Goal: Information Seeking & Learning: Learn about a topic

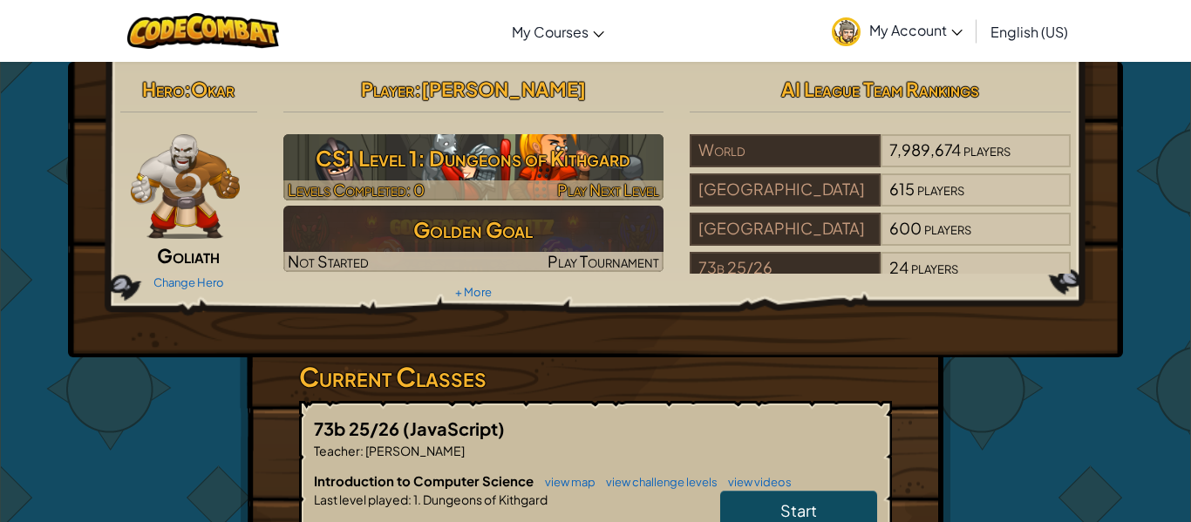
click at [549, 155] on h3 "CS1 Level 1: Dungeons of Kithgard" at bounding box center [473, 158] width 381 height 39
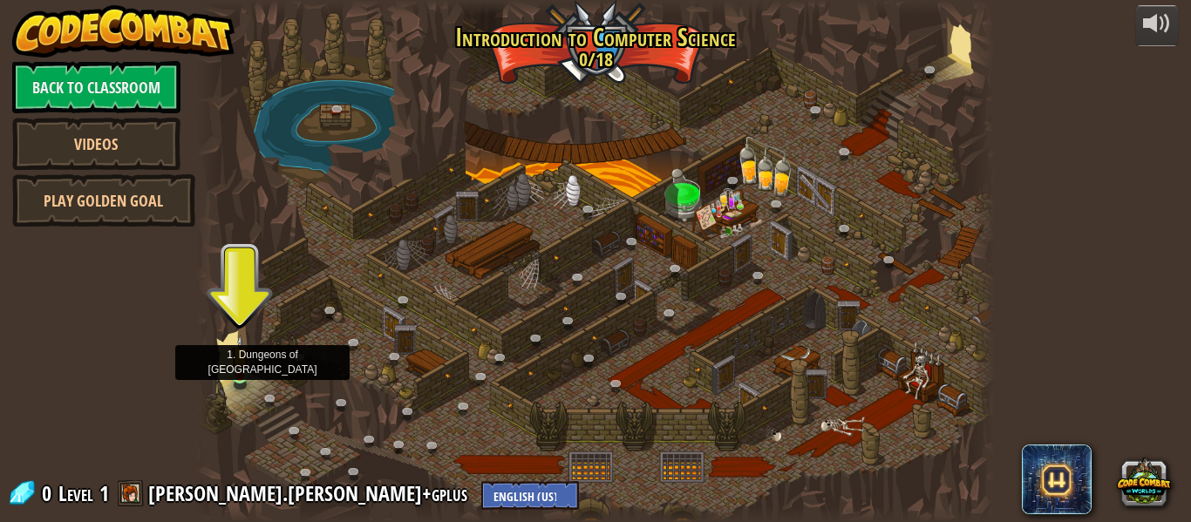
click at [235, 371] on img at bounding box center [240, 356] width 18 height 42
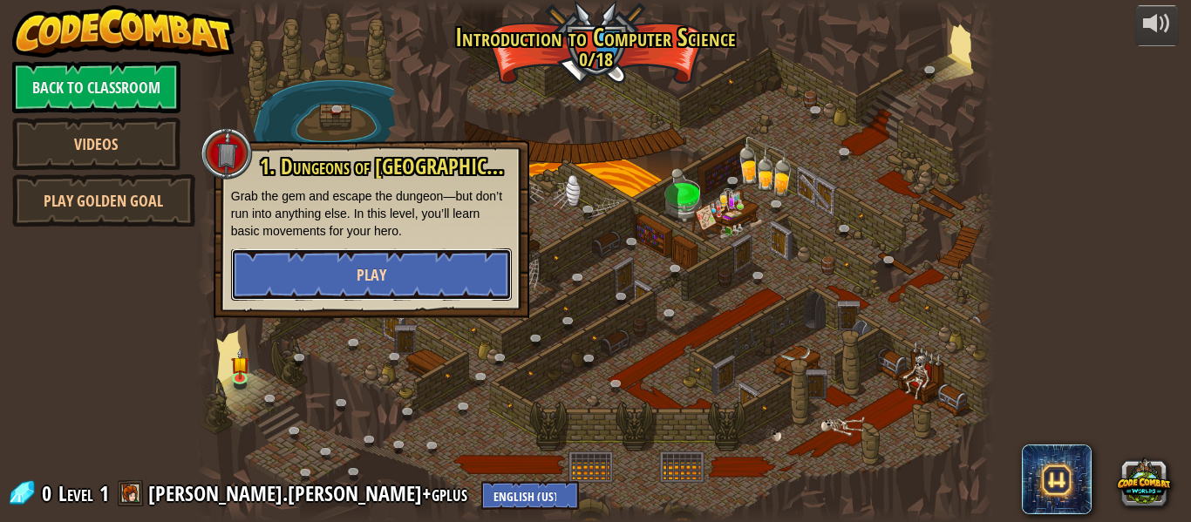
click at [416, 256] on button "Play" at bounding box center [371, 275] width 281 height 52
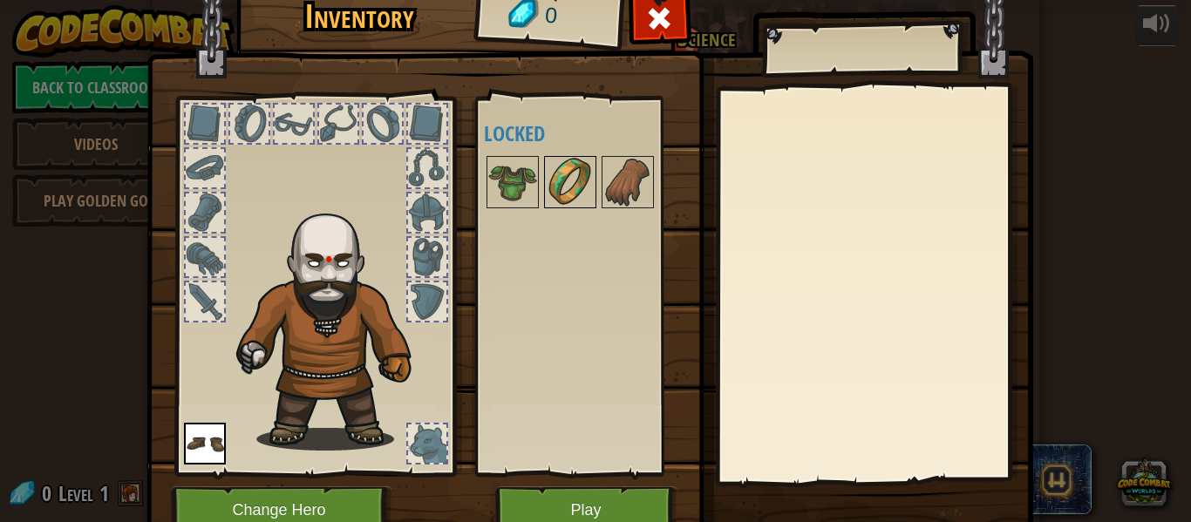
click at [588, 193] on img at bounding box center [570, 182] width 49 height 49
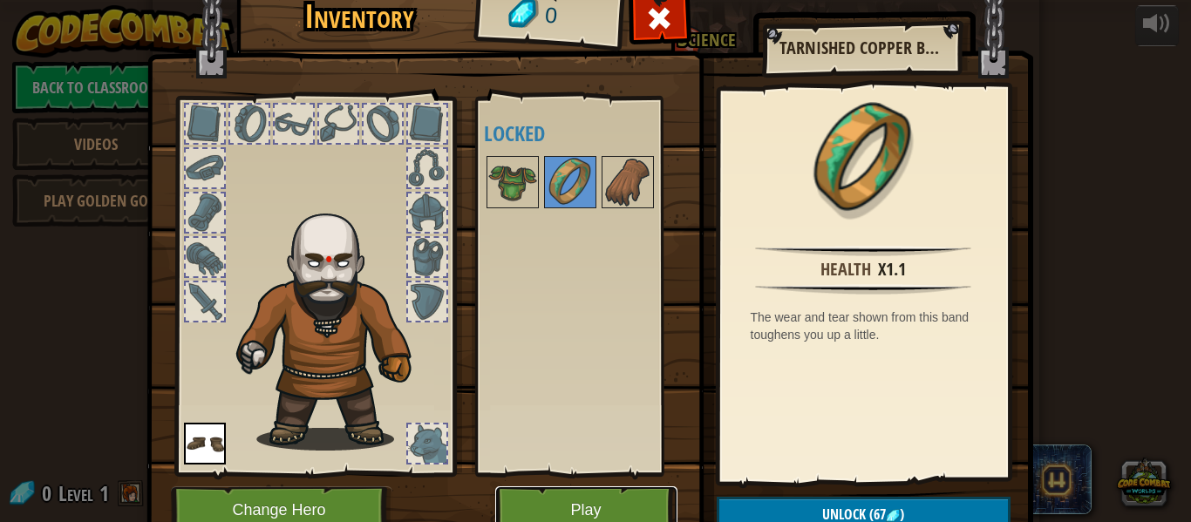
click at [593, 508] on button "Play" at bounding box center [586, 511] width 182 height 48
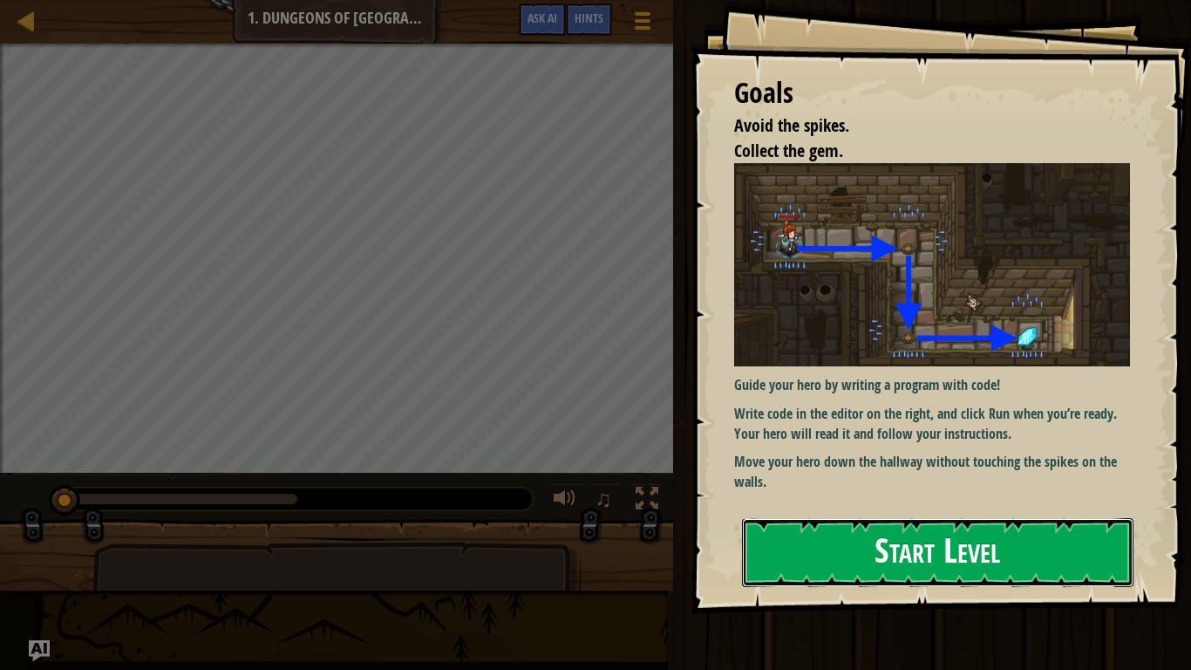
click at [886, 522] on button "Start Level" at bounding box center [938, 552] width 392 height 69
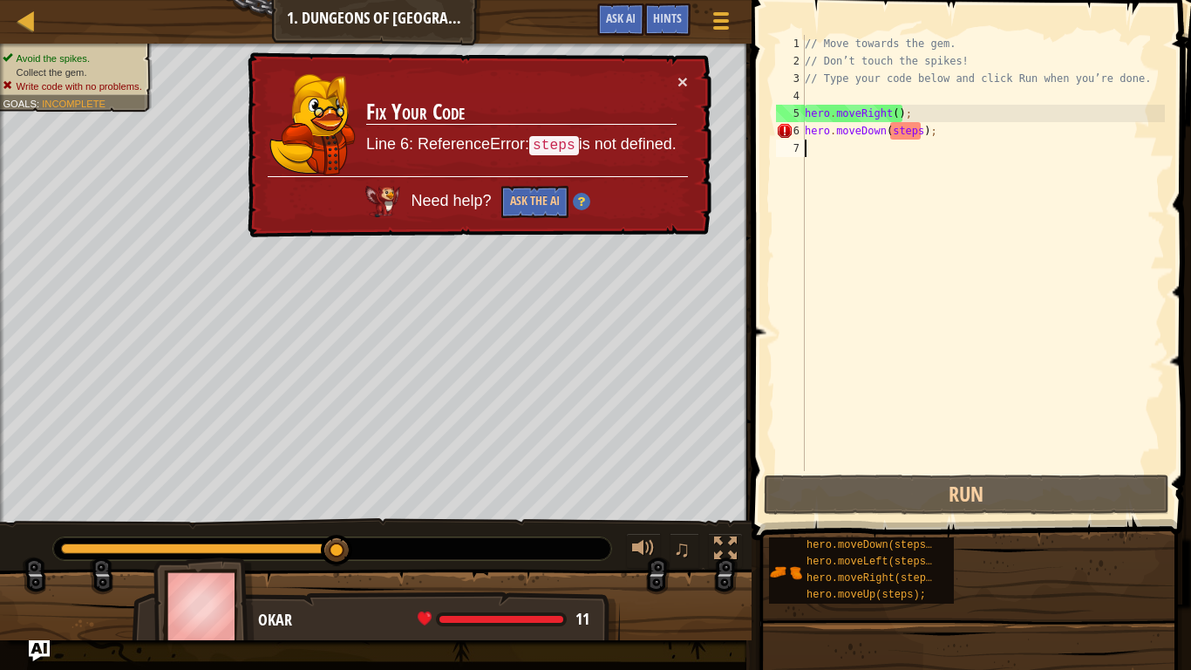
click at [844, 131] on div "// Move towards the gem. // Don’t touch the spikes! // Type your code below and…" at bounding box center [984, 270] width 364 height 471
click at [870, 123] on div "// Move towards the gem. // Don’t touch the spikes! // Type your code below and…" at bounding box center [984, 270] width 364 height 471
click at [980, 134] on div "// Move towards the gem. // Don’t touch the spikes! // Type your code below and…" at bounding box center [984, 270] width 364 height 471
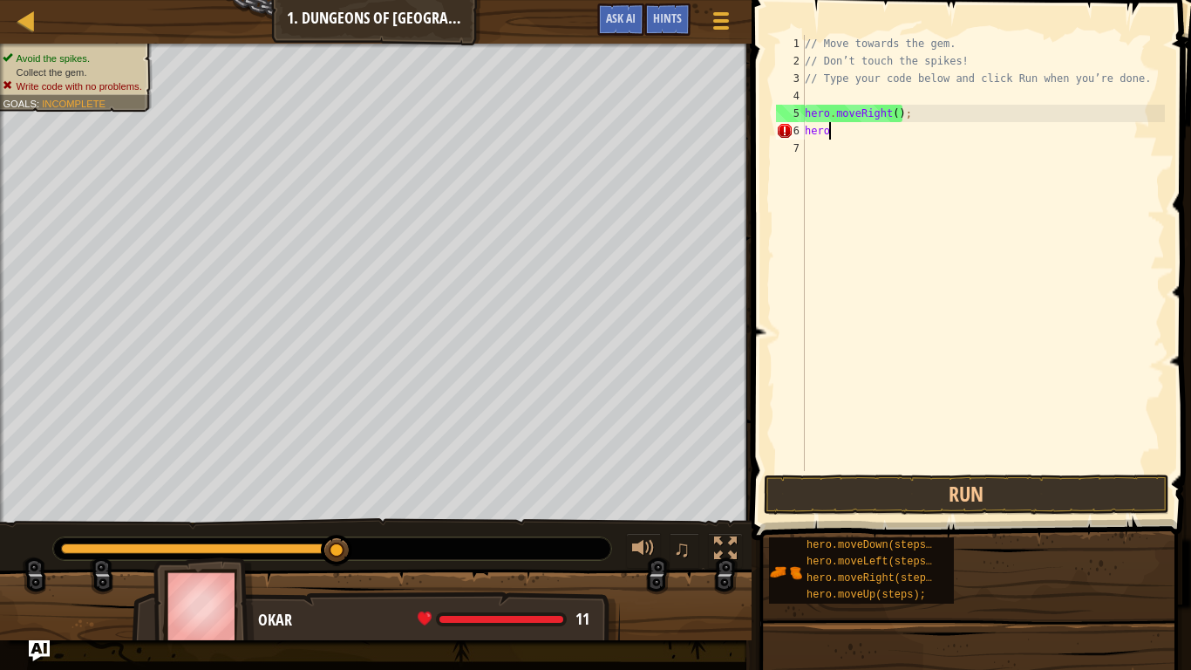
type textarea "h"
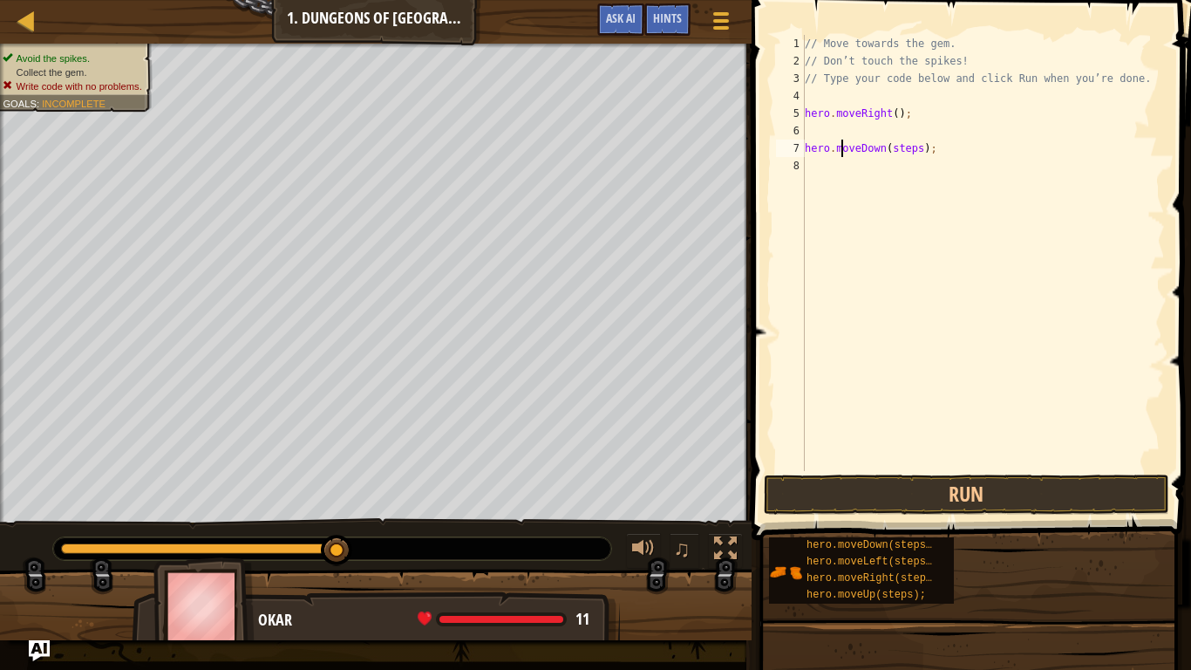
click at [843, 147] on div "// Move towards the gem. // Don’t touch the spikes! // Type your code below and…" at bounding box center [984, 270] width 364 height 471
click at [952, 182] on div "// Move towards the gem. // Don’t touch the spikes! // Type your code below and…" at bounding box center [987, 270] width 358 height 471
type textarea "h"
click at [978, 188] on div "// Move towards the gem. // Don’t touch the spikes! // Type your code below and…" at bounding box center [987, 270] width 358 height 471
click at [937, 164] on div "// Move towards the gem. // Don’t touch the spikes! // Type your code below and…" at bounding box center [987, 270] width 358 height 471
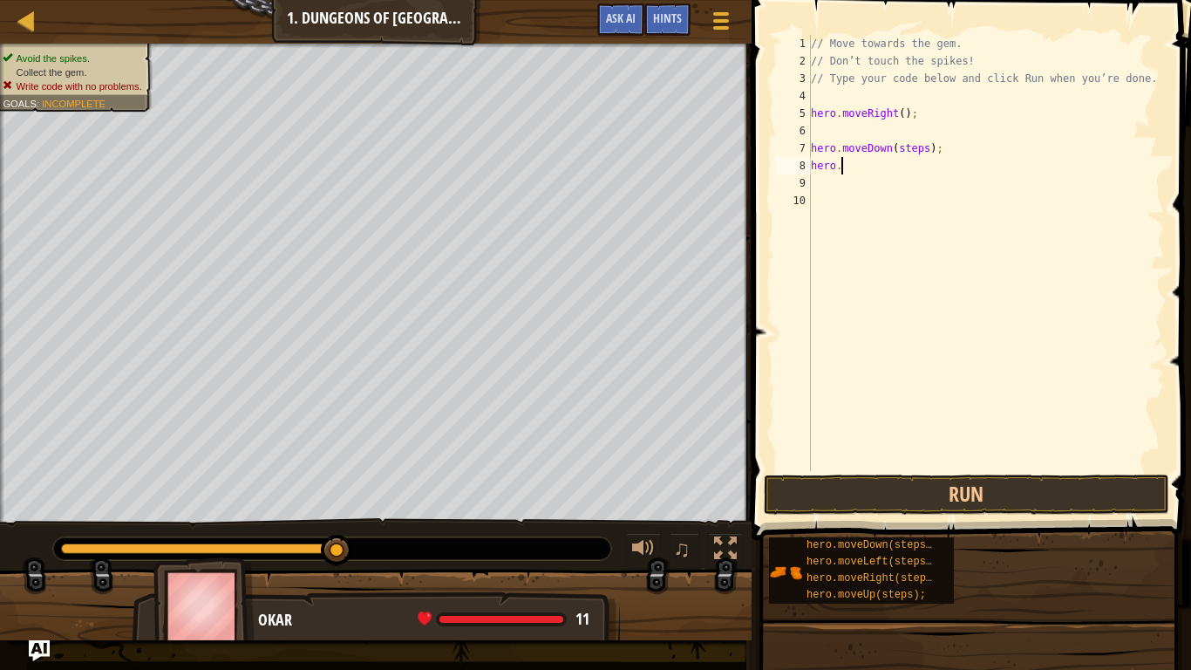
type textarea "h"
click at [961, 167] on div "// Move towards the gem. // Don’t touch the spikes! // Type your code below and…" at bounding box center [987, 270] width 358 height 471
click at [955, 154] on div "// Move towards the gem. // Don’t touch the spikes! // Type your code below and…" at bounding box center [987, 270] width 358 height 471
type textarea "h"
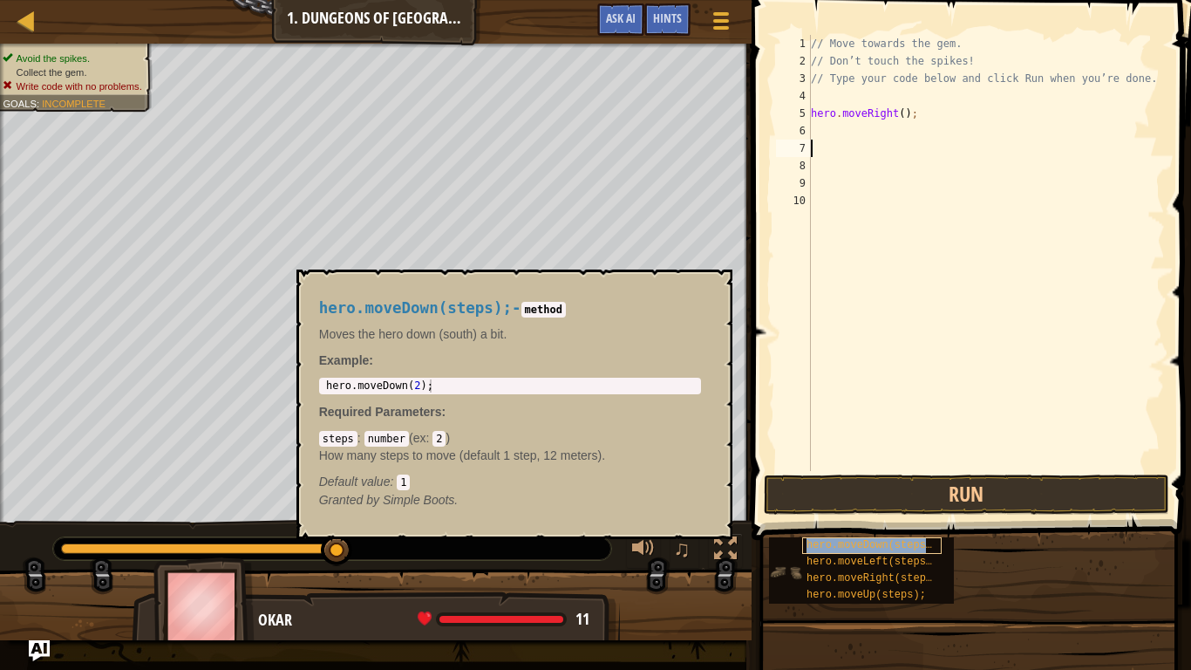
click at [844, 522] on span "hero.moveDown(steps);" at bounding box center [873, 545] width 132 height 12
click at [834, 128] on div "// Move towards the gem. // Don’t touch the spikes! // Type your code below and…" at bounding box center [987, 270] width 358 height 471
type textarea "hero.moveDown(steps);"
click at [832, 201] on div "// Move towards the gem. // Don’t touch the spikes! // Type your code below and…" at bounding box center [987, 270] width 358 height 471
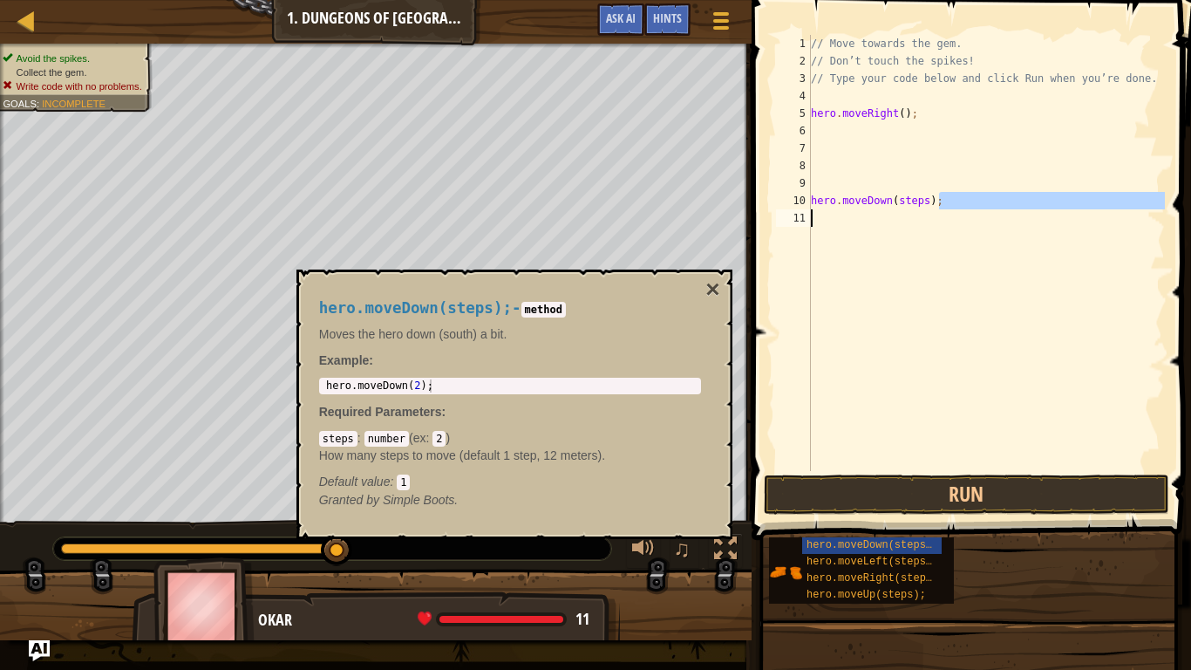
drag, startPoint x: 952, startPoint y: 201, endPoint x: 802, endPoint y: 201, distance: 149.1
click at [802, 201] on div "hero.moveDown(steps); 1 2 3 4 5 6 7 8 9 10 11 // Move towards the gem. // Don’t…" at bounding box center [969, 253] width 392 height 436
click at [818, 133] on div "// Move towards the gem. // Don’t touch the spikes! // Type your code below and…" at bounding box center [987, 270] width 358 height 471
paste textarea "hero.moveDown(steps);"
type textarea "hero.moveDown(steps);"
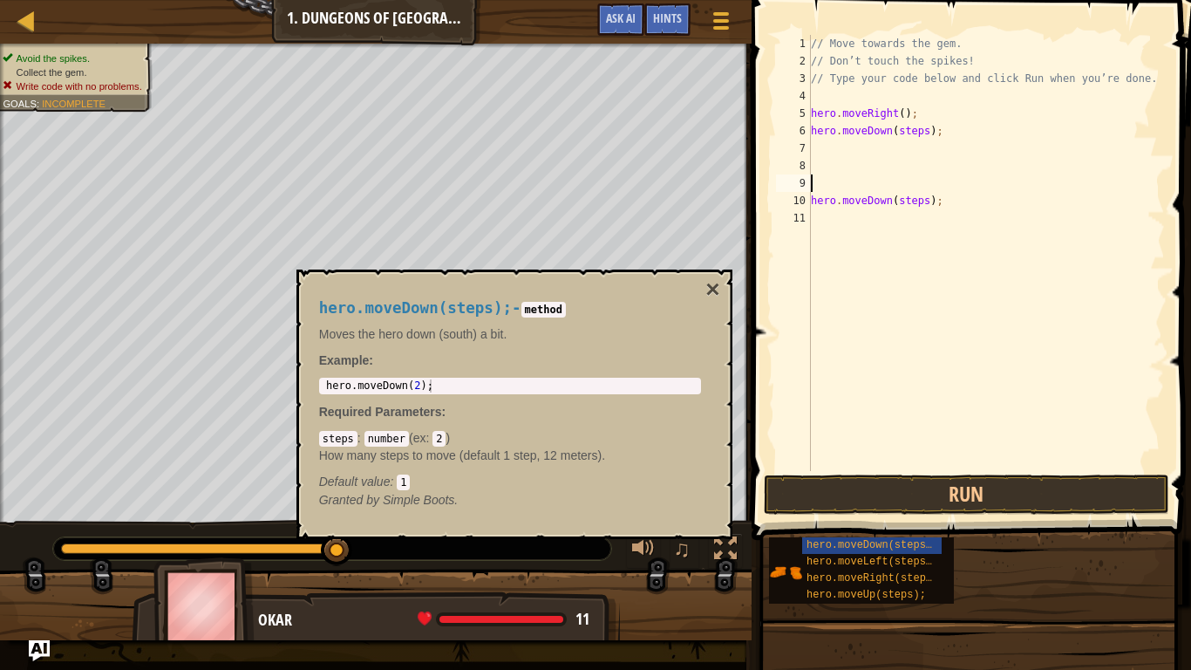
click at [993, 191] on div "// Move towards the gem. // Don’t touch the spikes! // Type your code below and…" at bounding box center [987, 270] width 358 height 471
click at [985, 209] on div "// Move towards the gem. // Don’t touch the spikes! // Type your code below and…" at bounding box center [987, 270] width 358 height 471
click at [947, 204] on div "// Move towards the gem. // Don’t touch the spikes! // Type your code below and…" at bounding box center [987, 270] width 358 height 471
type textarea "h"
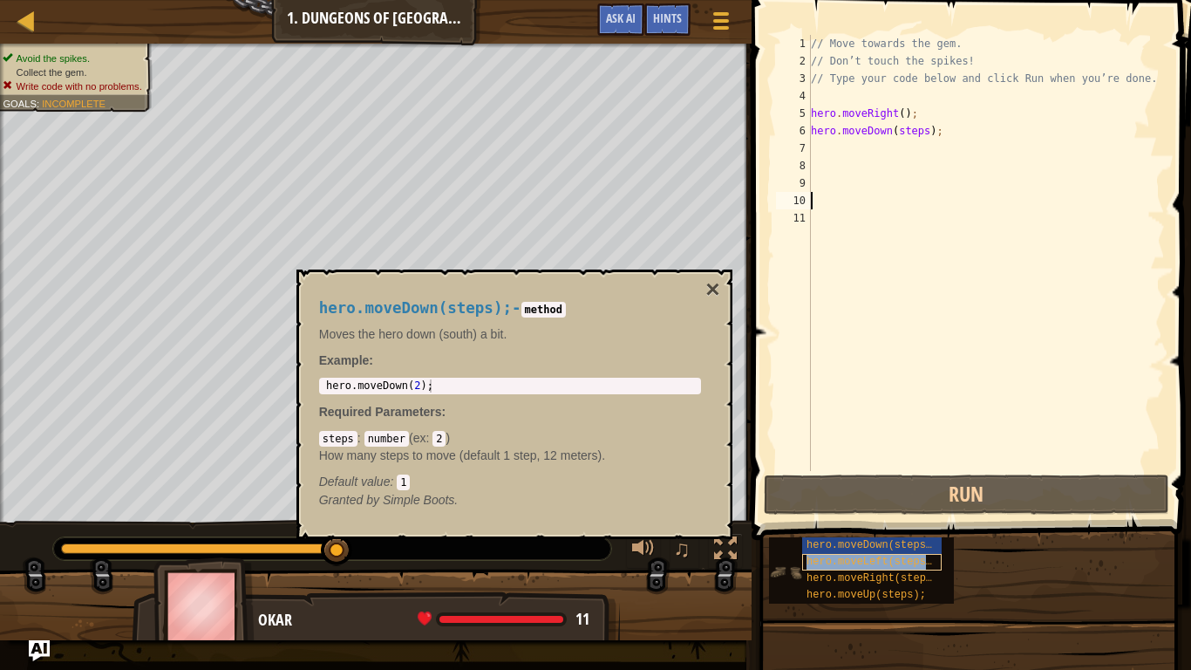
click at [866, 522] on span "hero.moveLeft(steps);" at bounding box center [873, 562] width 132 height 12
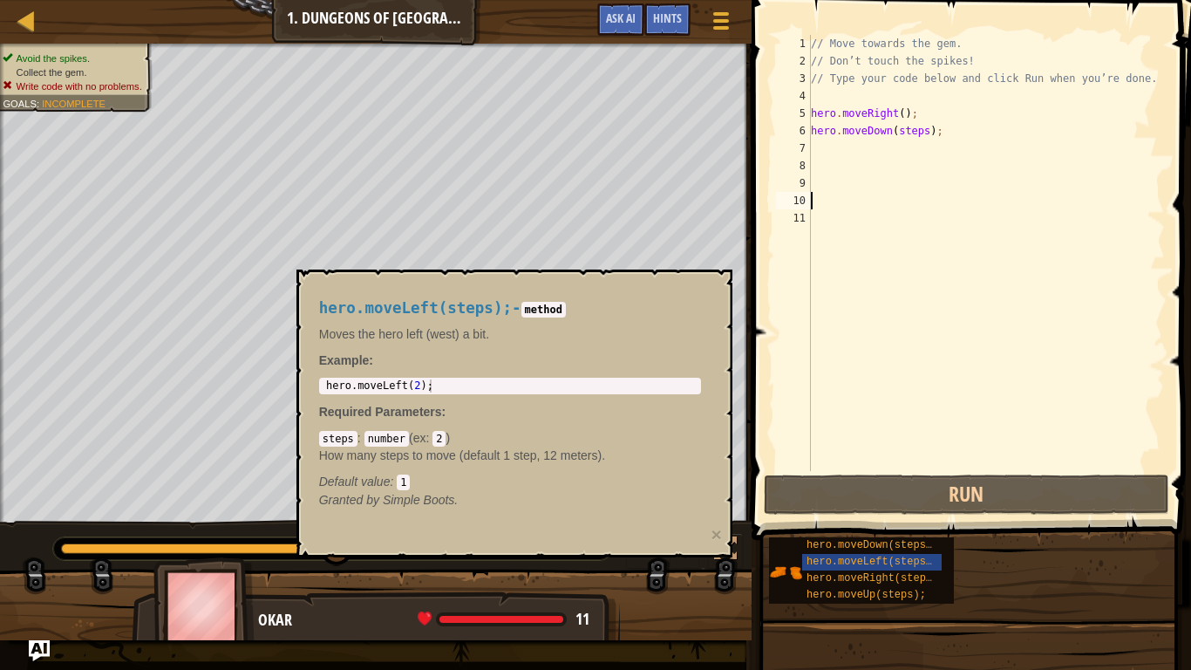
click at [835, 147] on div "// Move towards the gem. // Don’t touch the spikes! // Type your code below and…" at bounding box center [987, 270] width 358 height 471
paste textarea "hero.moveDown(steps);"
type textarea "hero.moveDown(steps);"
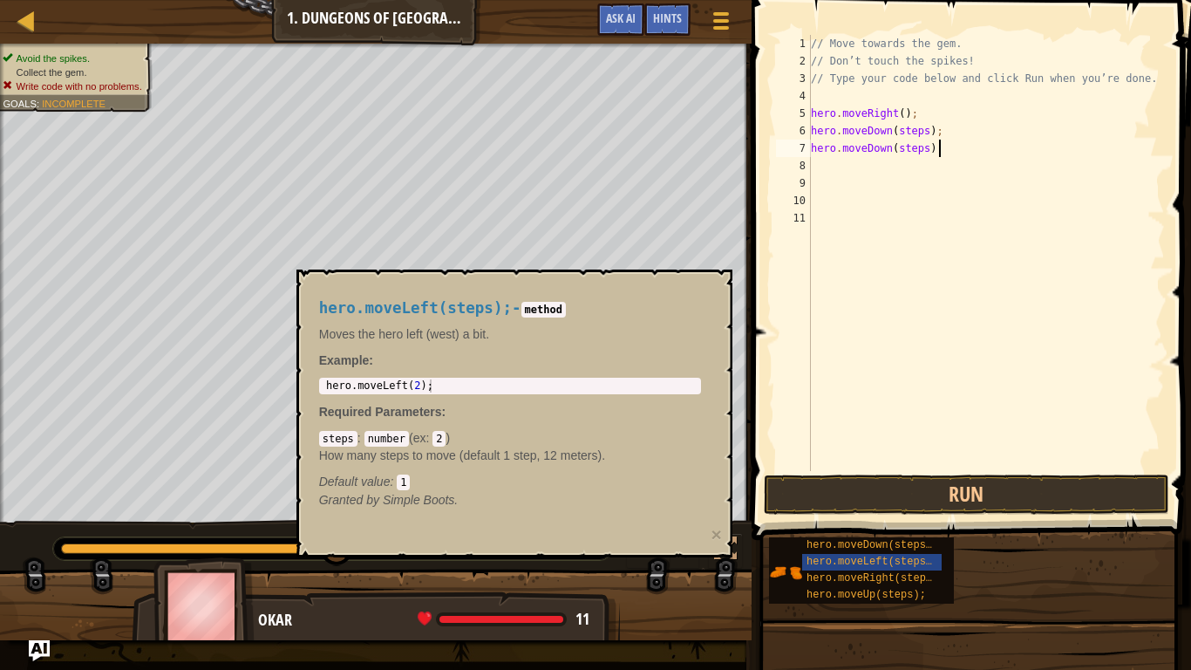
click at [837, 181] on div "// Move towards the gem. // Don’t touch the spikes! // Type your code below and…" at bounding box center [987, 270] width 358 height 471
click at [954, 159] on div "// Move towards the gem. // Don’t touch the spikes! // Type your code below and…" at bounding box center [987, 270] width 358 height 471
click at [941, 151] on div "// Move towards the gem. // Don’t touch the spikes! // Type your code below and…" at bounding box center [987, 270] width 358 height 471
type textarea "hero.moveDown(steps);"
click at [941, 151] on div "// Move towards the gem. // Don’t touch the spikes! // Type your code below and…" at bounding box center [987, 270] width 358 height 471
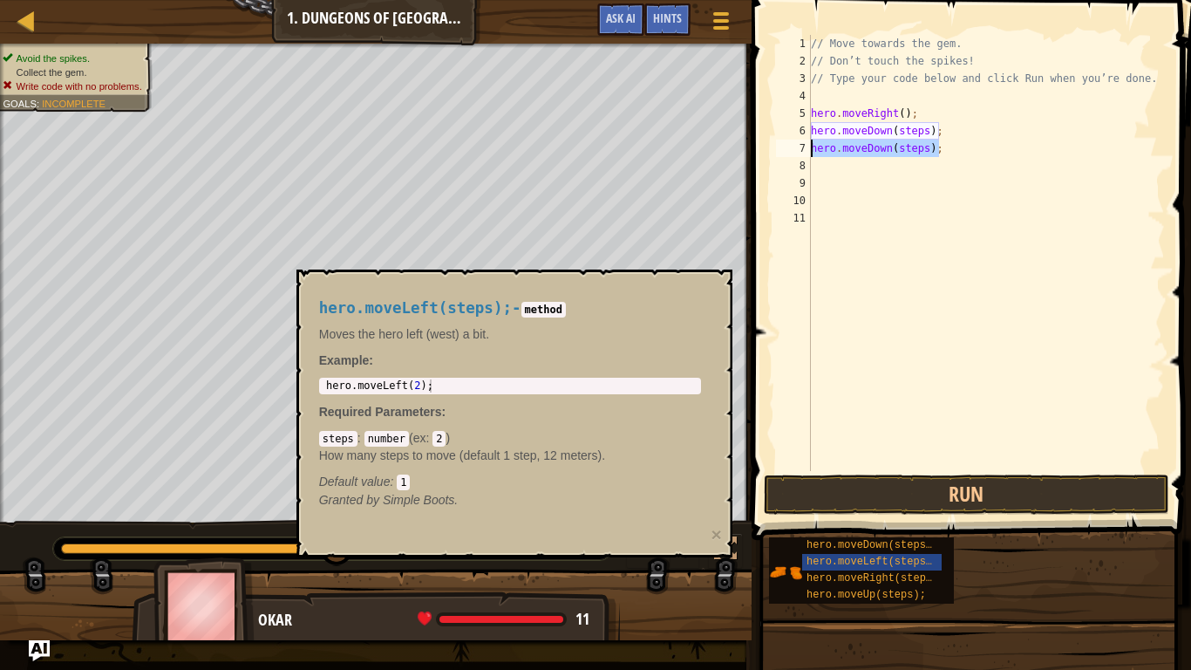
drag, startPoint x: 941, startPoint y: 151, endPoint x: 802, endPoint y: 147, distance: 138.7
click at [802, 147] on div "hero.moveDown(steps); 1 2 3 4 5 6 7 8 9 10 11 // Move towards the gem. // Don’t…" at bounding box center [969, 253] width 392 height 436
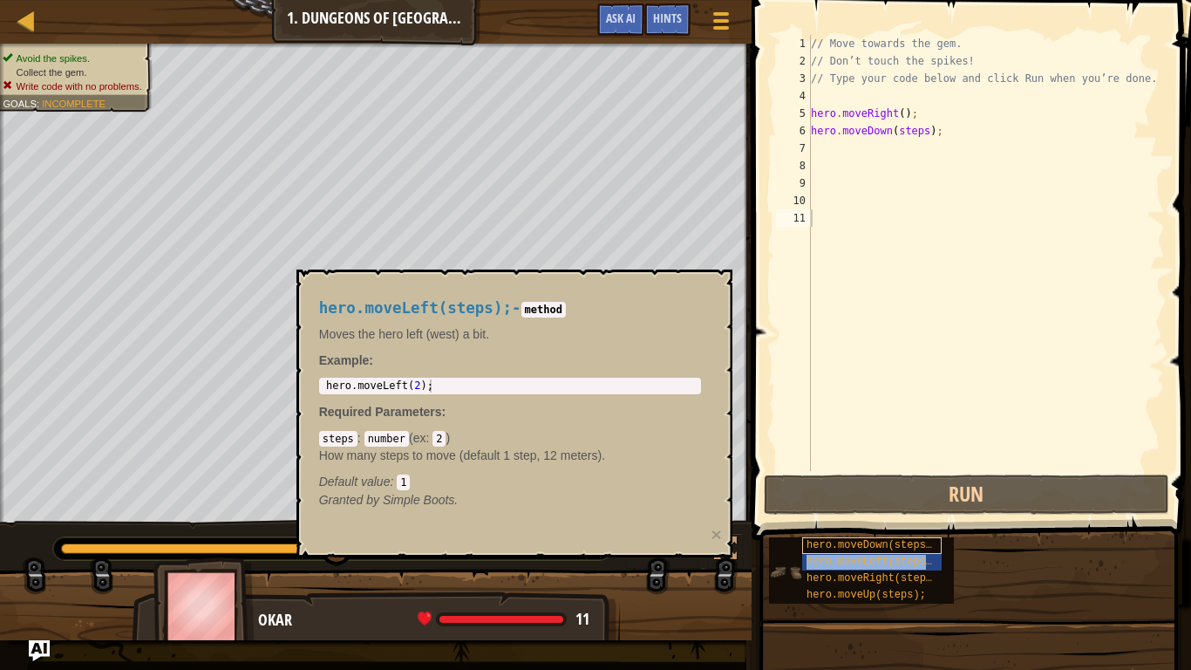
type textarea "hero.moveLeft(steps);"
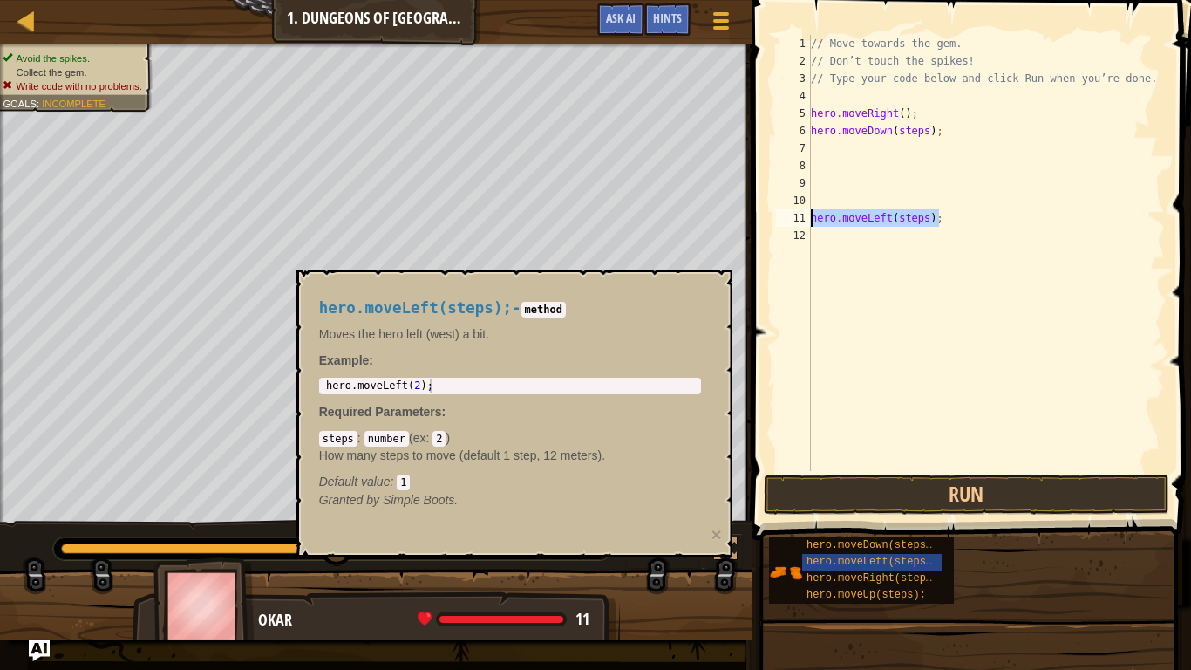
click at [188, 226] on div "Map Introduction to Computer Science 1. Dungeons of Kithgard Game Menu Done Hin…" at bounding box center [595, 335] width 1191 height 670
click at [844, 154] on div "// Move towards the gem. // Don’t touch the spikes! // Type your code below and…" at bounding box center [987, 270] width 358 height 471
paste textarea "hero.moveLeft(steps);"
type textarea "hero.moveLeft(steps);"
click at [952, 237] on div "// Move towards the gem. // Don’t touch the spikes! // Type your code below and…" at bounding box center [987, 270] width 358 height 471
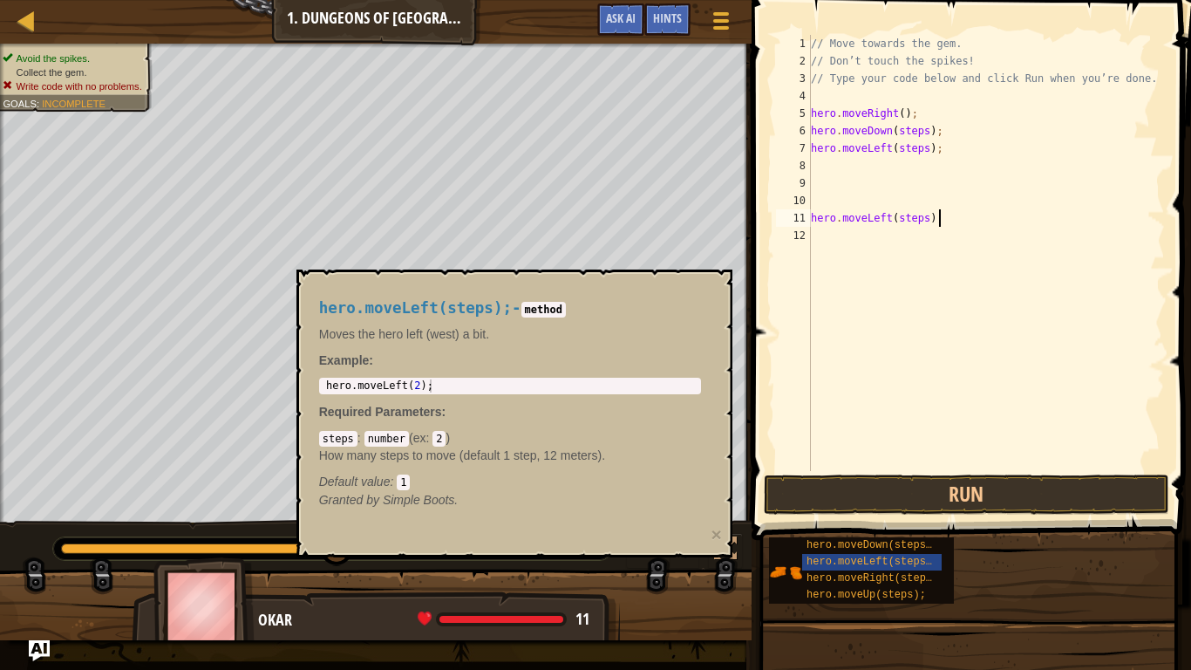
click at [959, 216] on div "// Move towards the gem. // Don’t touch the spikes! // Type your code below and…" at bounding box center [987, 270] width 358 height 471
type textarea "h"
click at [1011, 502] on button "Run" at bounding box center [967, 494] width 406 height 40
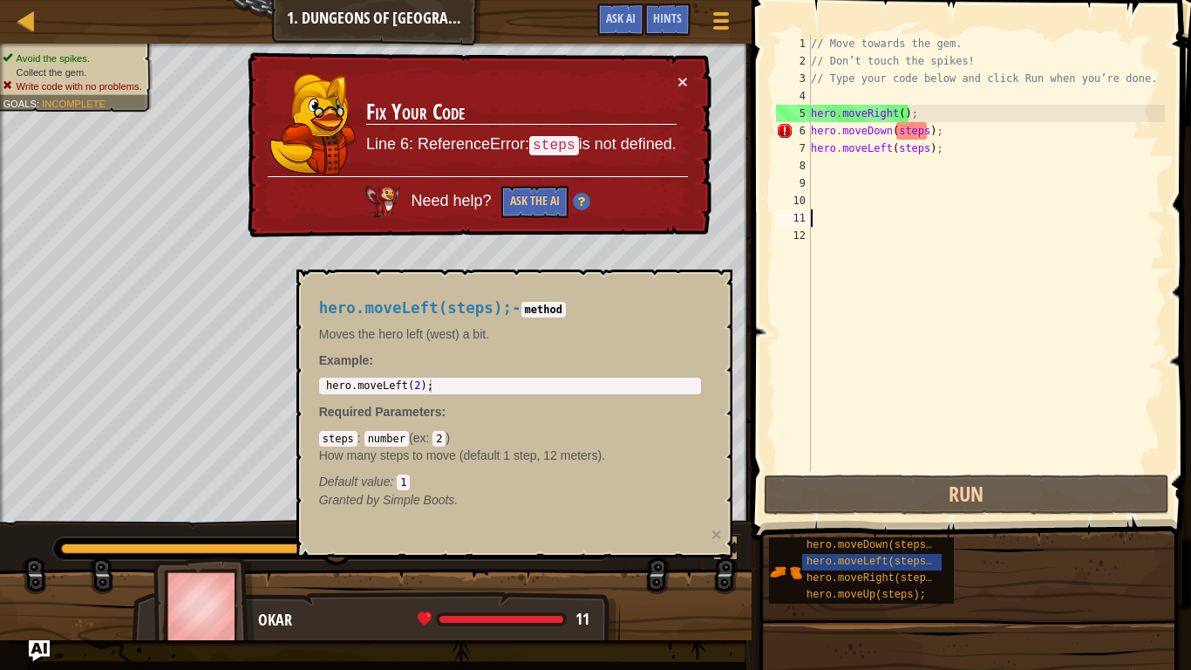
click at [962, 147] on div "// Move towards the gem. // Don’t touch the spikes! // Type your code below and…" at bounding box center [987, 270] width 358 height 471
click at [541, 204] on button "Ask the AI" at bounding box center [535, 202] width 67 height 32
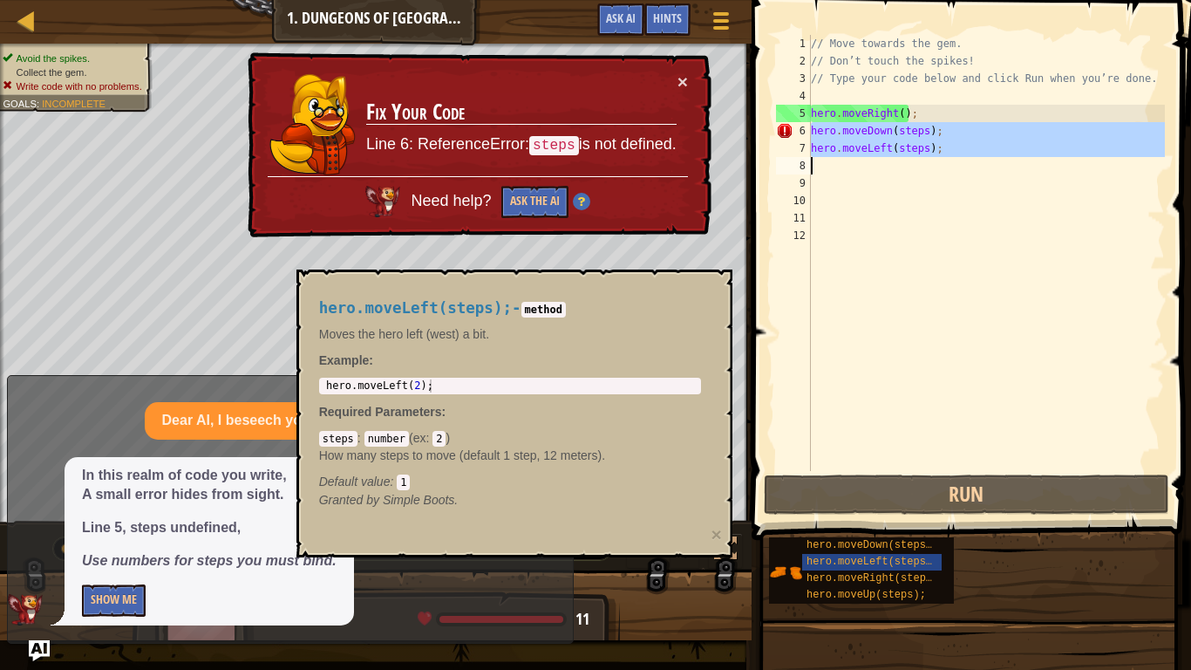
drag, startPoint x: 810, startPoint y: 127, endPoint x: 927, endPoint y: 168, distance: 123.9
click at [927, 168] on div "hero.moveLeft(steps); 1 2 3 4 5 6 7 8 9 10 11 12 // Move towards the gem. // Do…" at bounding box center [969, 253] width 392 height 436
type textarea "hero.moveLeft(steps);"
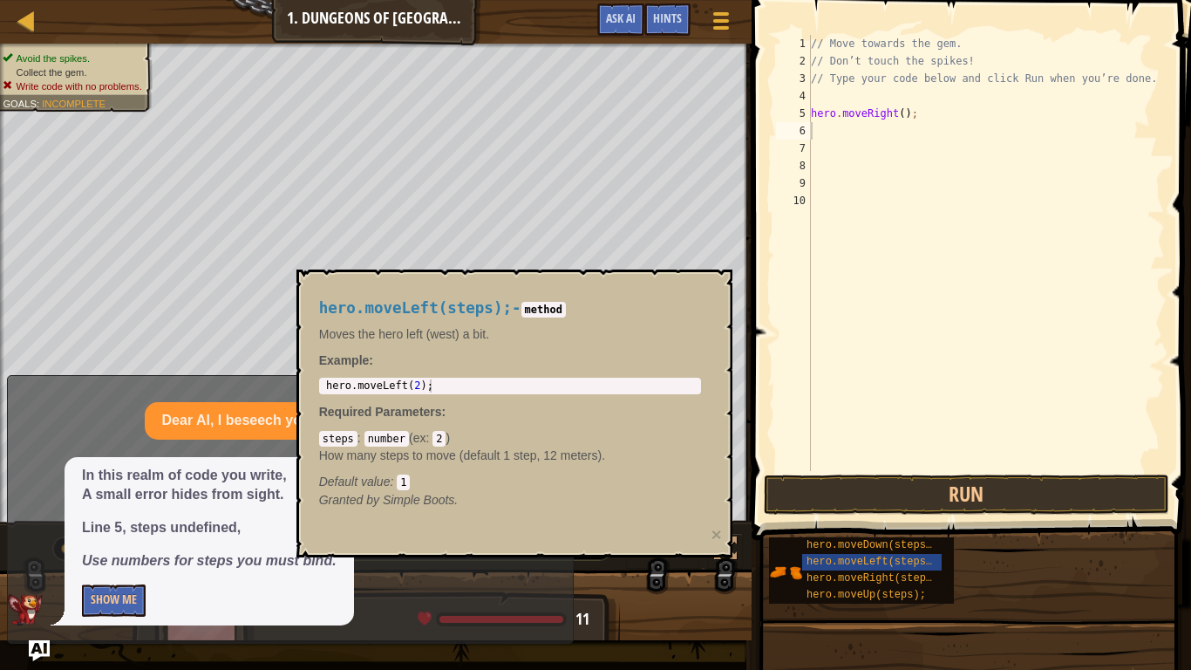
click at [570, 522] on div "x Dear AI, I beseech you, explain my error, in verse. In this realm of code you…" at bounding box center [290, 509] width 567 height 269
click at [835, 522] on span "hero.moveLeft(steps);" at bounding box center [873, 562] width 132 height 12
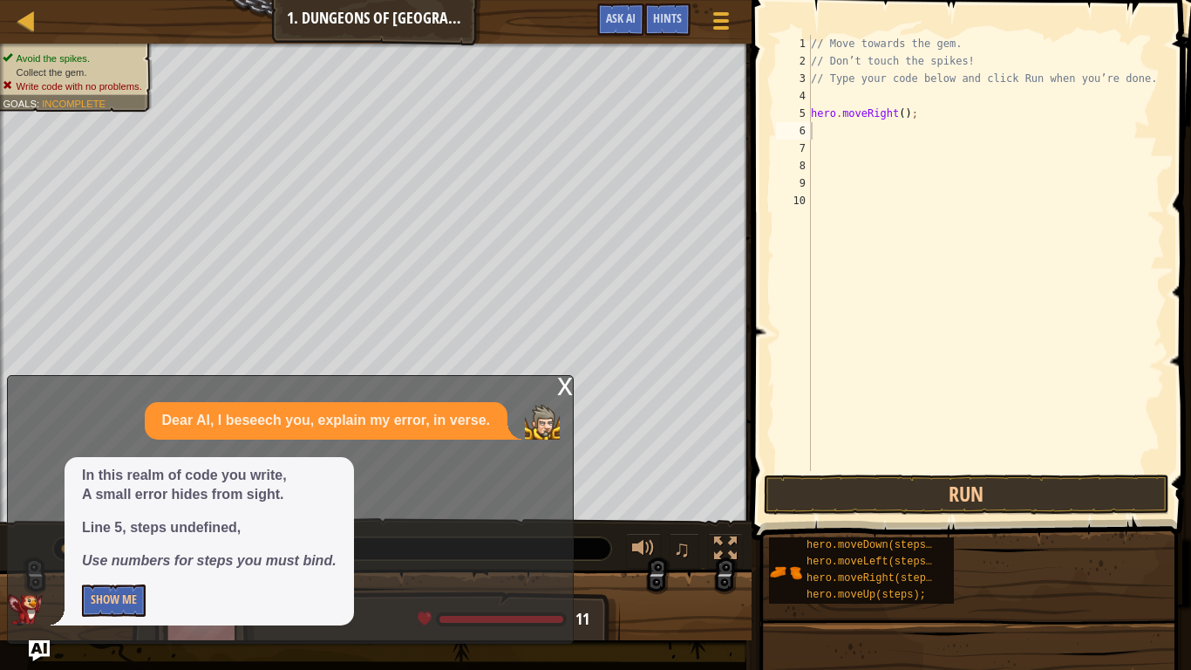
click at [555, 390] on div "x Dear AI, I beseech you, explain my error, in verse. In this realm of code you…" at bounding box center [290, 509] width 567 height 269
click at [567, 384] on div "x" at bounding box center [565, 384] width 16 height 17
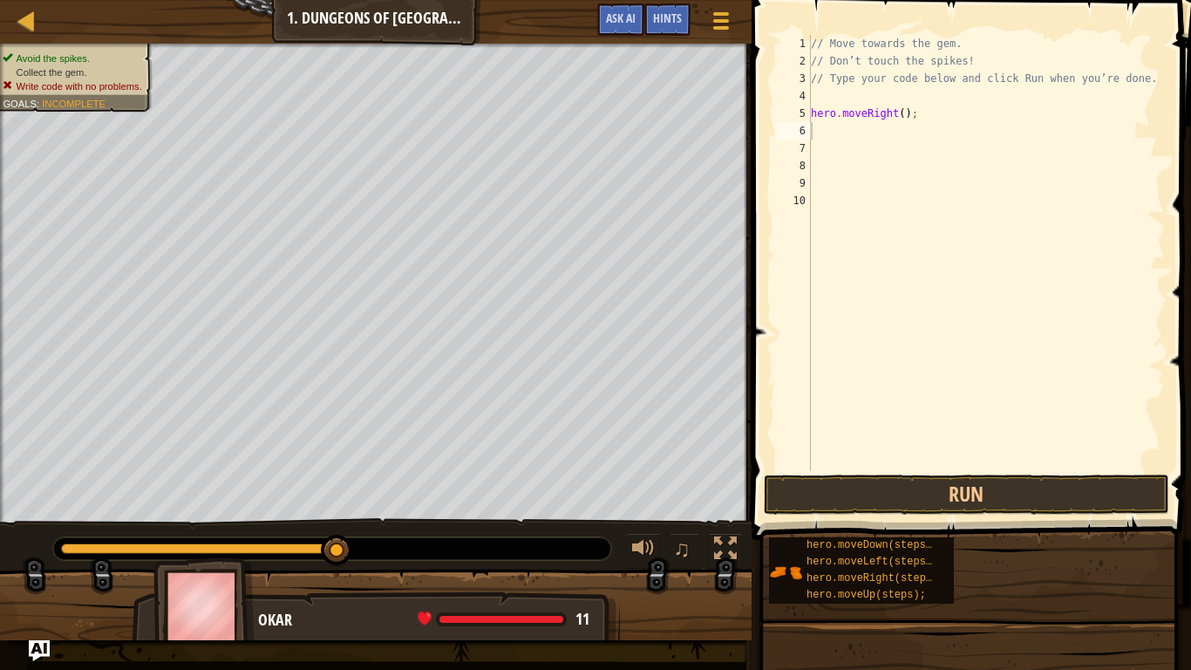
click at [815, 135] on div "// Move towards the gem. // Don’t touch the spikes! // Type your code below and…" at bounding box center [987, 270] width 358 height 471
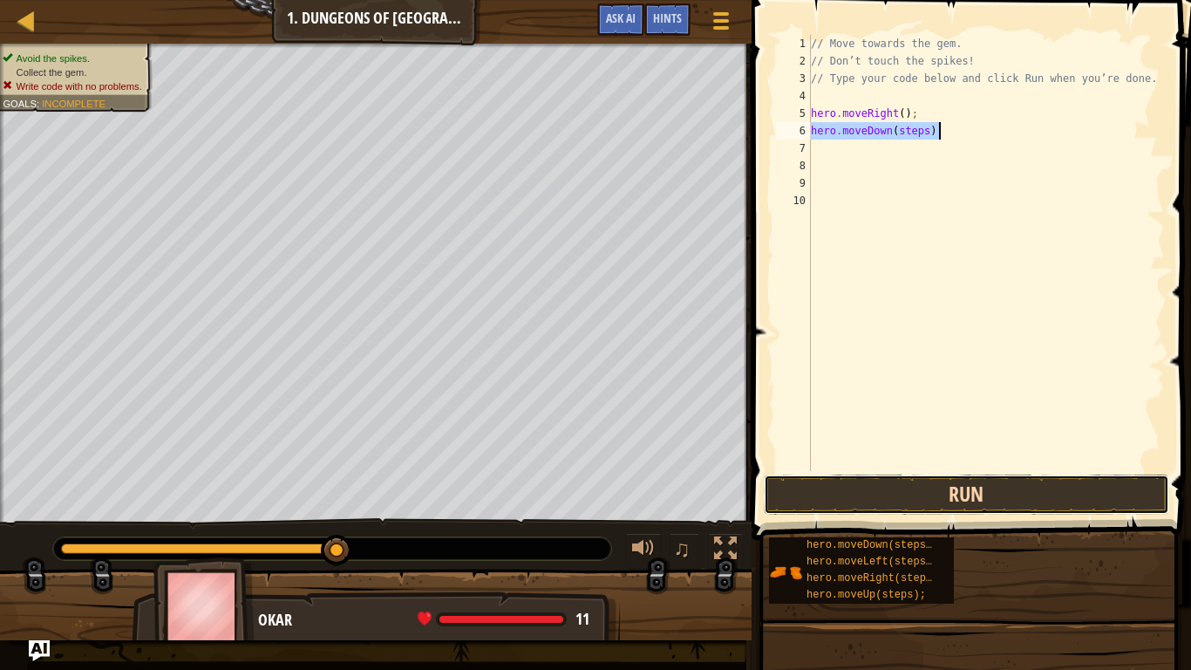
click at [947, 501] on button "Run" at bounding box center [967, 494] width 406 height 40
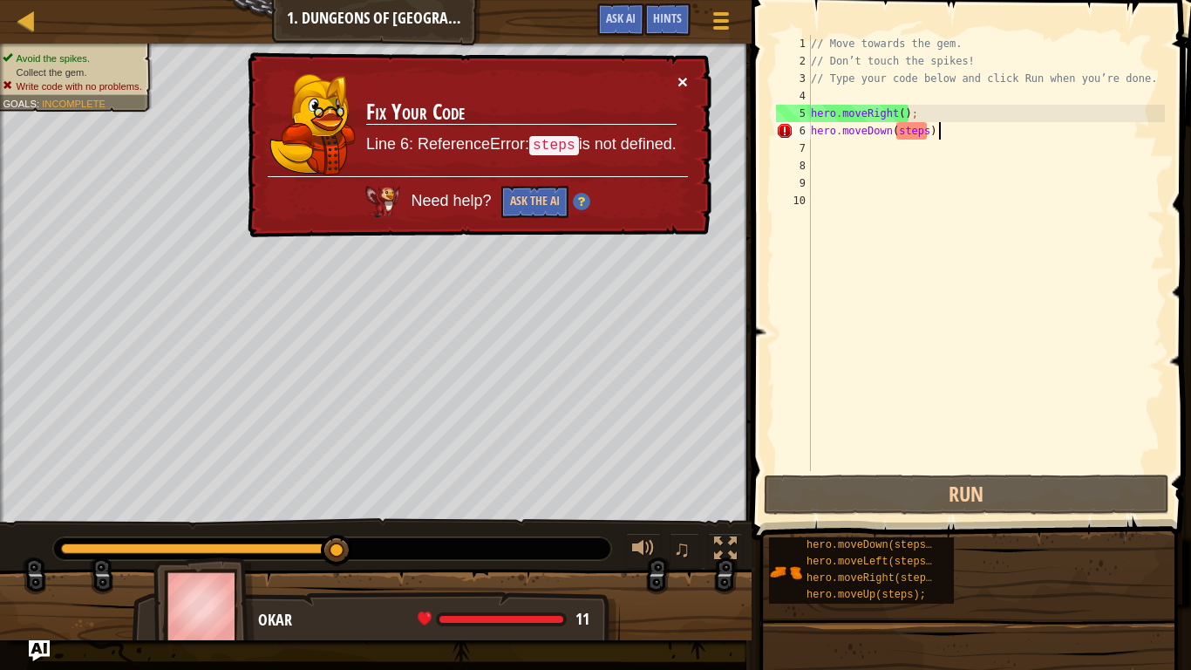
click at [686, 80] on button "×" at bounding box center [683, 81] width 10 height 18
drag, startPoint x: 952, startPoint y: 133, endPoint x: 819, endPoint y: 147, distance: 134.3
click at [819, 147] on div "// Move towards the gem. // Don’t touch the spikes! // Type your code below and…" at bounding box center [987, 270] width 358 height 471
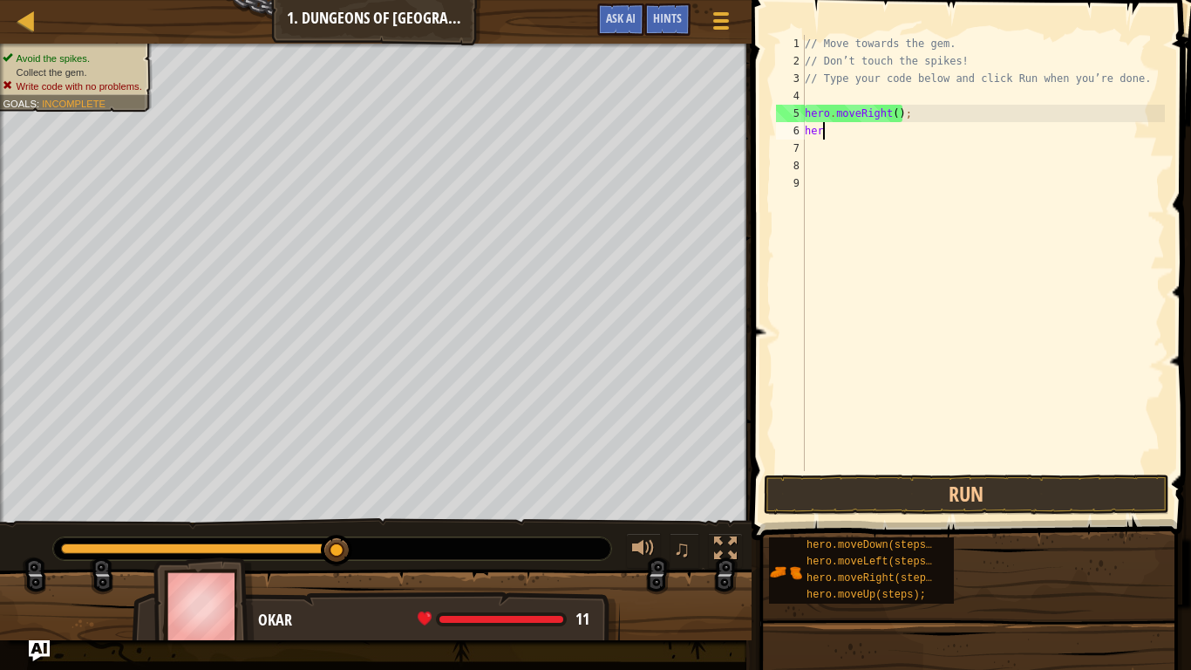
type textarea "h"
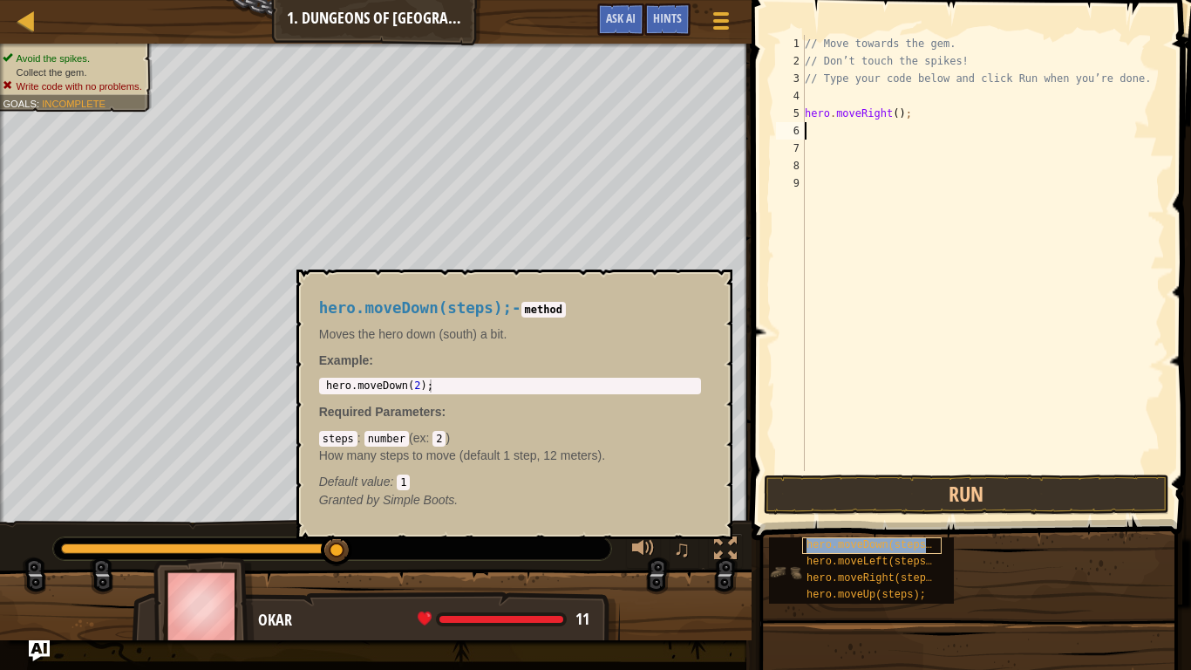
click at [917, 522] on span "hero.moveDown(steps);" at bounding box center [873, 545] width 132 height 12
click at [811, 134] on div "// Move towards the gem. // Don’t touch the spikes! // Type your code below and…" at bounding box center [984, 270] width 364 height 471
type textarea "hero.moveDown(steps);"
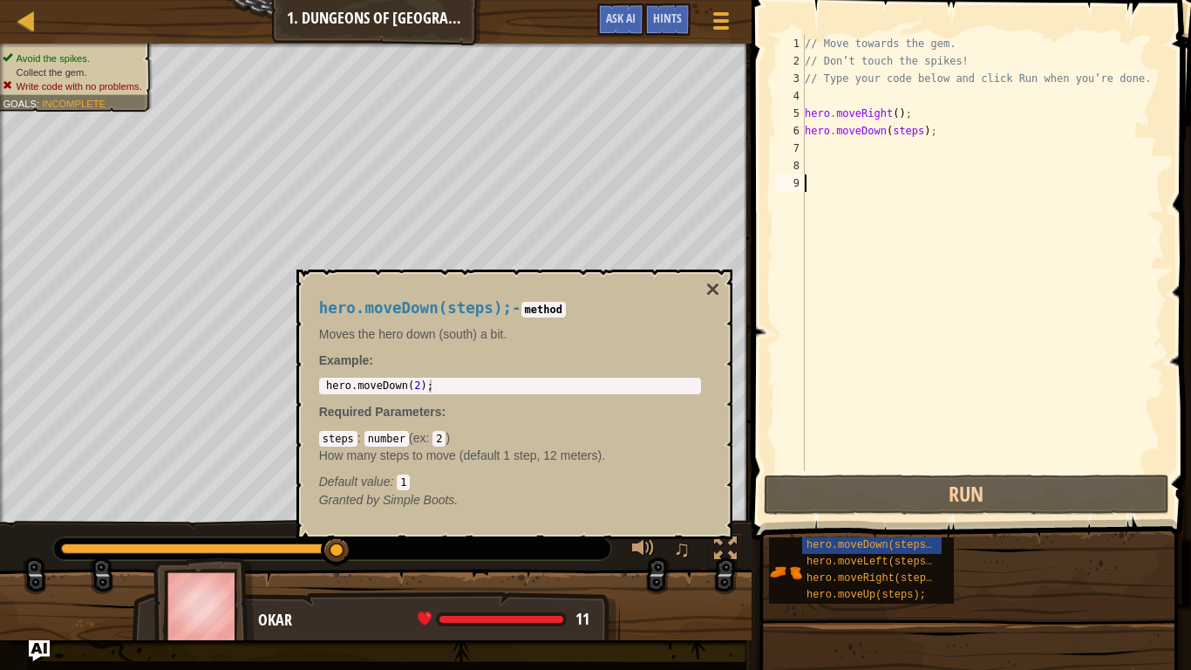
click at [880, 425] on div "// Move towards the gem. // Don’t touch the spikes! // Type your code below and…" at bounding box center [984, 270] width 364 height 471
click at [713, 295] on button "×" at bounding box center [713, 289] width 14 height 24
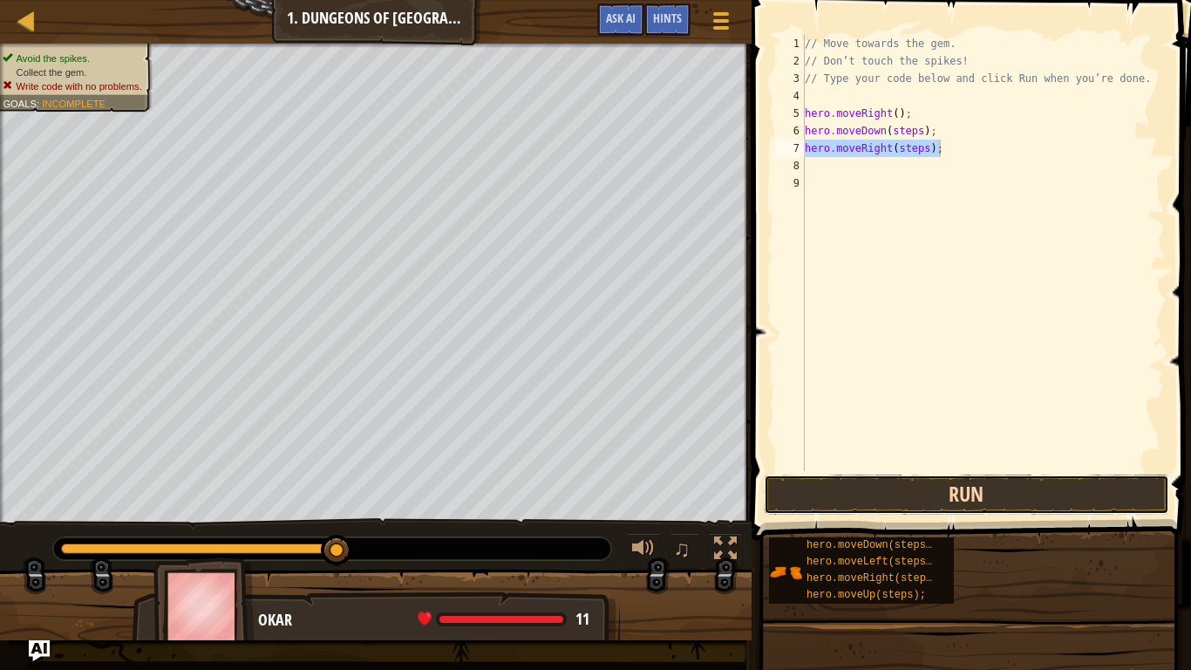
click at [943, 502] on button "Run" at bounding box center [967, 494] width 406 height 40
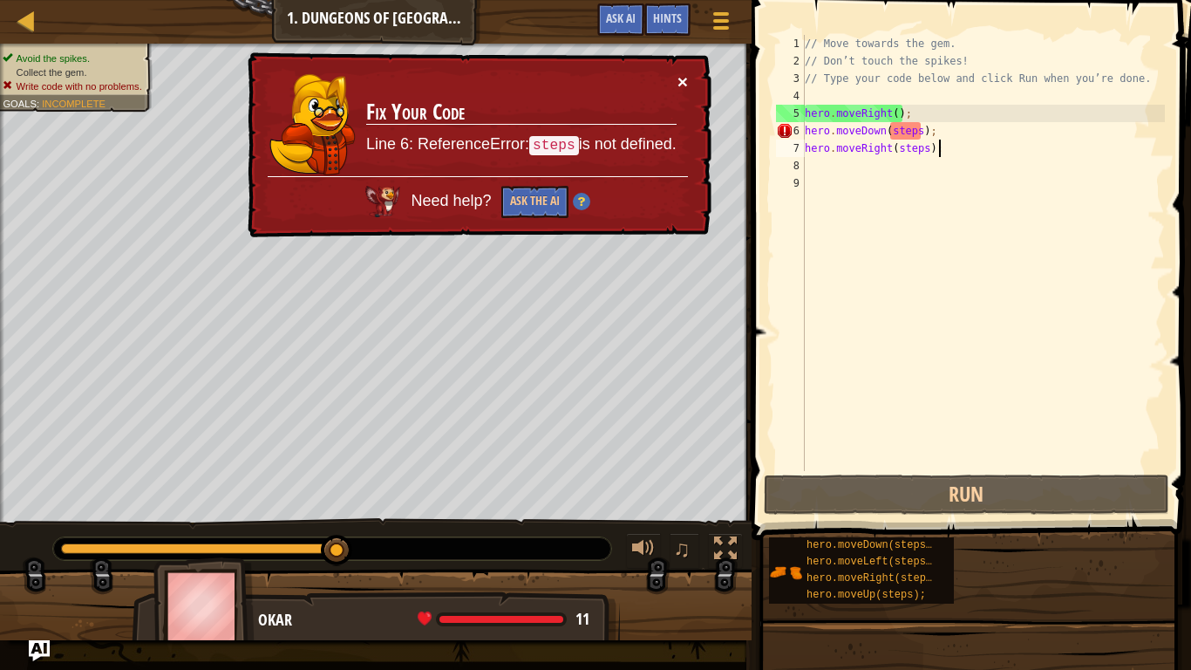
click at [687, 78] on button "×" at bounding box center [683, 81] width 10 height 18
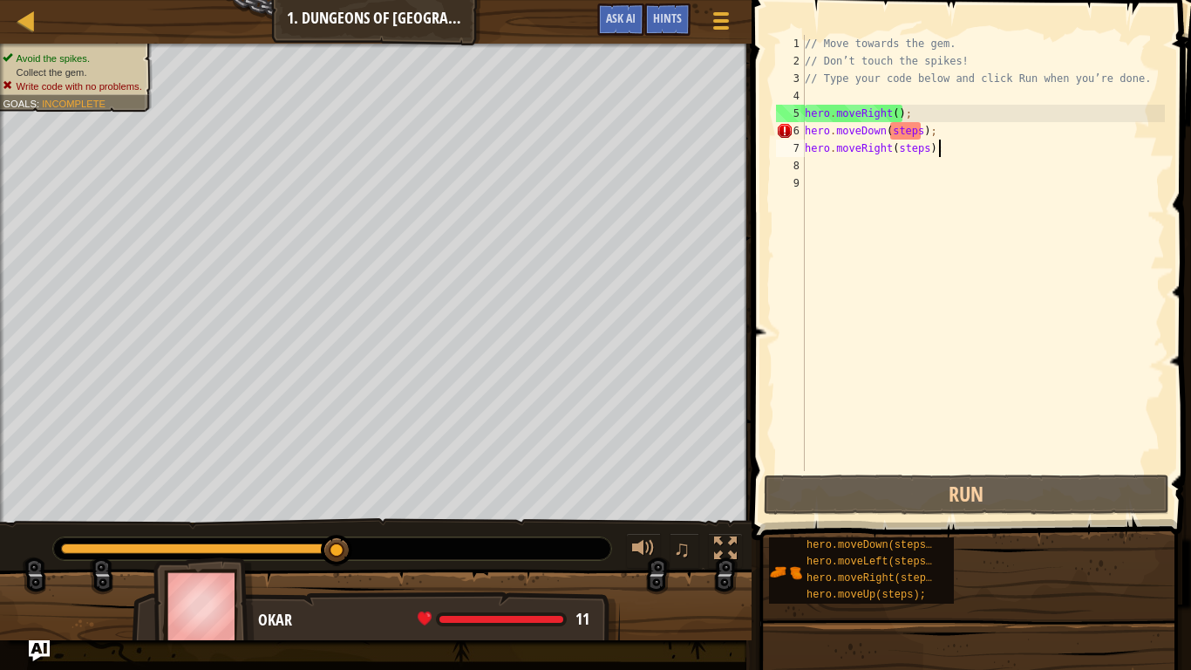
click at [952, 140] on div "// Move towards the gem. // Don’t touch the spikes! // Type your code below and…" at bounding box center [984, 270] width 364 height 471
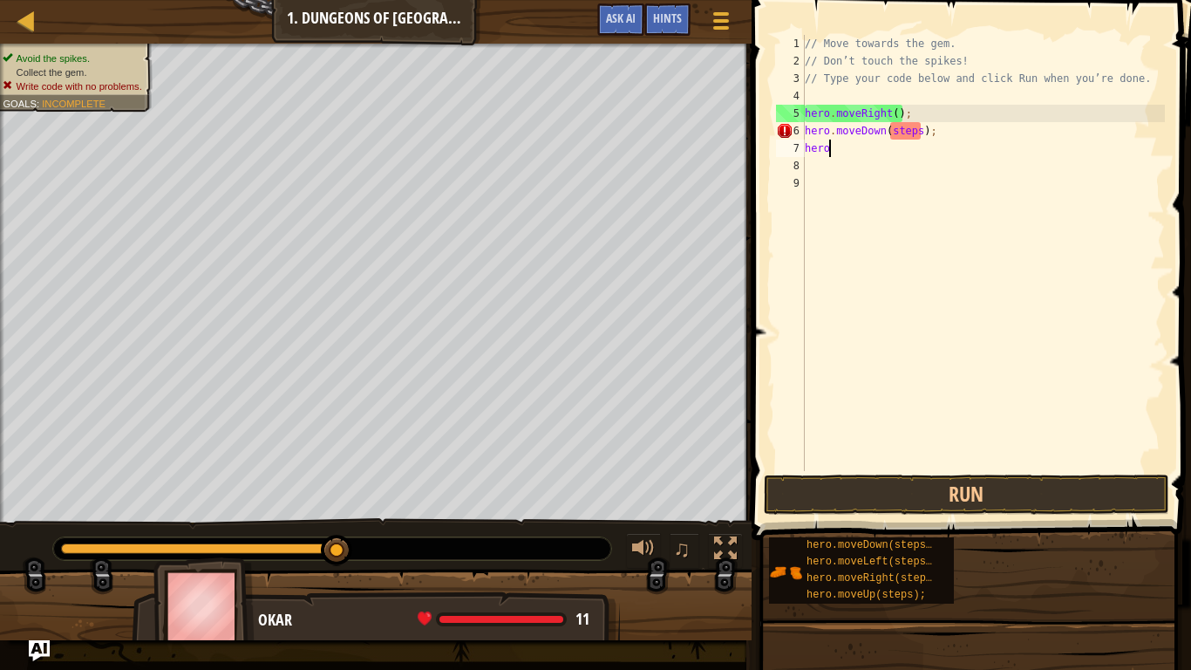
type textarea "h"
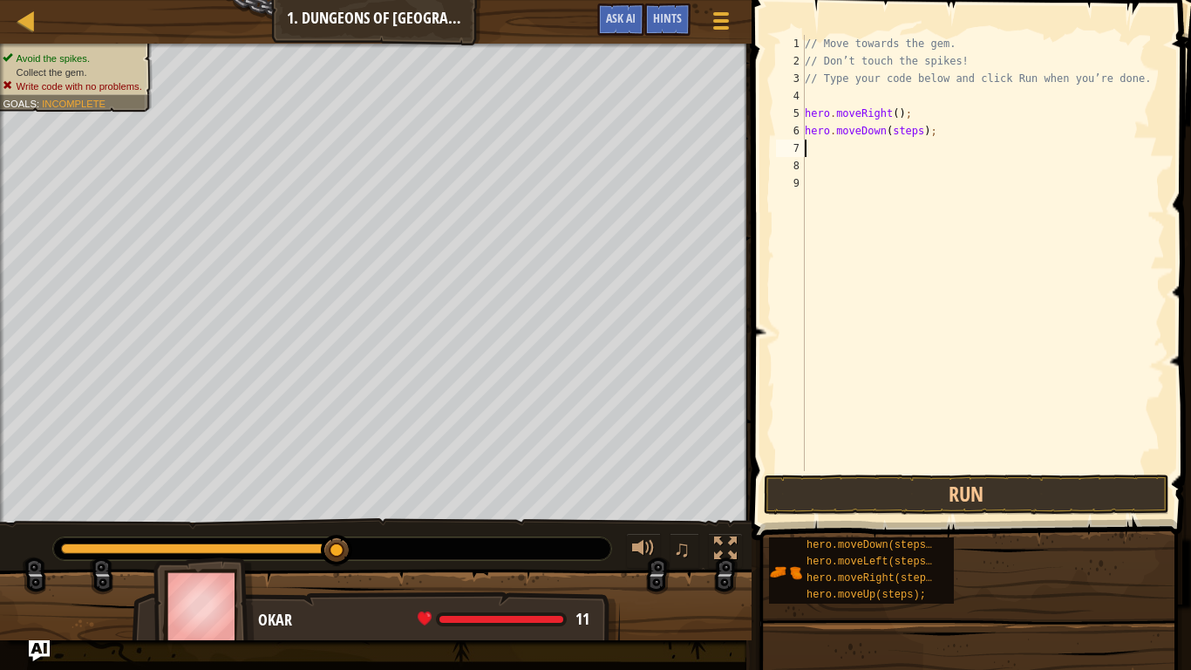
click at [938, 131] on div "// Move towards the gem. // Don’t touch the spikes! // Type your code below and…" at bounding box center [984, 270] width 364 height 471
type textarea "h"
click at [947, 483] on button "Run" at bounding box center [967, 494] width 406 height 40
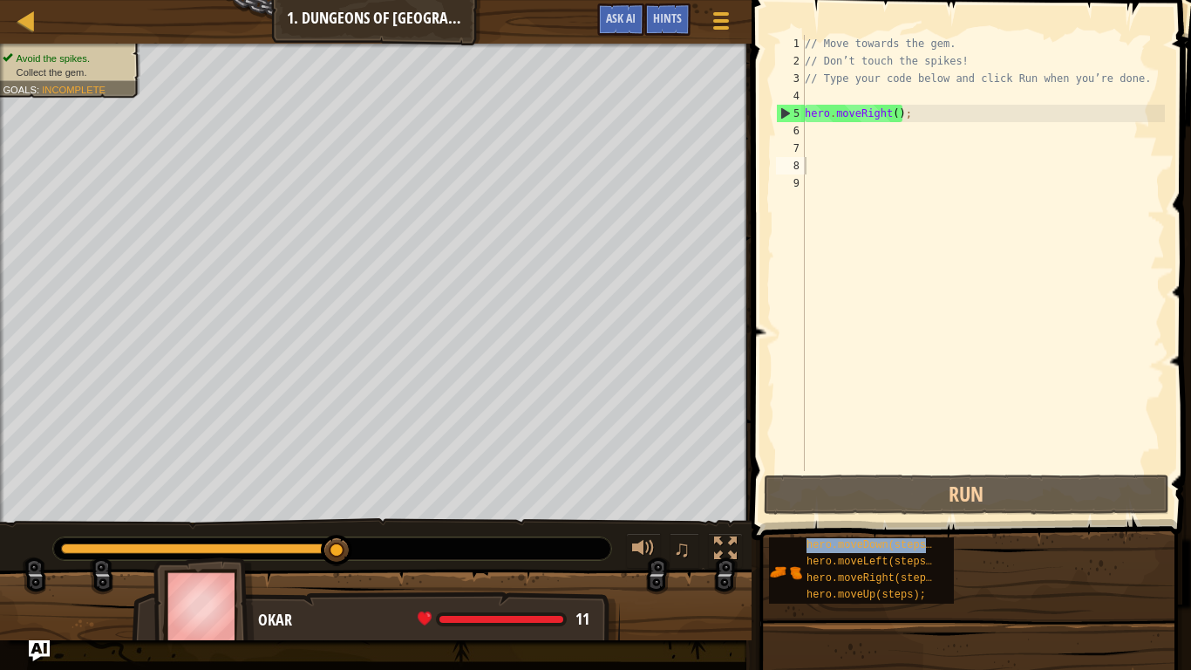
type textarea "hero.moveDown(steps);"
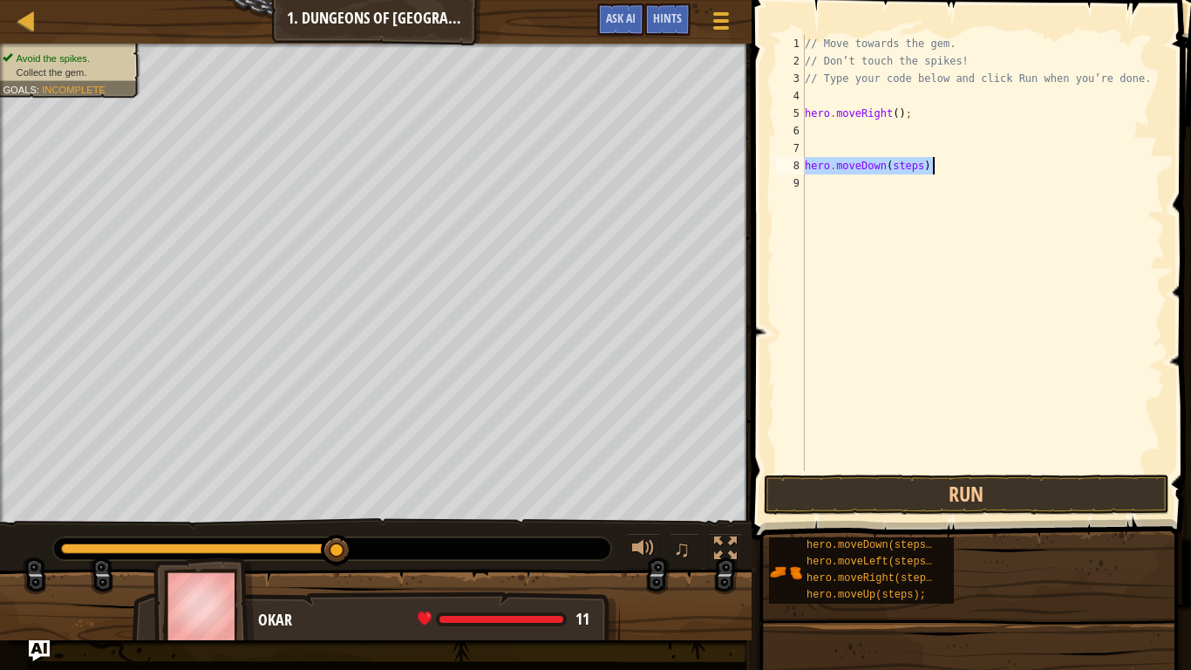
click at [815, 129] on div "// Move towards the gem. // Don’t touch the spikes! // Type your code below and…" at bounding box center [984, 270] width 364 height 471
paste textarea "hero.moveDown(steps);"
drag, startPoint x: 959, startPoint y: 167, endPoint x: 810, endPoint y: 171, distance: 148.3
click at [810, 171] on div "// Move towards the gem. // Don’t touch the spikes! // Type your code below and…" at bounding box center [984, 270] width 364 height 471
type textarea "h"
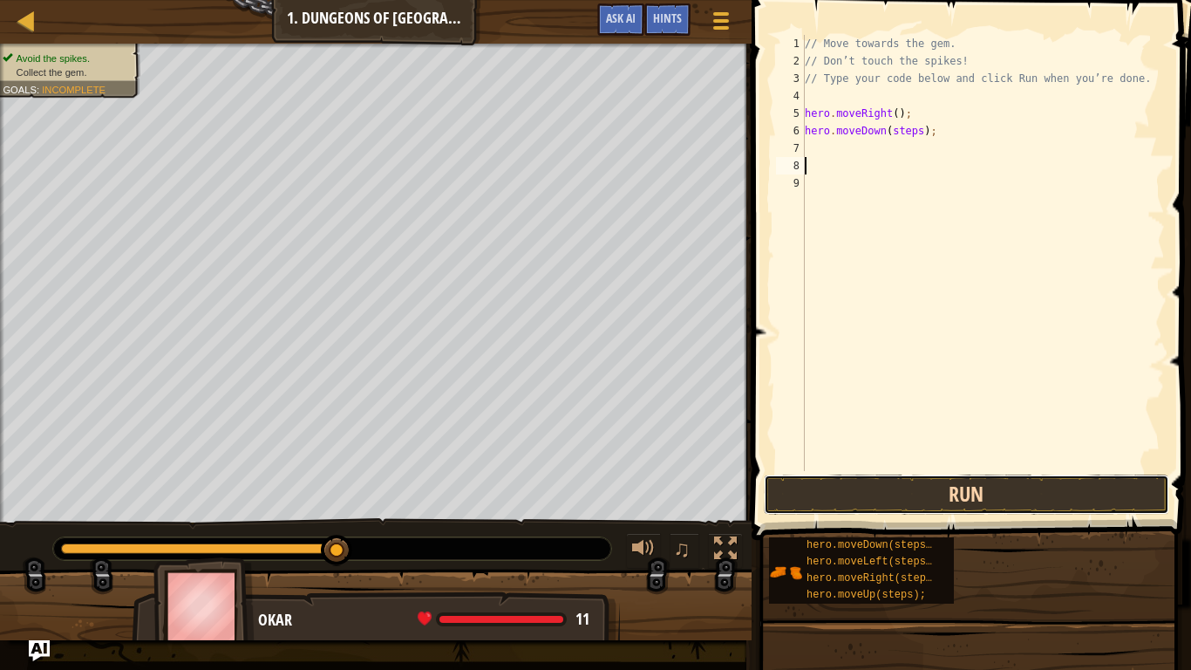
click at [948, 488] on button "Run" at bounding box center [967, 494] width 406 height 40
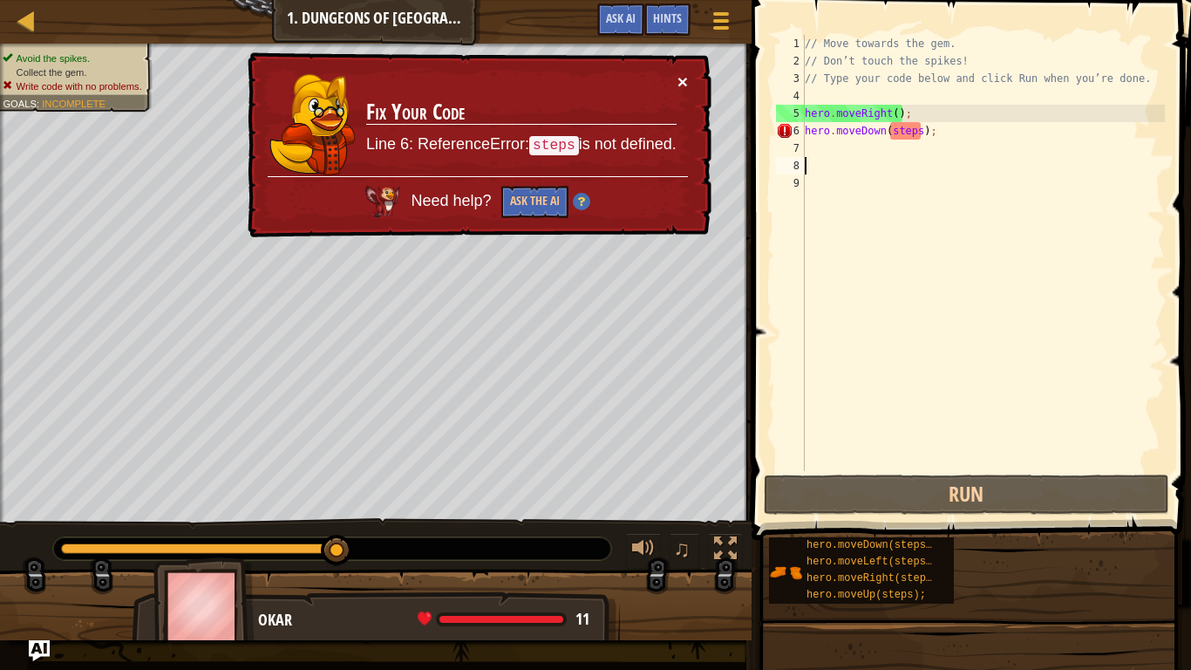
click at [683, 72] on button "×" at bounding box center [683, 81] width 10 height 18
drag, startPoint x: 942, startPoint y: 131, endPoint x: 783, endPoint y: 155, distance: 160.6
click at [783, 155] on div "1 2 3 4 5 6 7 8 9 // Move towards the gem. // Don’t touch the spikes! // Type y…" at bounding box center [969, 253] width 392 height 436
click at [822, 126] on div "// Move towards the gem. // Don’t touch the spikes! // Type your code below and…" at bounding box center [984, 270] width 364 height 471
click at [922, 121] on div "// Move towards the gem. // Don’t touch the spikes! // Type your code below and…" at bounding box center [984, 270] width 364 height 471
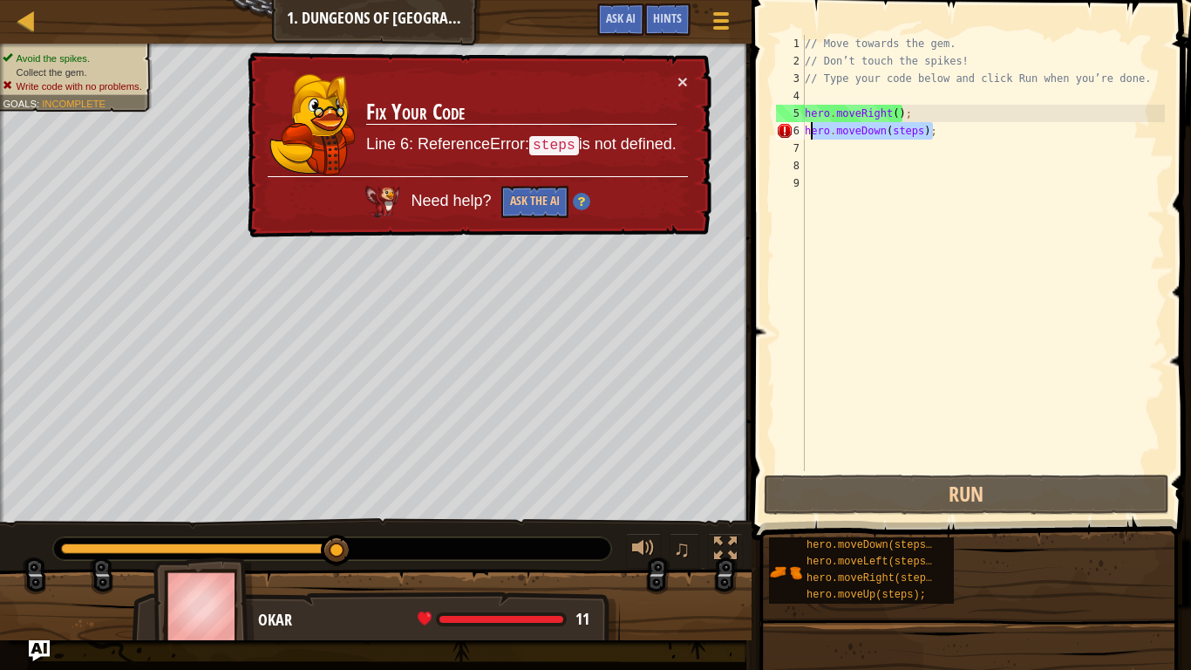
drag, startPoint x: 933, startPoint y: 133, endPoint x: 809, endPoint y: 133, distance: 124.7
click at [809, 133] on div "// Move towards the gem. // Don’t touch the spikes! // Type your code below and…" at bounding box center [984, 270] width 364 height 471
type textarea "h"
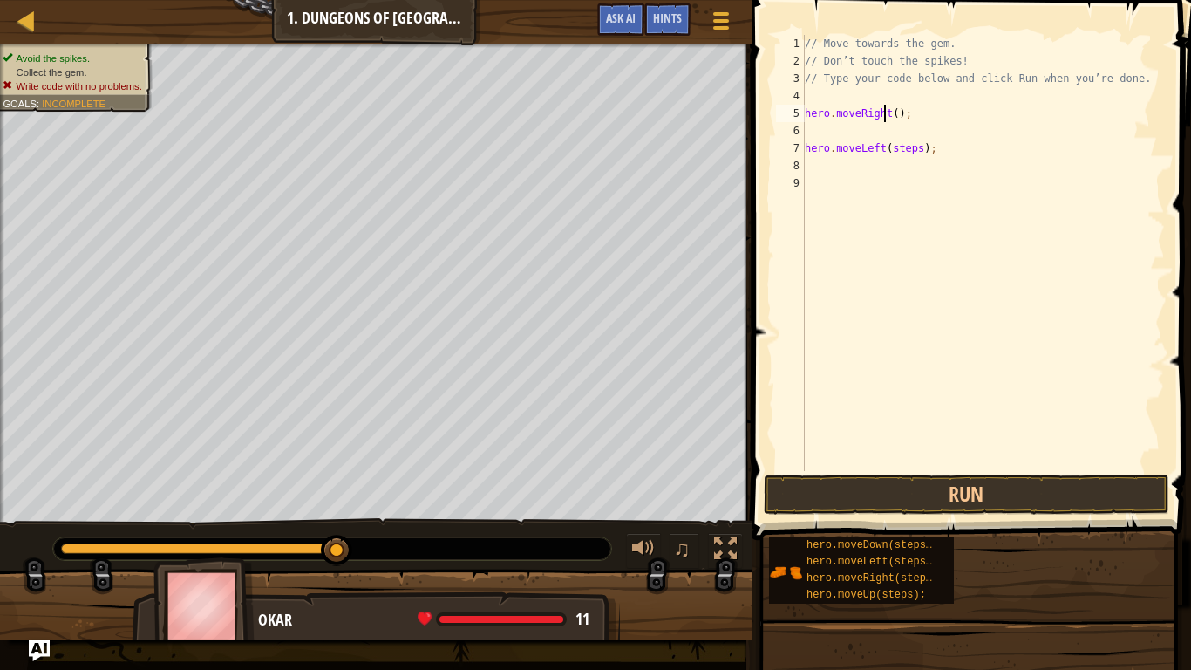
click at [884, 117] on div "// Move towards the gem. // Don’t touch the spikes! // Type your code below and…" at bounding box center [984, 270] width 364 height 471
type textarea "hero.moveRight();"
click at [890, 128] on div "// Move towards the gem. // Don’t touch the spikes! // Type your code below and…" at bounding box center [984, 270] width 364 height 471
paste textarea "hero.moveLeft(steps);"
click at [939, 153] on div "// Move towards the gem. // Don’t touch the spikes! // Type your code below and…" at bounding box center [984, 270] width 364 height 471
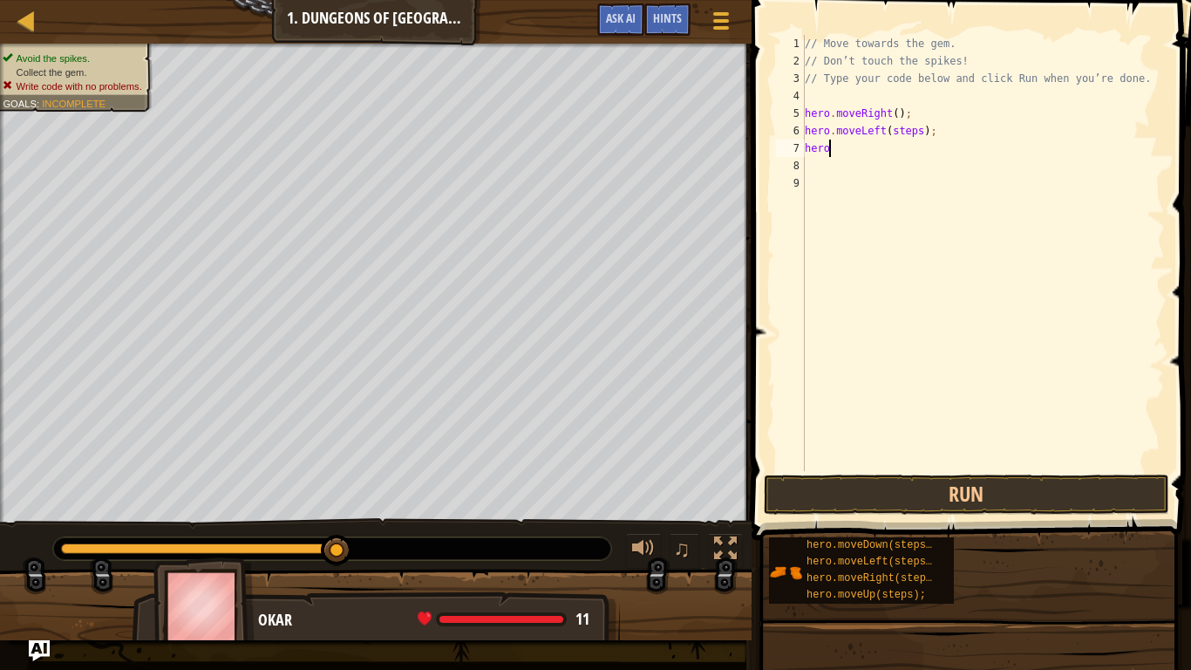
type textarea "h"
click at [995, 498] on button "Run" at bounding box center [967, 494] width 406 height 40
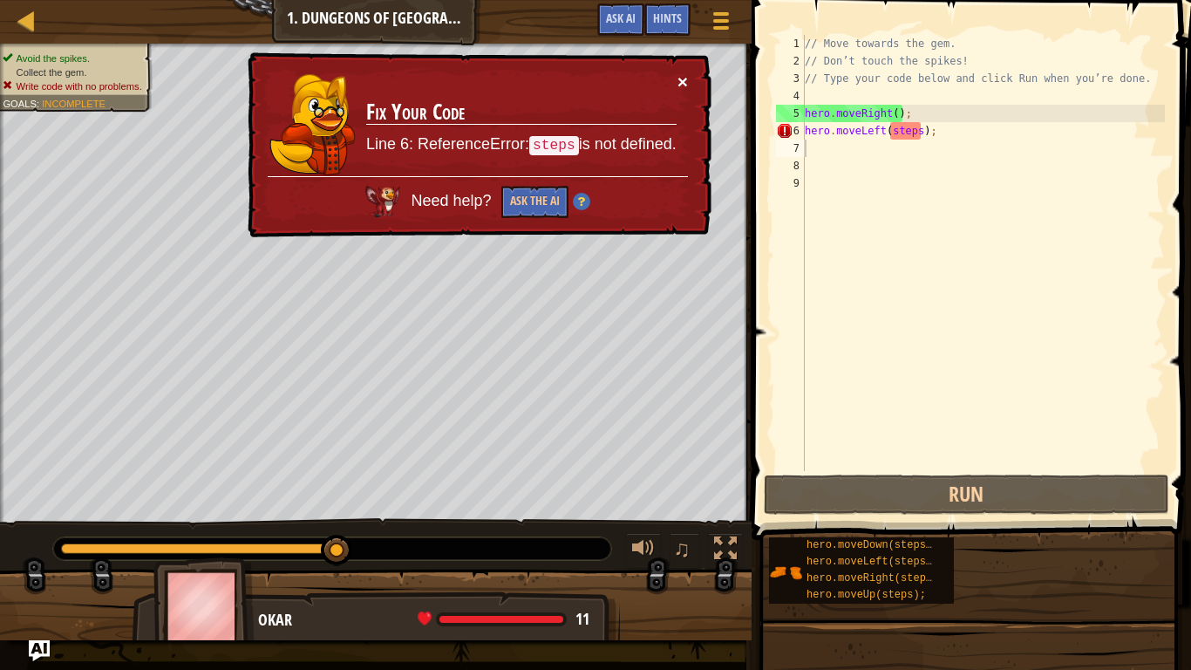
click at [686, 74] on button "×" at bounding box center [683, 81] width 10 height 18
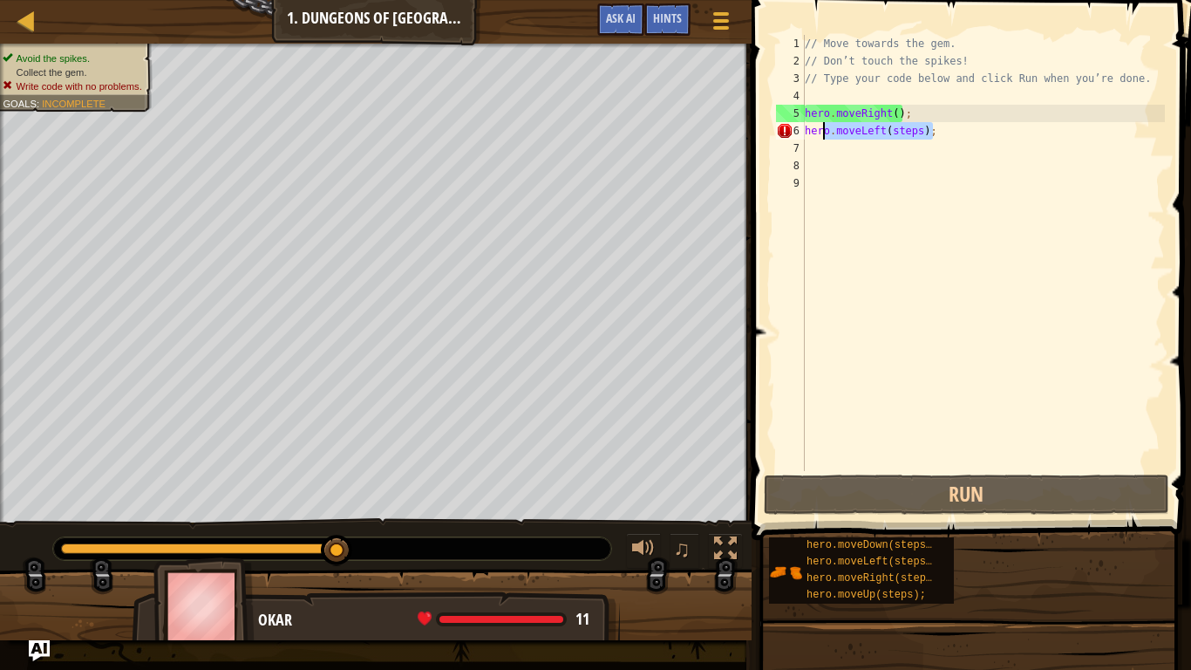
drag, startPoint x: 937, startPoint y: 136, endPoint x: 821, endPoint y: 133, distance: 116.0
click at [821, 133] on div "// Move towards the gem. // Don’t touch the spikes! // Type your code below and…" at bounding box center [984, 270] width 364 height 471
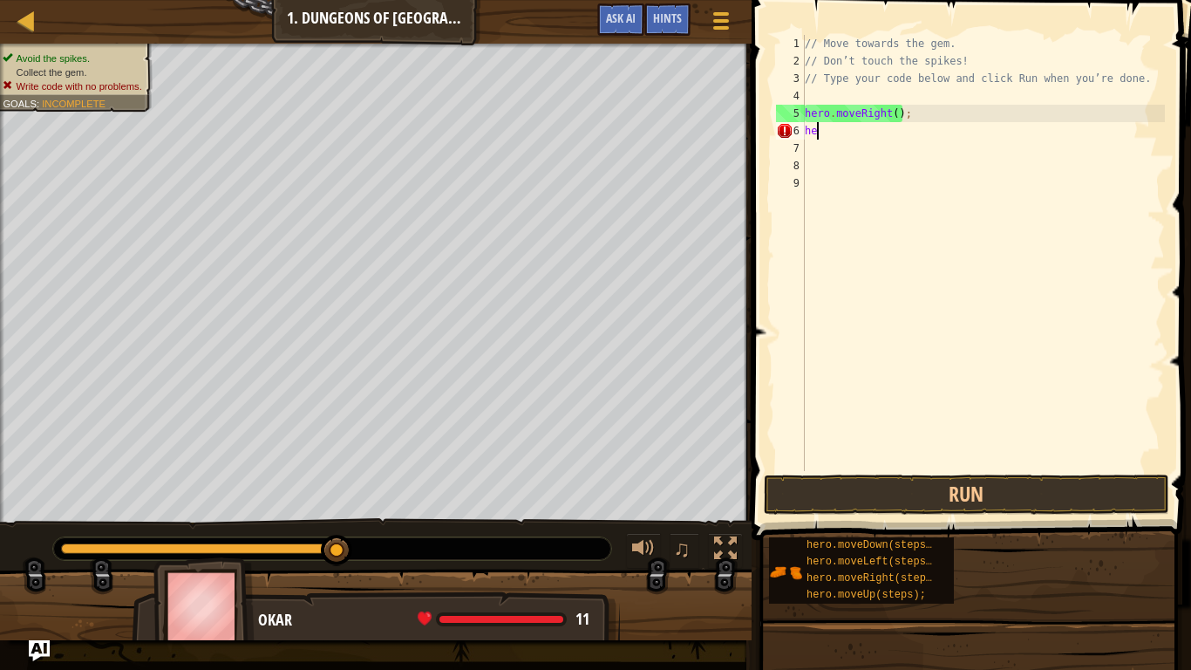
type textarea "h"
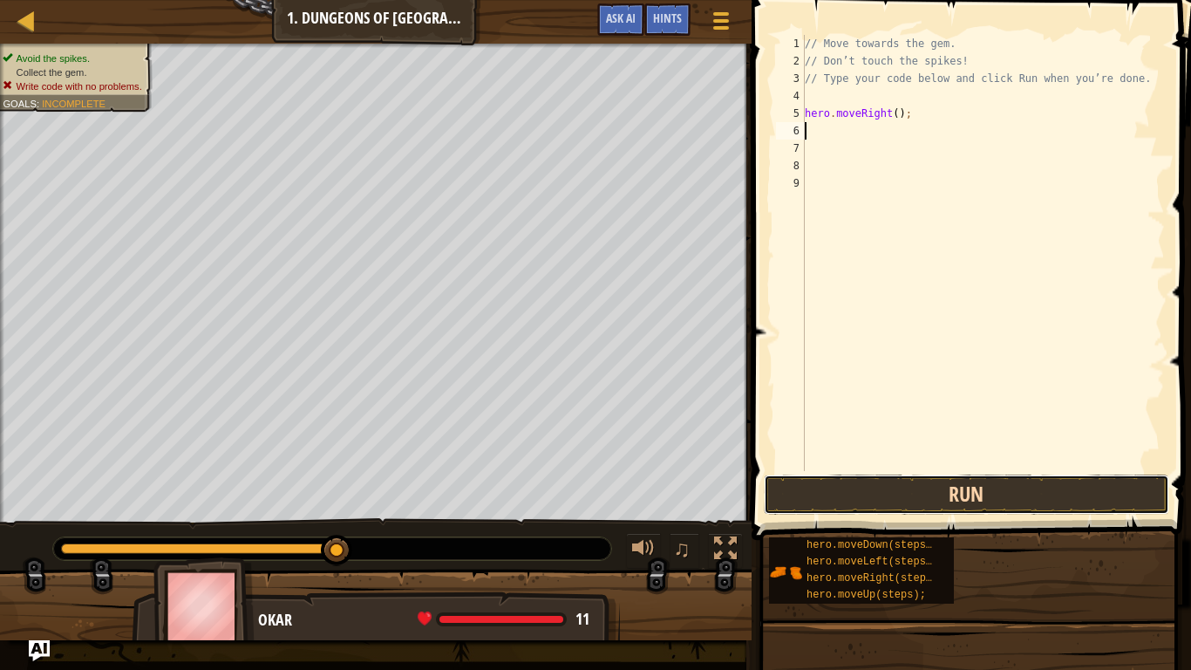
click at [964, 490] on button "Run" at bounding box center [967, 494] width 406 height 40
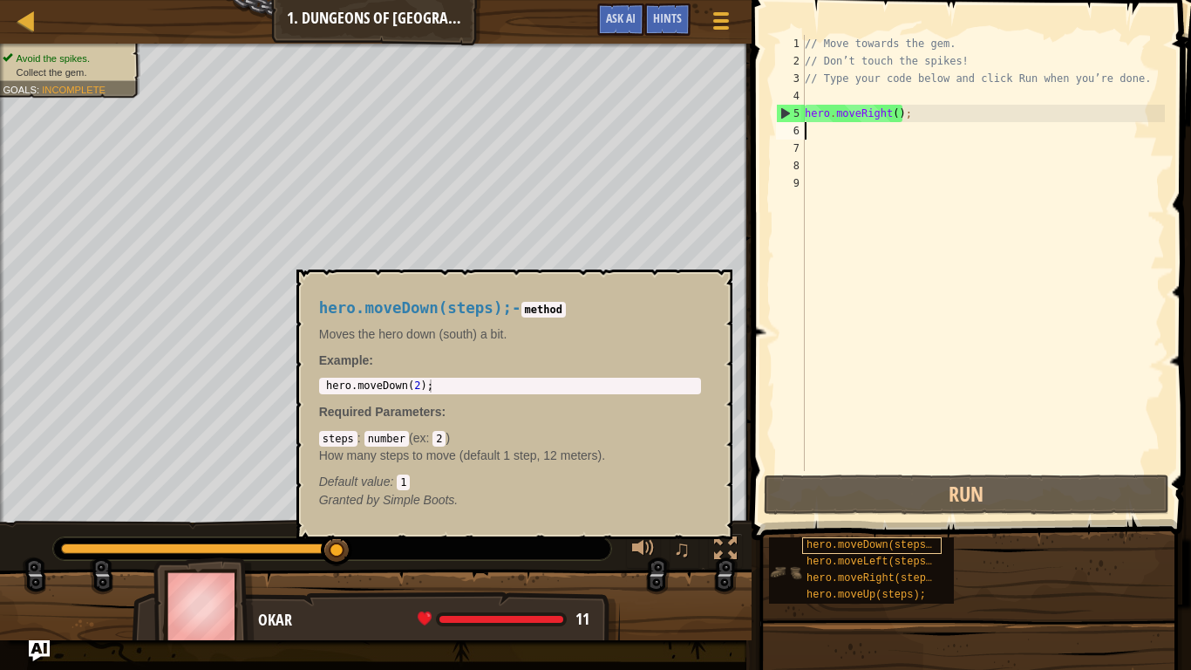
click at [928, 522] on span "hero.moveDown(steps);" at bounding box center [873, 545] width 132 height 12
click at [822, 143] on div "// Move towards the gem. // Don’t touch the spikes! // Type your code below and…" at bounding box center [984, 270] width 364 height 471
click at [816, 136] on div "// Move towards the gem. // Don’t touch the spikes! // Type your code below and…" at bounding box center [984, 270] width 364 height 471
click at [38, 17] on link "Map" at bounding box center [39, 22] width 9 height 24
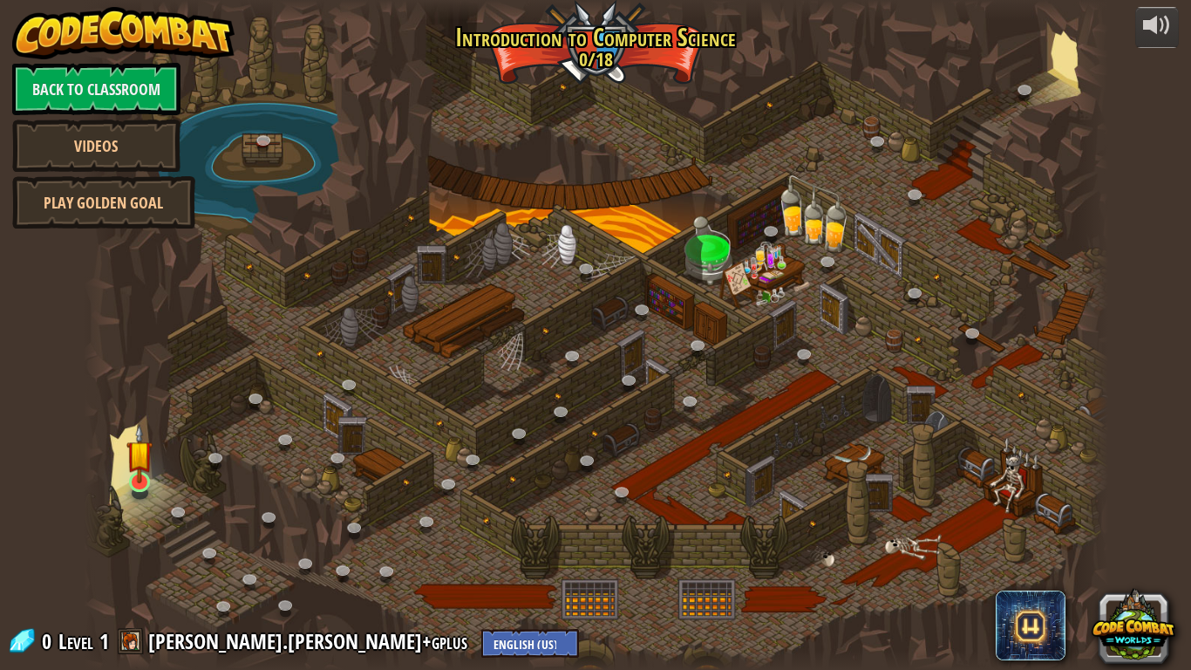
click at [148, 474] on img at bounding box center [139, 453] width 26 height 59
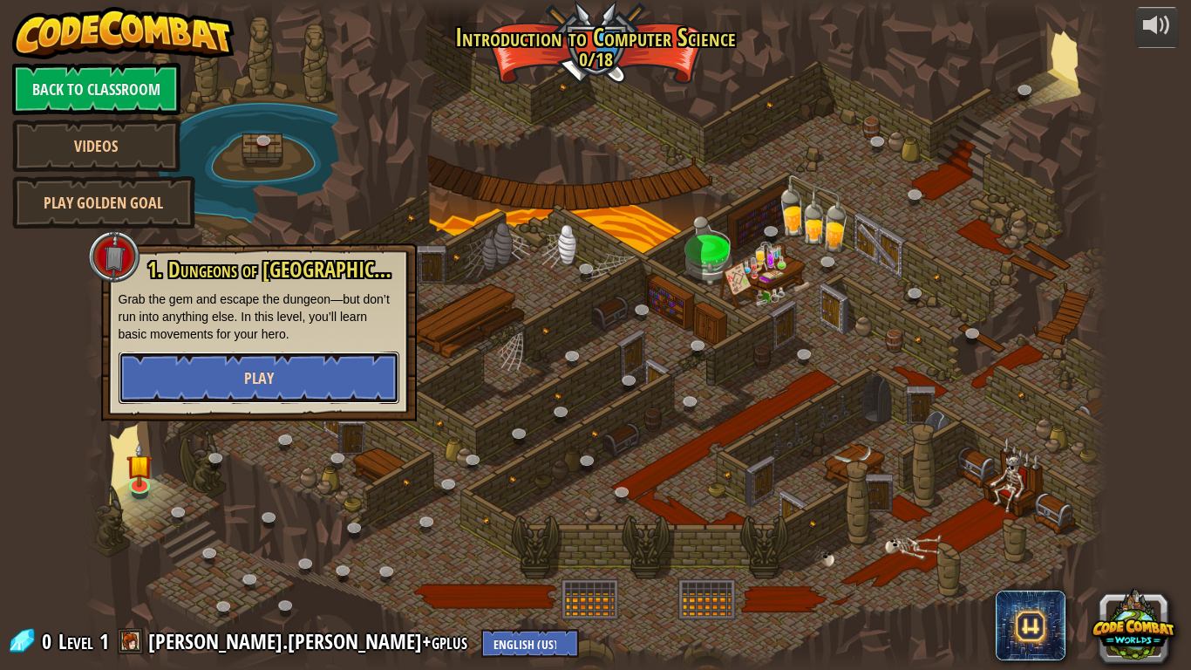
click at [215, 394] on button "Play" at bounding box center [259, 377] width 281 height 52
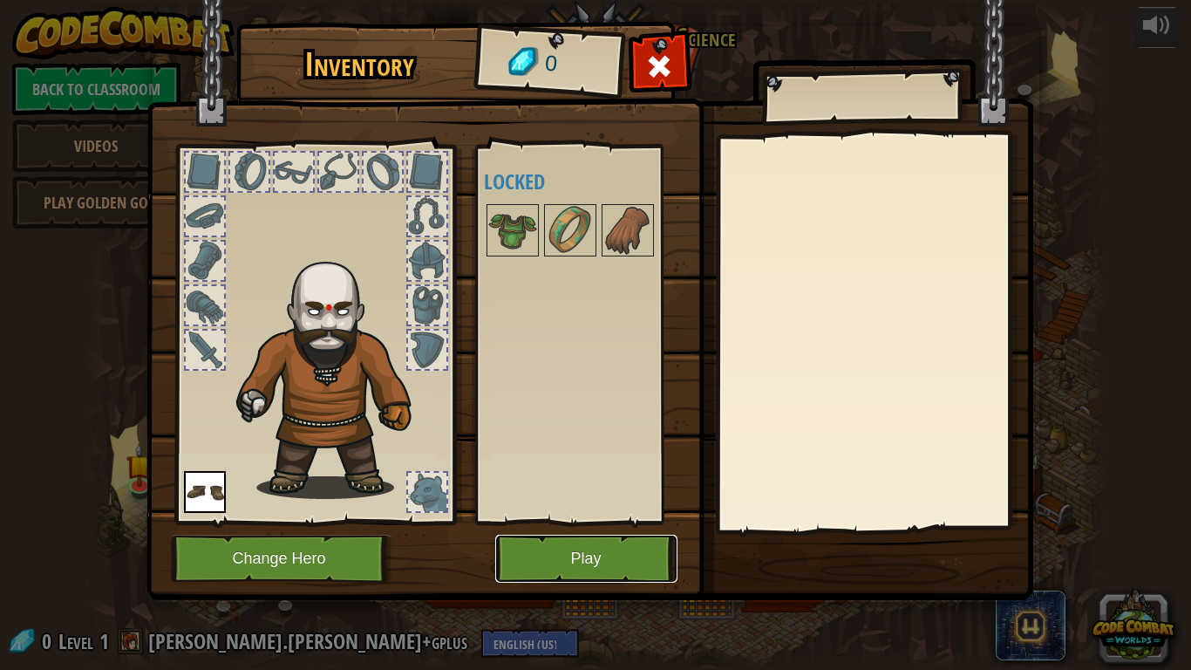
click at [560, 522] on button "Play" at bounding box center [586, 559] width 182 height 48
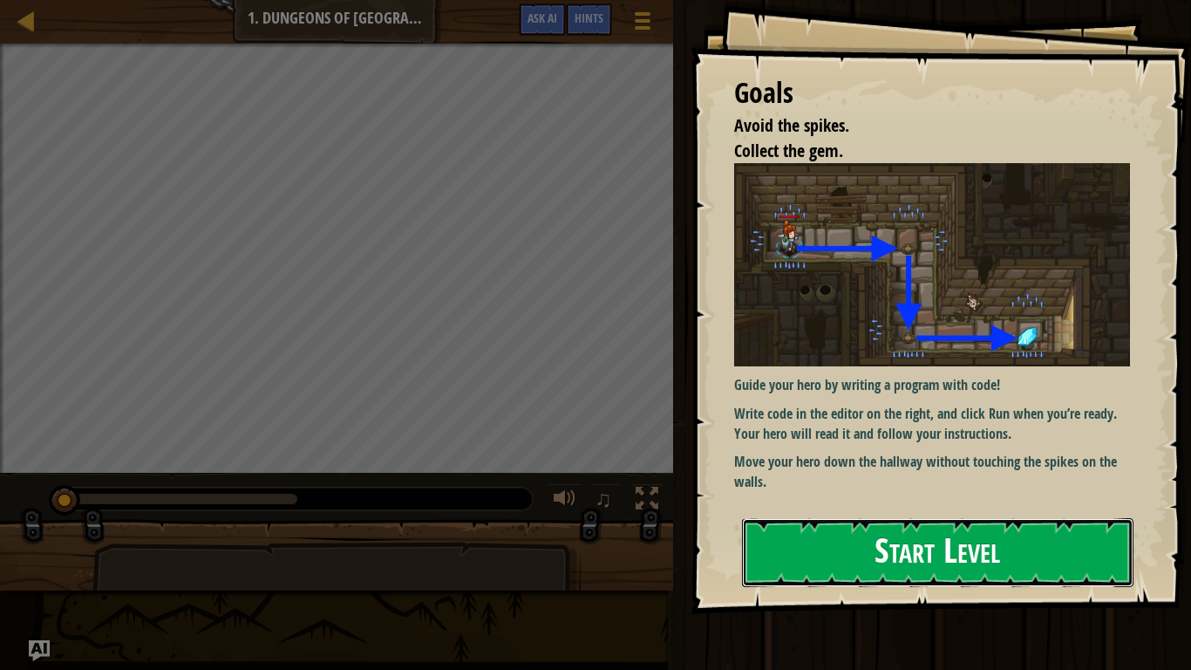
click at [836, 522] on button "Start Level" at bounding box center [938, 552] width 392 height 69
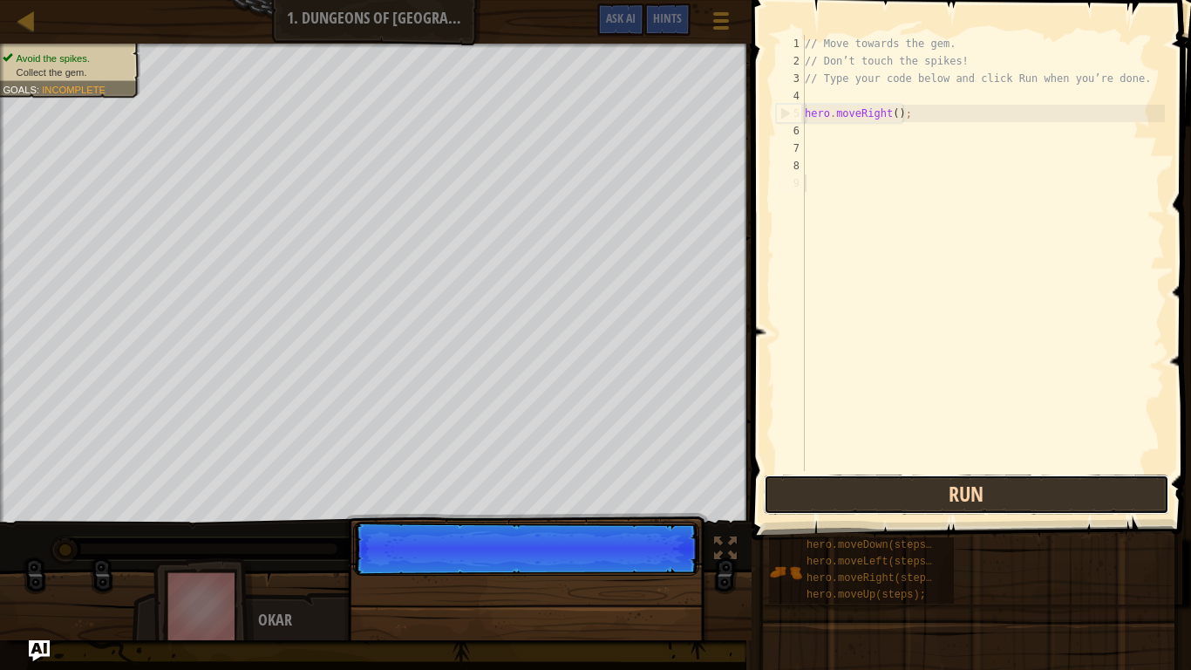
click at [827, 495] on button "Run" at bounding box center [967, 494] width 406 height 40
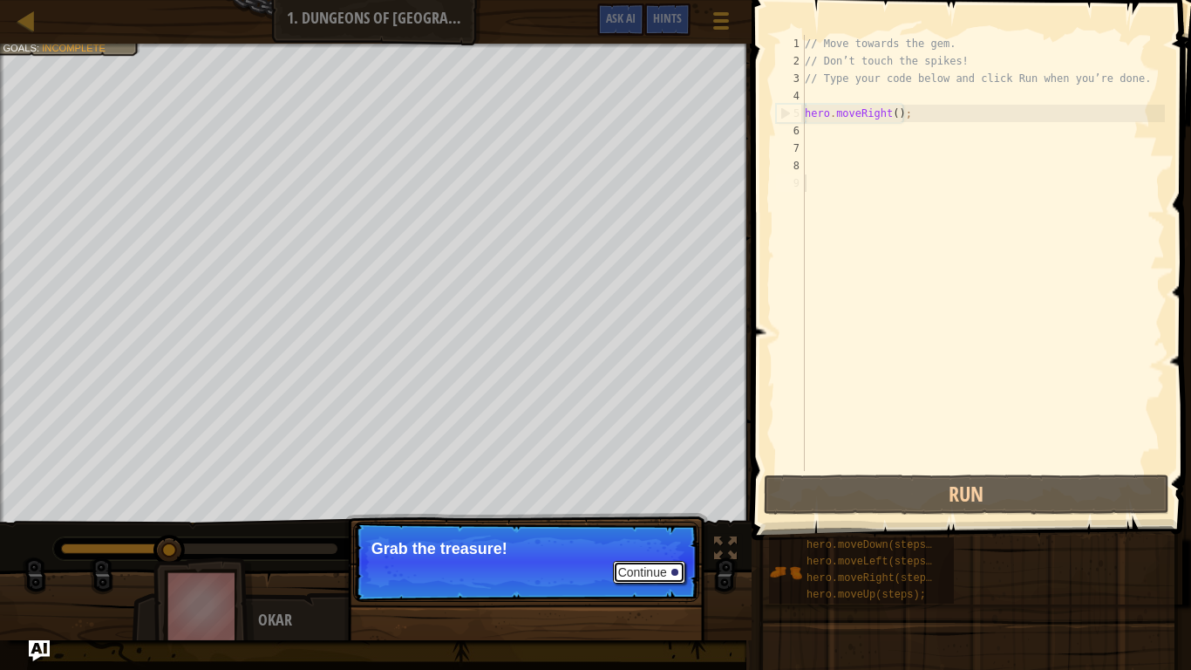
click at [661, 522] on button "Continue" at bounding box center [649, 572] width 72 height 23
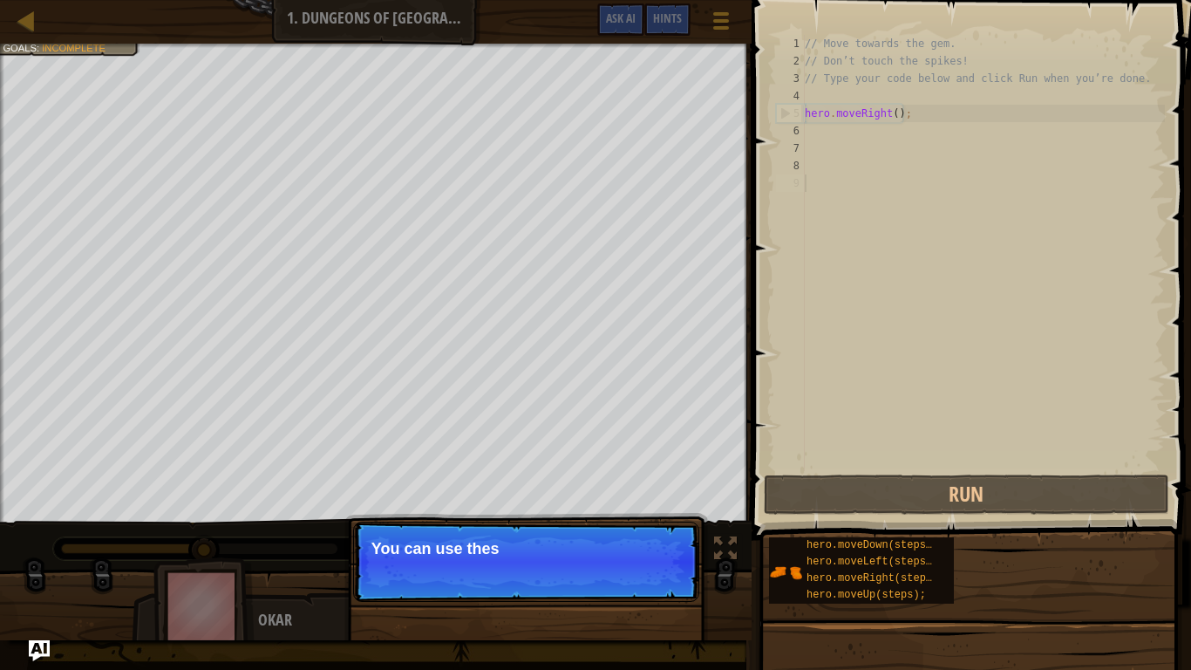
click at [654, 522] on p "Continue You can use thes" at bounding box center [526, 562] width 346 height 80
click at [657, 522] on button "Continue" at bounding box center [649, 572] width 72 height 23
click at [657, 522] on p "Continue You can use these methods." at bounding box center [526, 562] width 346 height 80
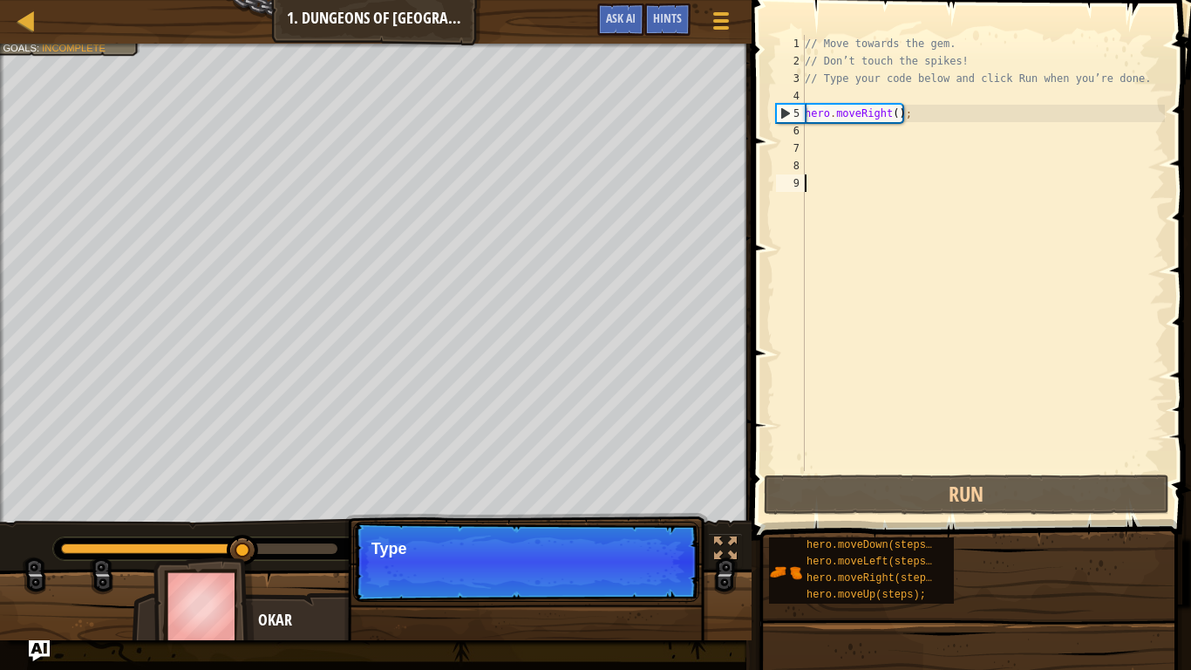
click at [657, 522] on p "Continue Type" at bounding box center [526, 562] width 346 height 80
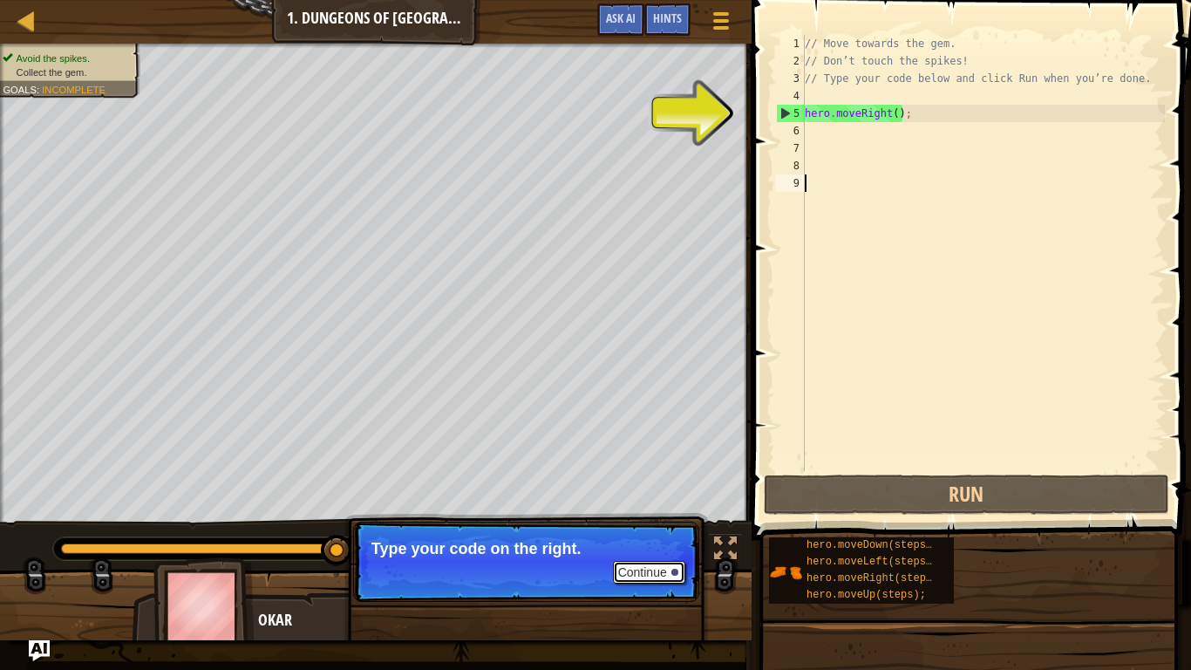
click at [633, 522] on button "Continue" at bounding box center [649, 572] width 72 height 23
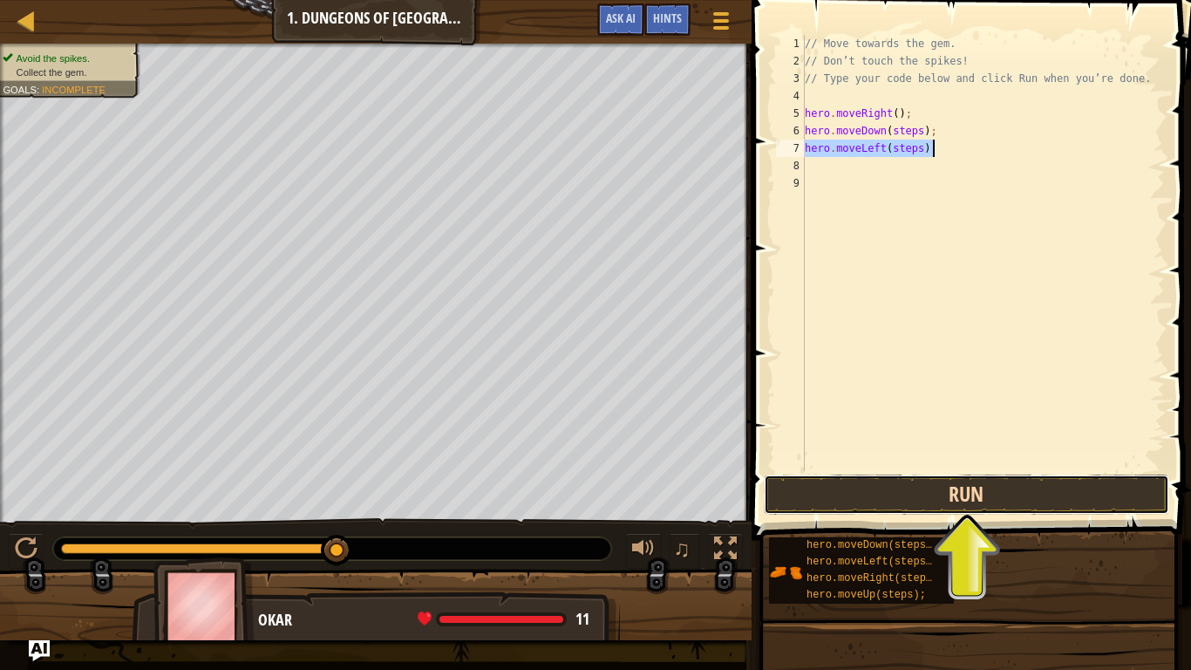
click at [999, 482] on button "Run" at bounding box center [967, 494] width 406 height 40
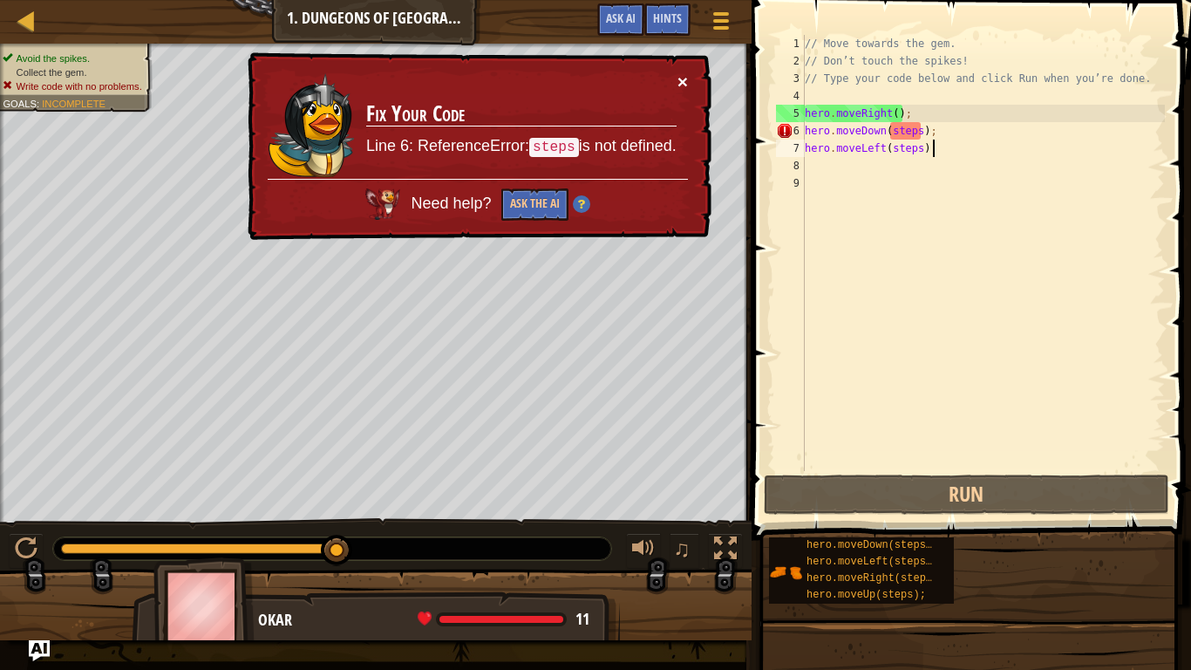
click at [687, 78] on button "×" at bounding box center [683, 81] width 10 height 18
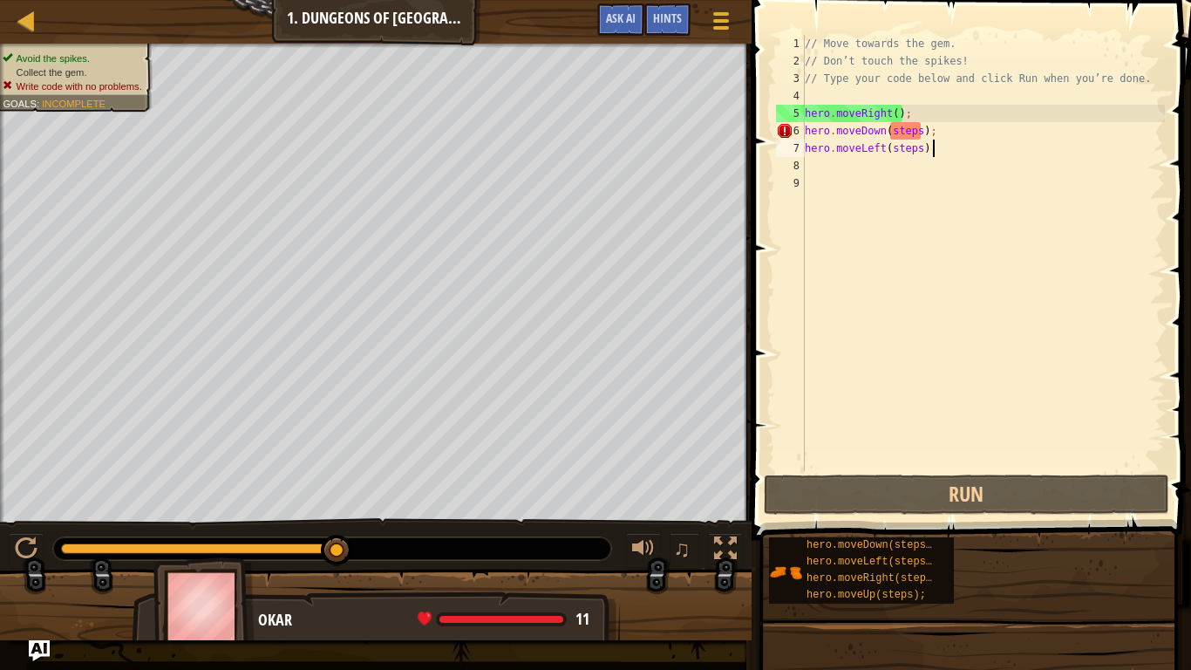
click at [999, 136] on div "// Move towards the gem. // Don’t touch the spikes! // Type your code below and…" at bounding box center [984, 270] width 364 height 471
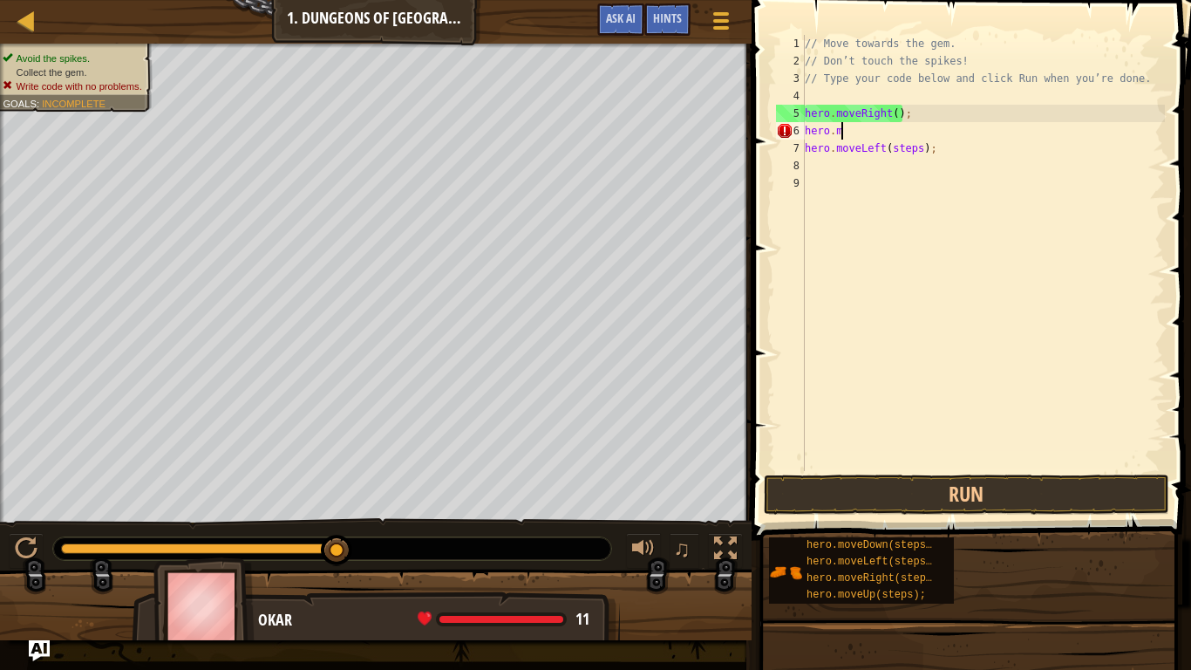
type textarea "h"
click at [948, 139] on div "// Move towards the gem. // Don’t touch the spikes! // Type your code below and…" at bounding box center [984, 270] width 364 height 471
click at [952, 154] on div "// Move towards the gem. // Don’t touch the spikes! // Type your code below and…" at bounding box center [984, 270] width 364 height 471
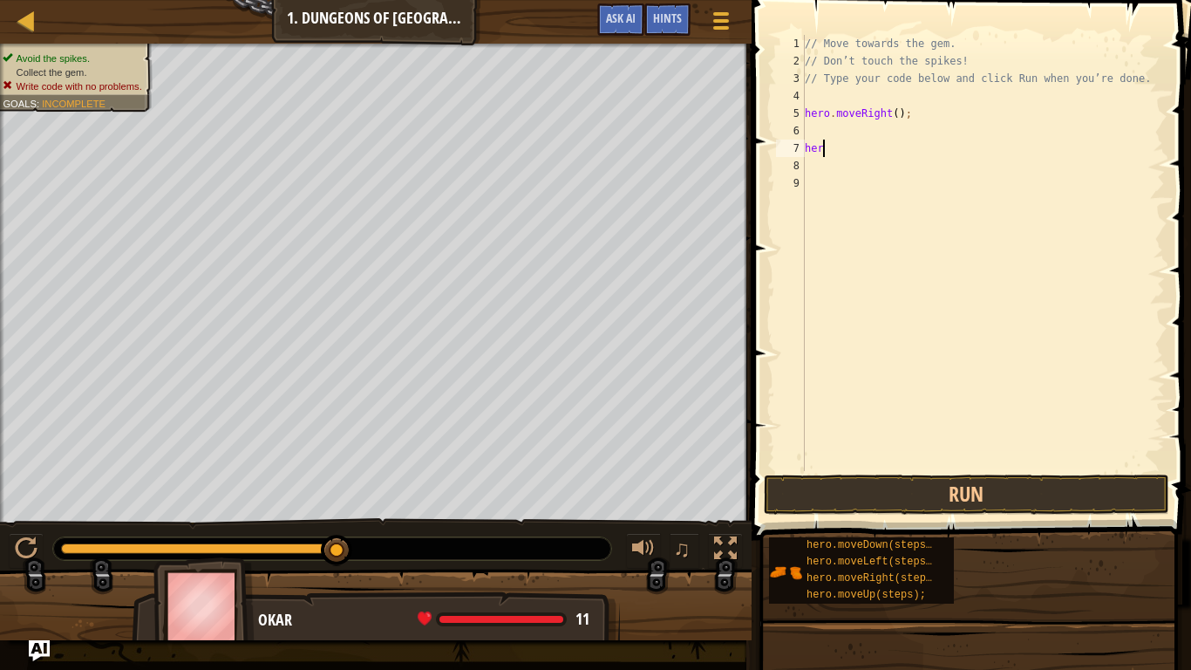
type textarea "h"
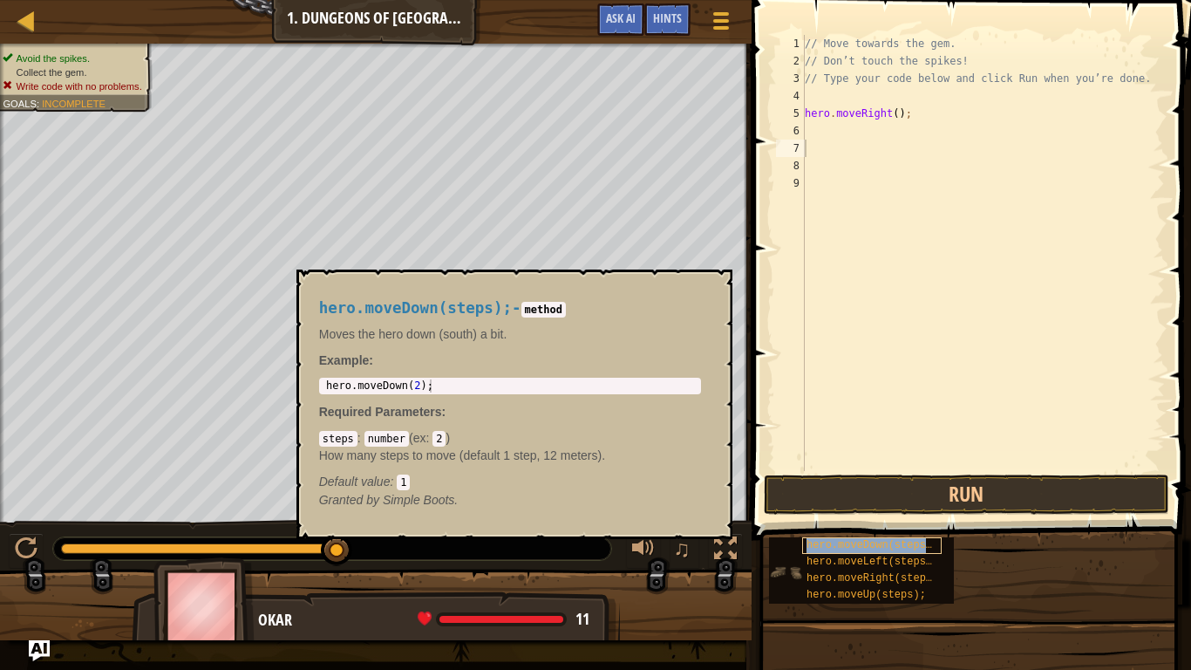
click at [864, 522] on span "hero.moveDown(steps);" at bounding box center [873, 545] width 132 height 12
click at [817, 136] on div "// Move towards the gem. // Don’t touch the spikes! // Type your code below and…" at bounding box center [984, 270] width 364 height 471
type textarea "hero.moveDown(steps);"
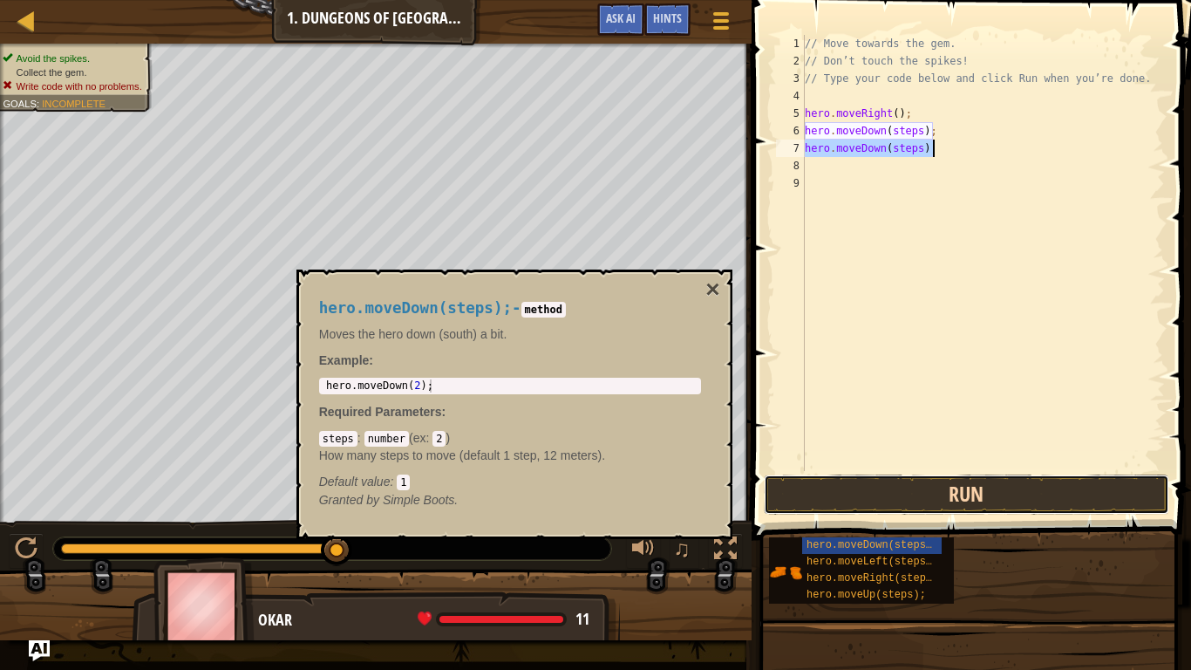
click at [946, 490] on button "Run" at bounding box center [967, 494] width 406 height 40
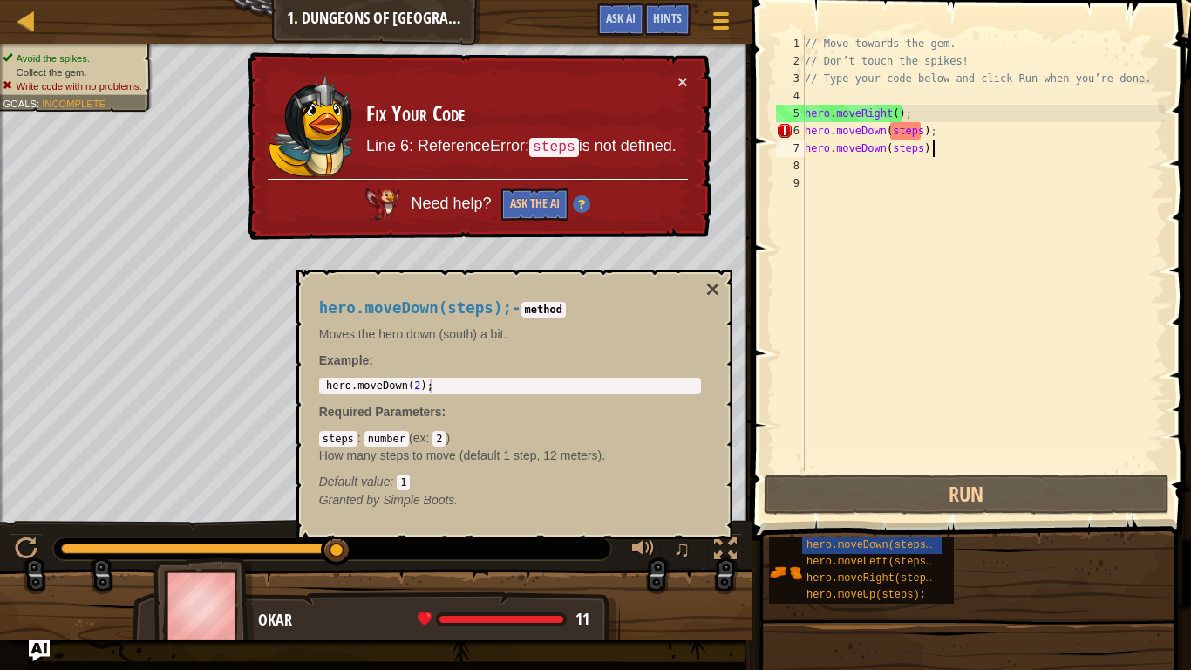
click at [689, 78] on div "× Fix Your Code Line 6: ReferenceError: steps is not defined. Need help? Ask th…" at bounding box center [478, 146] width 468 height 188
click at [679, 85] on button "×" at bounding box center [683, 81] width 10 height 18
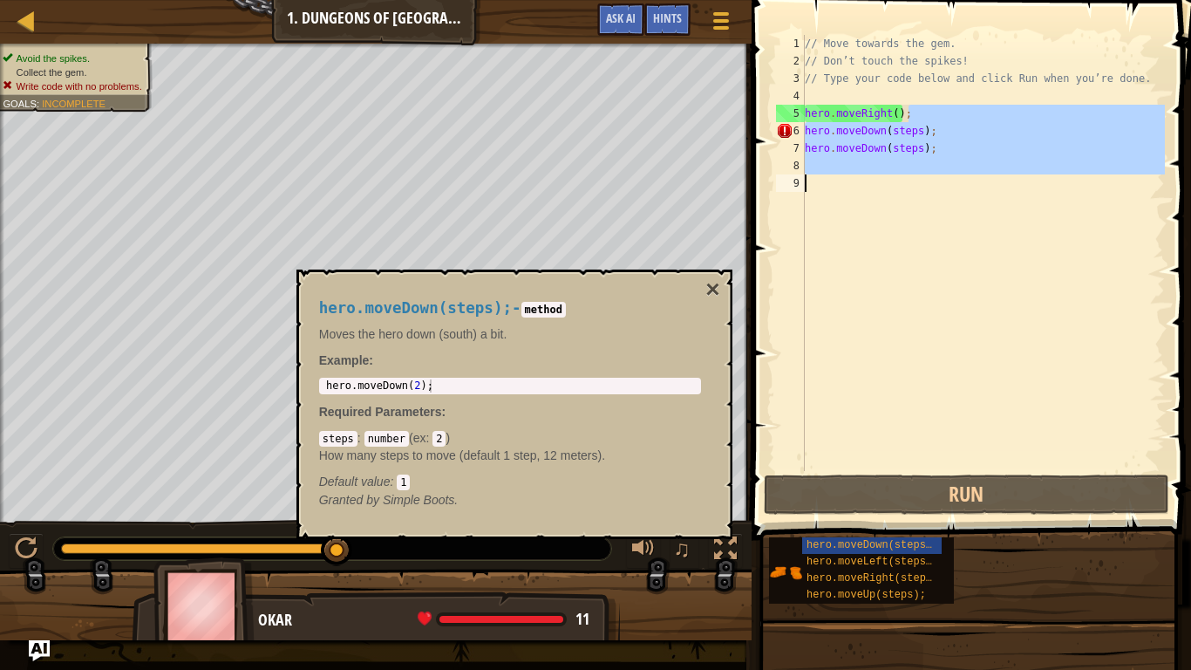
click at [579, 214] on div "Map Introduction to Computer Science 1. Dungeons of Kithgard Game Menu Done Hin…" at bounding box center [595, 335] width 1191 height 670
type textarea "hero.moveRight();"
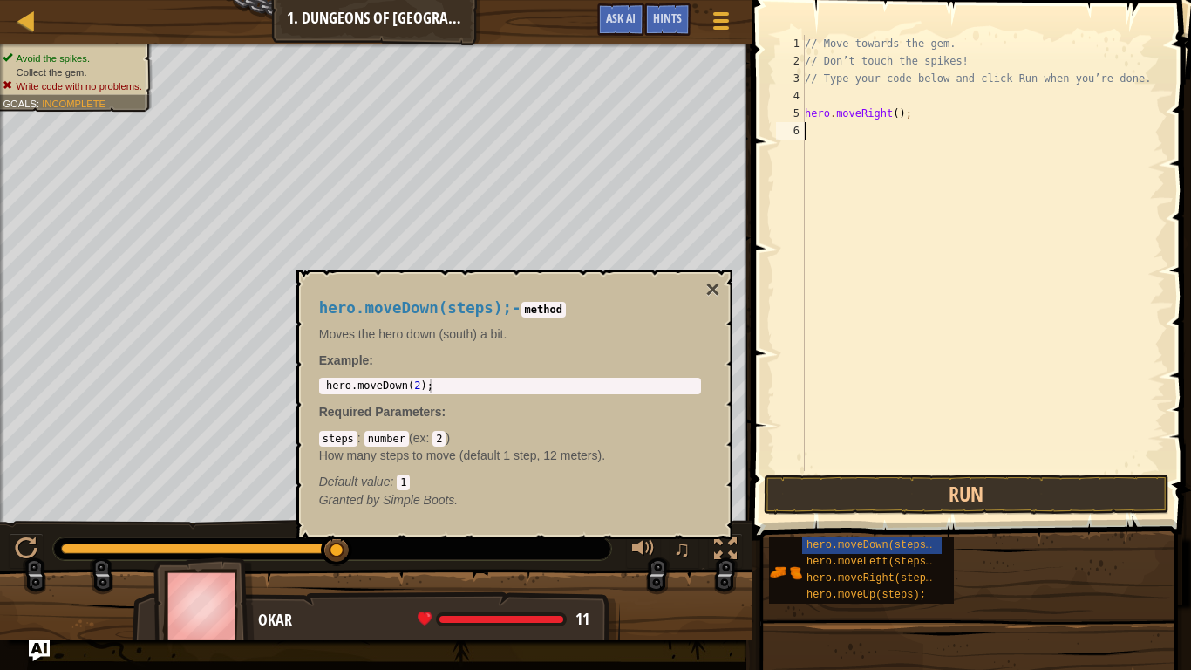
click at [820, 125] on div "// Move towards the gem. // Don’t touch the spikes! // Type your code below and…" at bounding box center [984, 270] width 364 height 471
click at [991, 522] on div "hero.moveDown(steps); hero.moveLeft(steps); hero.moveRight(steps); hero.moveUp(…" at bounding box center [973, 570] width 411 height 68
click at [901, 522] on span "hero.moveUp(steps);" at bounding box center [866, 595] width 119 height 12
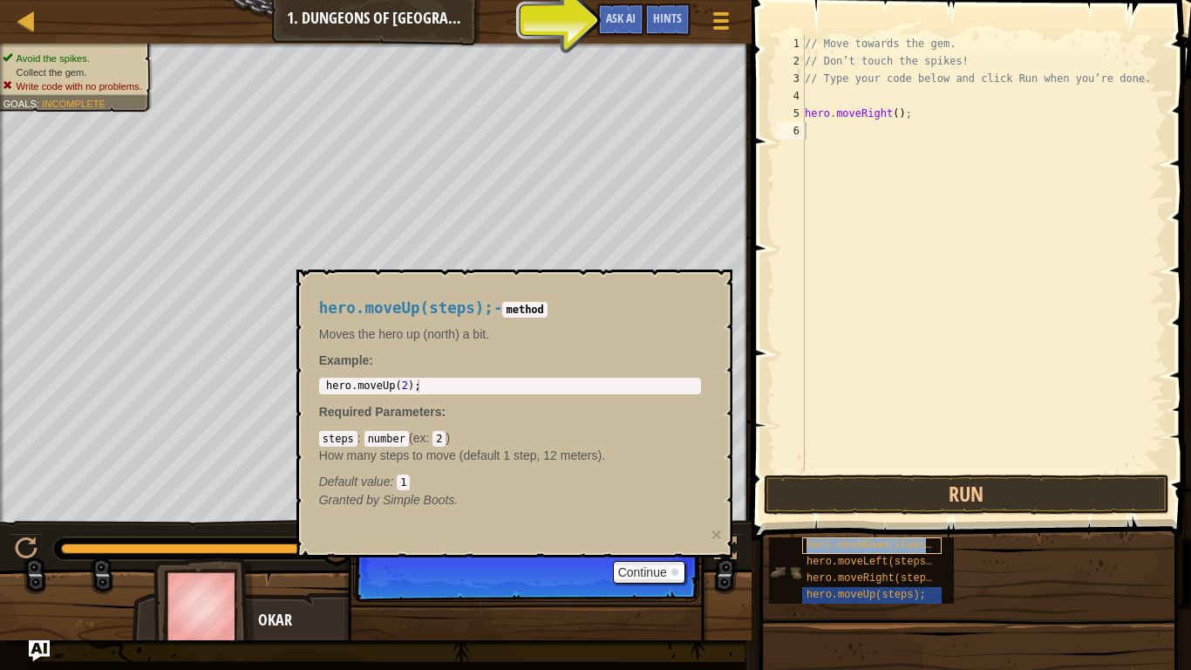
click at [926, 522] on span "hero.moveDown(steps);" at bounding box center [873, 545] width 132 height 12
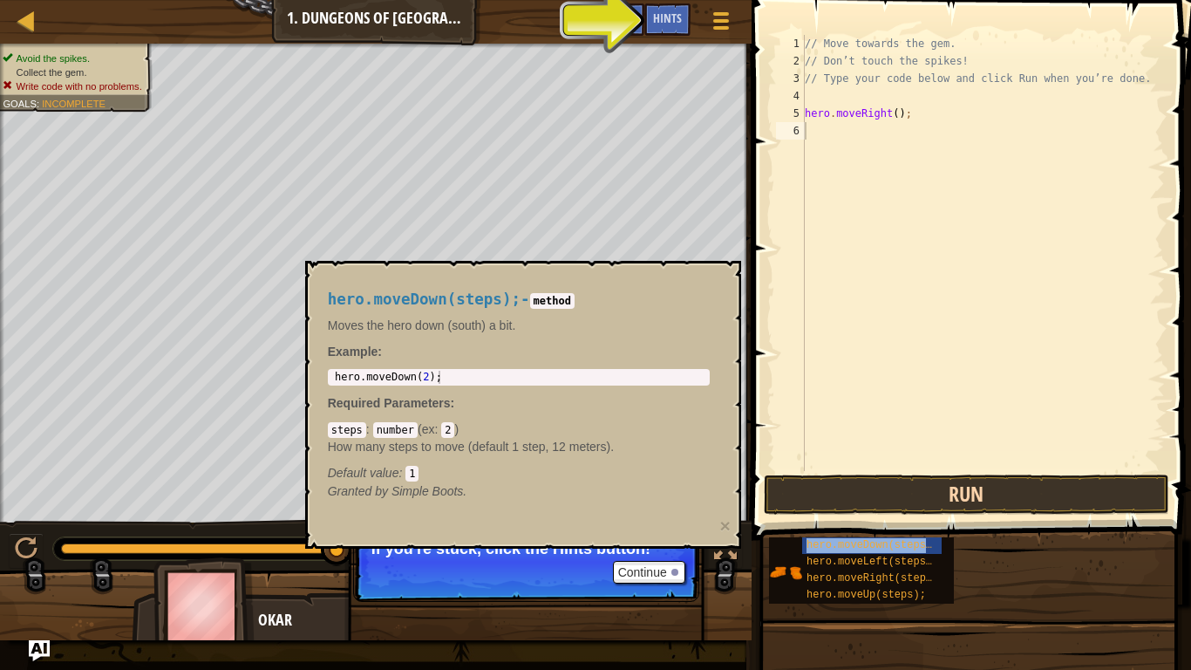
type textarea "hero.moveDown(steps);"
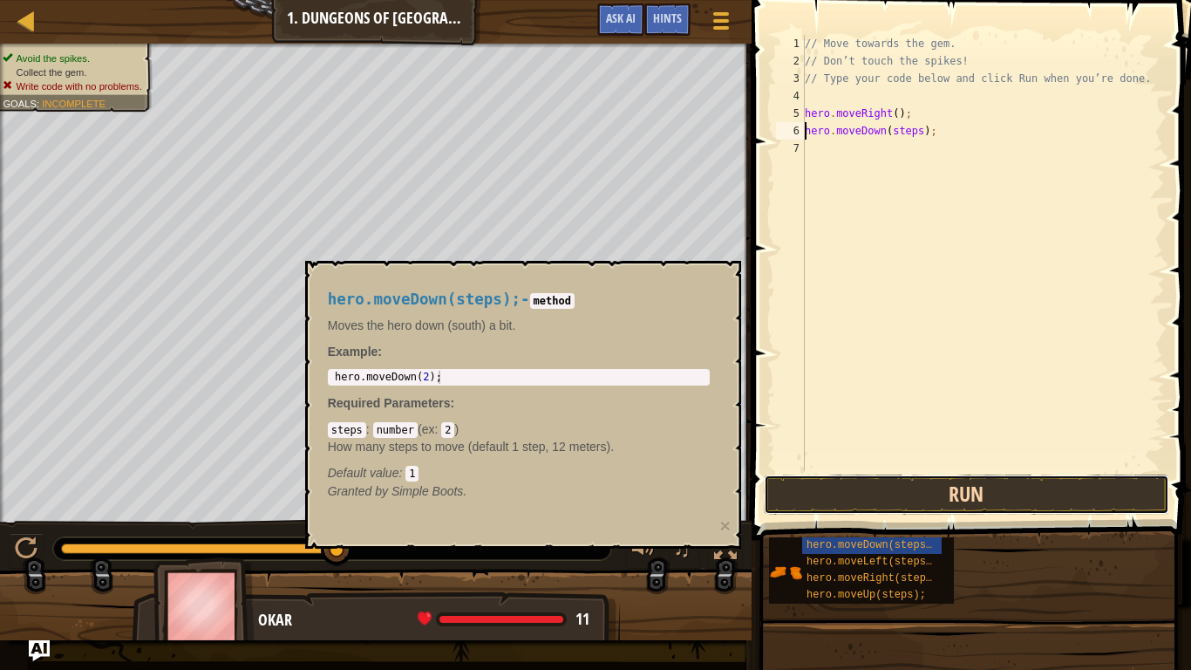
click at [960, 491] on button "Run" at bounding box center [967, 494] width 406 height 40
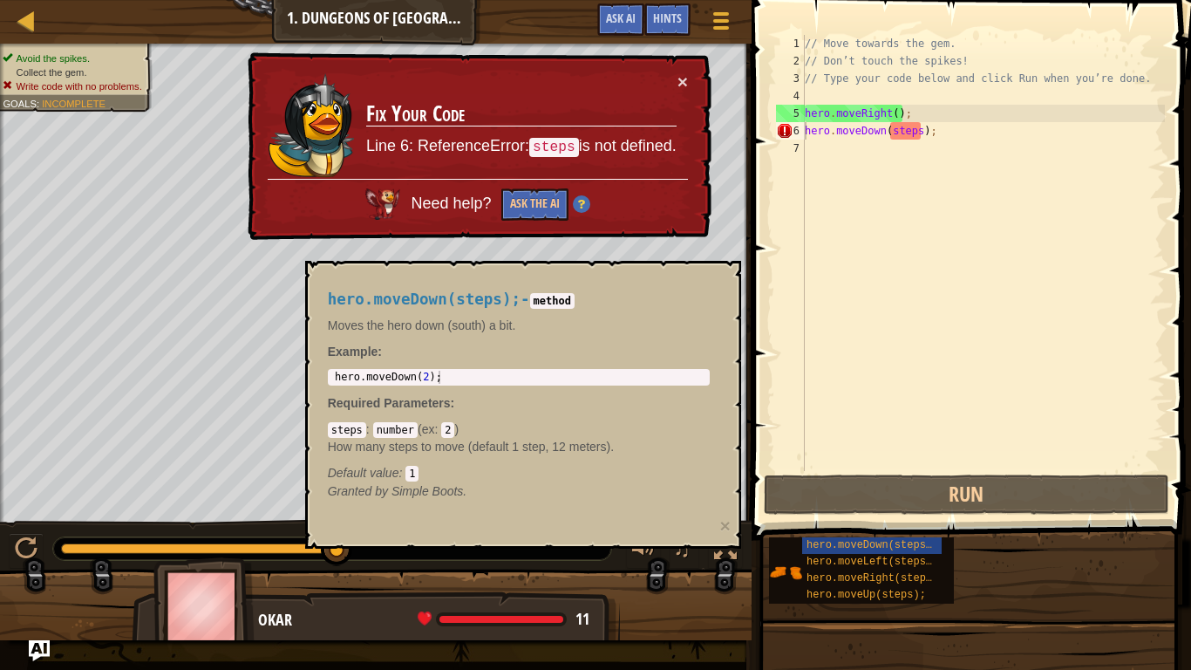
click at [688, 83] on div "× Fix Your Code Line 6: ReferenceError: steps is not defined. Need help? Ask th…" at bounding box center [478, 146] width 468 height 188
click at [684, 82] on button "×" at bounding box center [683, 81] width 10 height 18
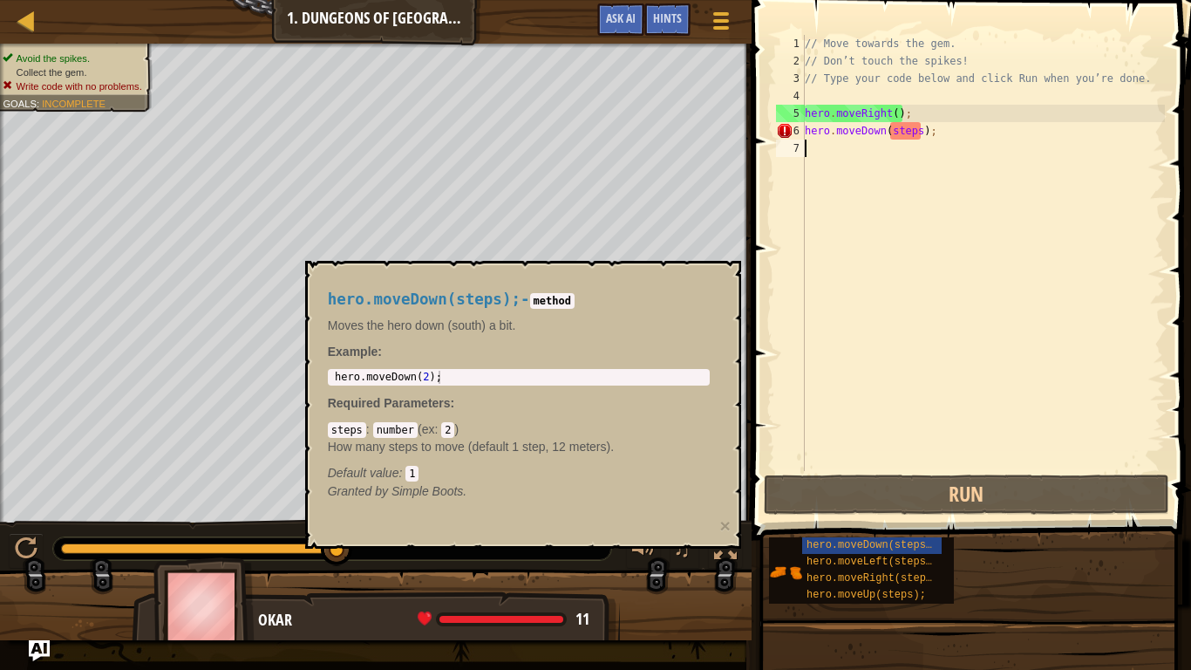
drag, startPoint x: 964, startPoint y: 140, endPoint x: 778, endPoint y: 147, distance: 185.9
click at [778, 147] on div "hero.moveDown(steps); 1 2 3 4 5 6 7 // Move towards the gem. // Don’t touch the…" at bounding box center [969, 253] width 392 height 436
click at [34, 27] on div at bounding box center [27, 21] width 22 height 22
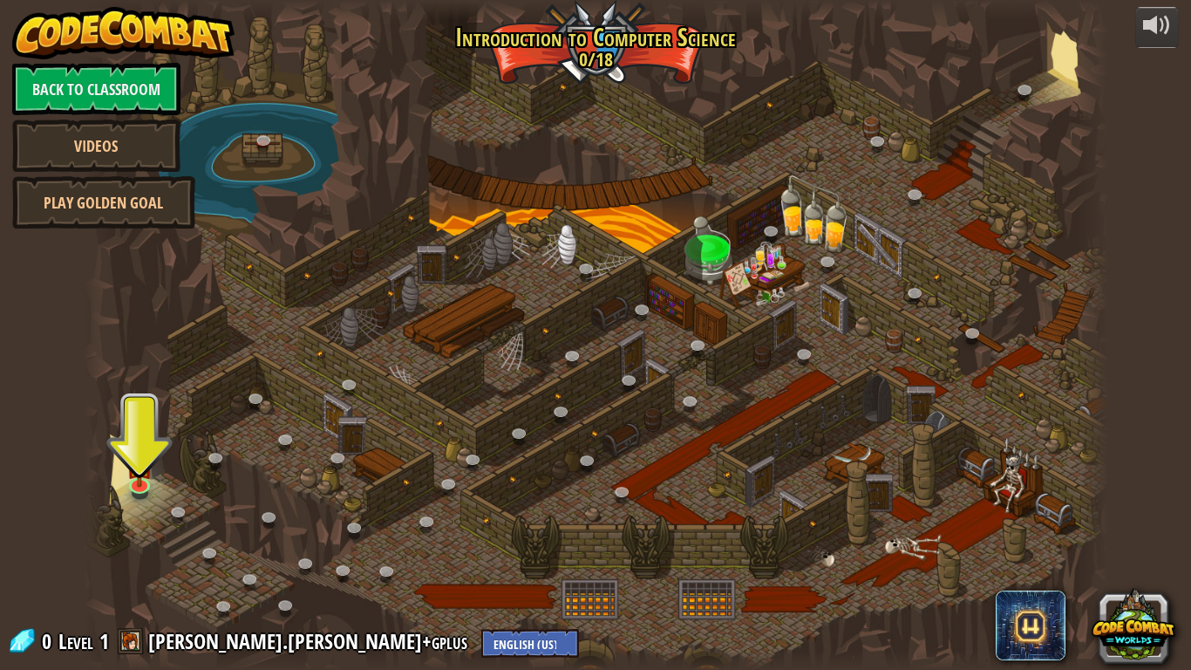
click at [129, 522] on span at bounding box center [131, 641] width 26 height 26
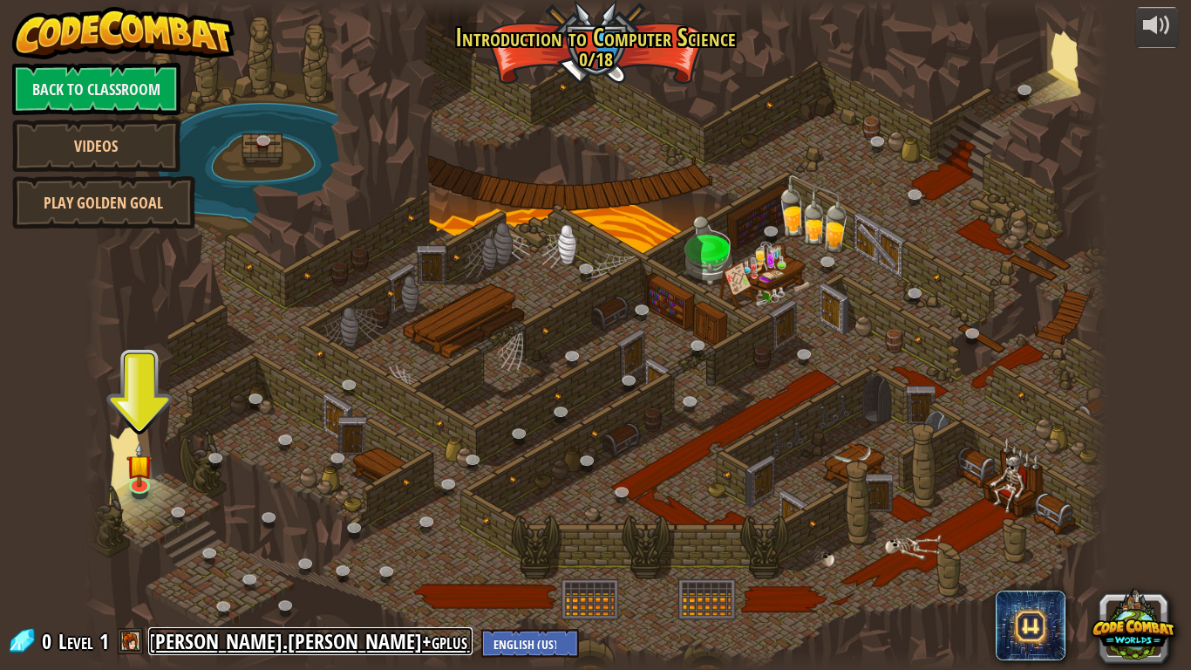
click at [178, 522] on link "[PERSON_NAME].[PERSON_NAME]+gplus" at bounding box center [310, 641] width 324 height 28
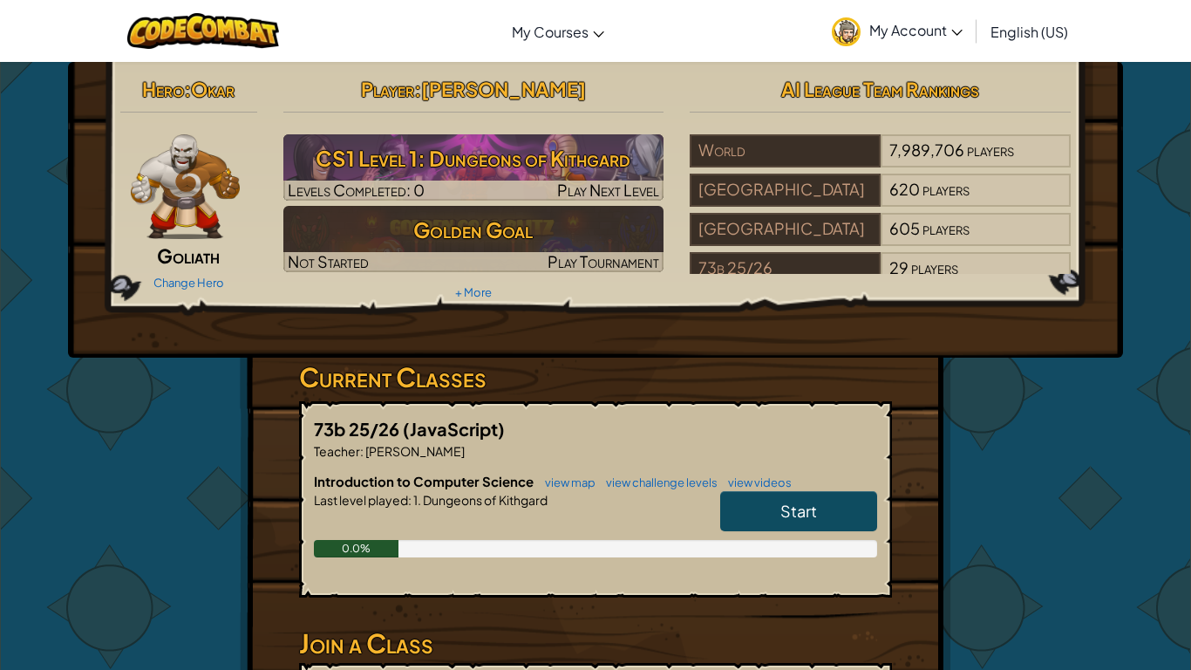
click at [854, 31] on img at bounding box center [846, 31] width 29 height 29
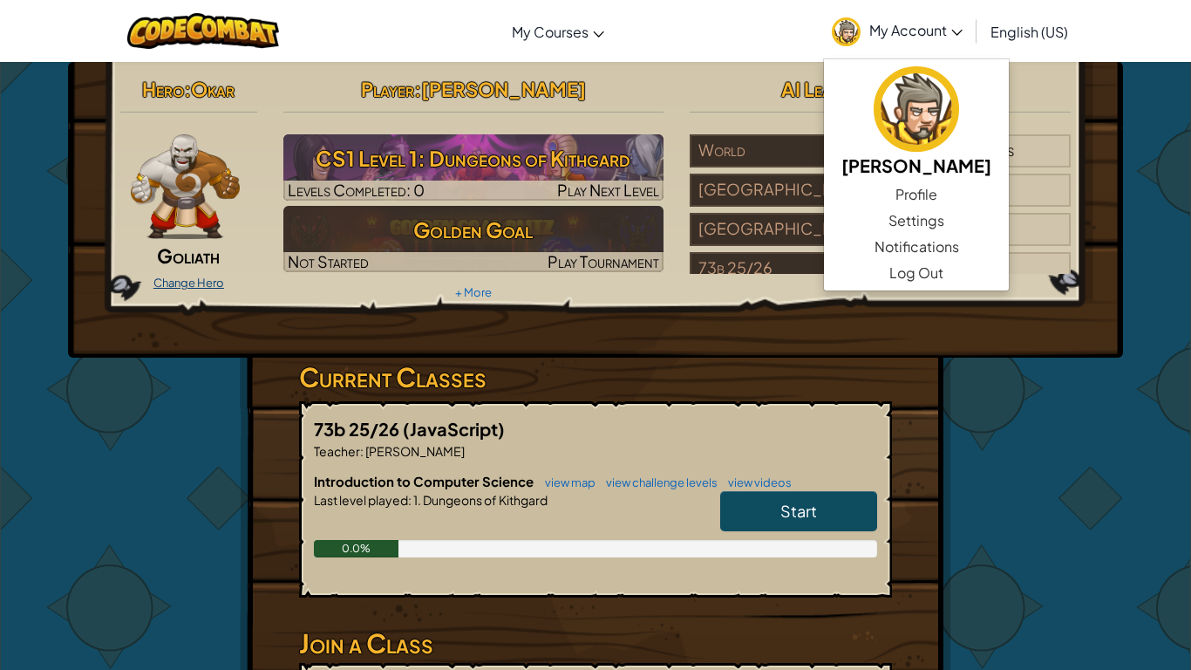
click at [209, 288] on link "Change Hero" at bounding box center [189, 283] width 71 height 14
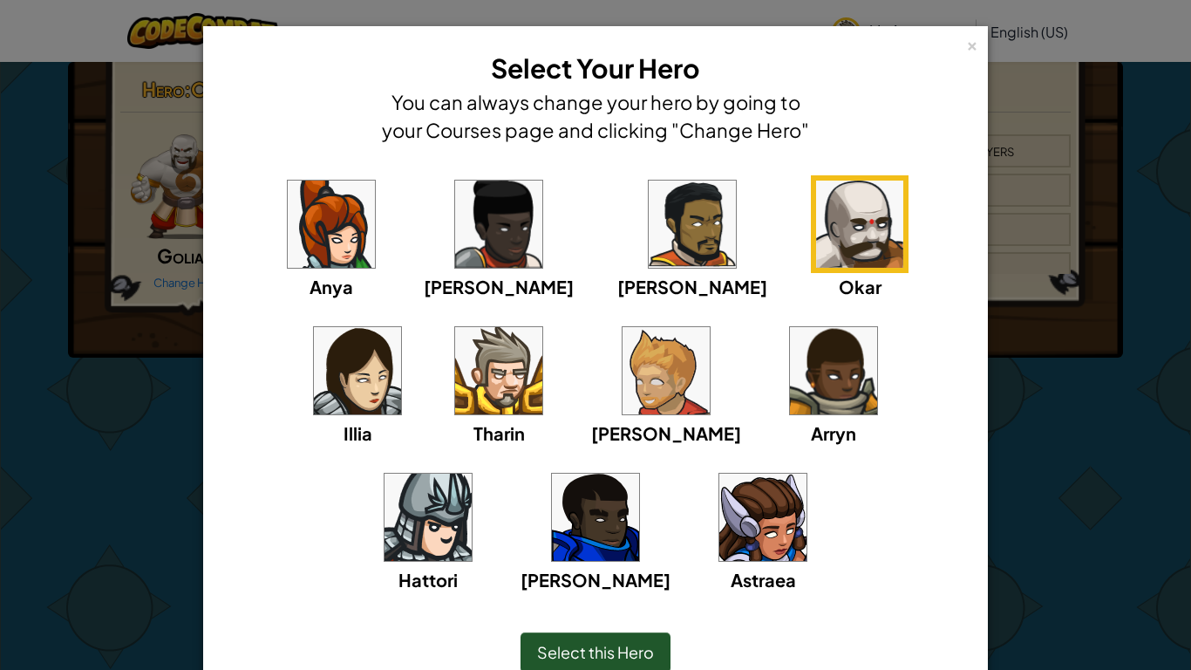
click at [455, 350] on img at bounding box center [498, 370] width 87 height 87
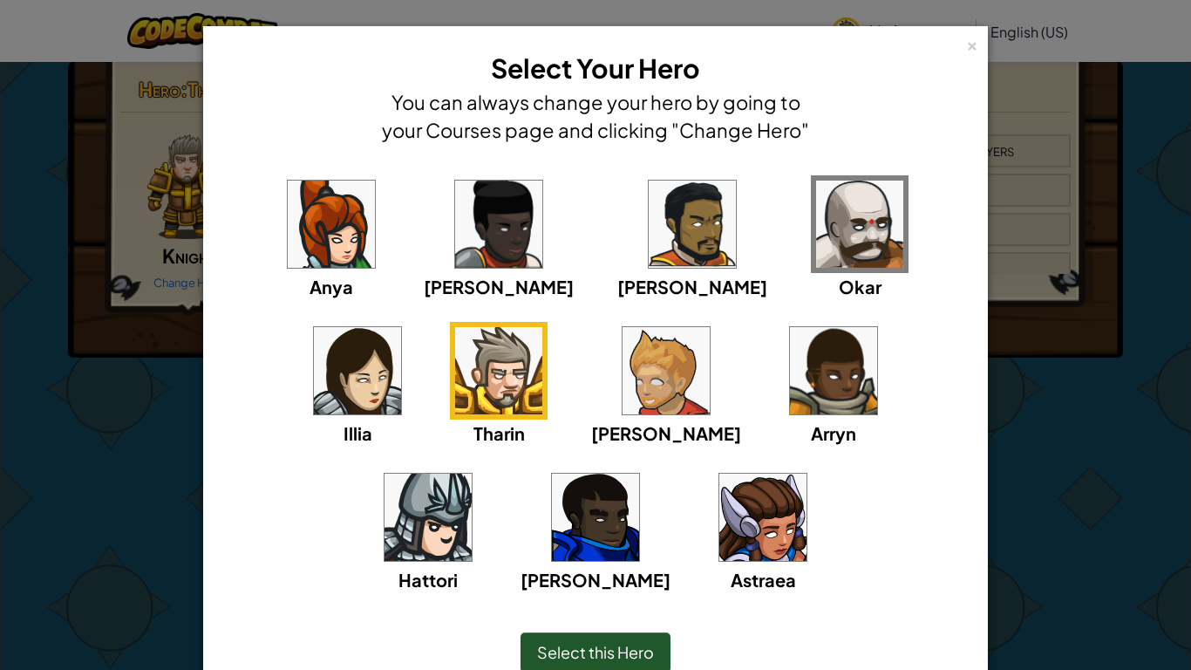
click at [625, 522] on span "Select this Hero" at bounding box center [595, 652] width 117 height 20
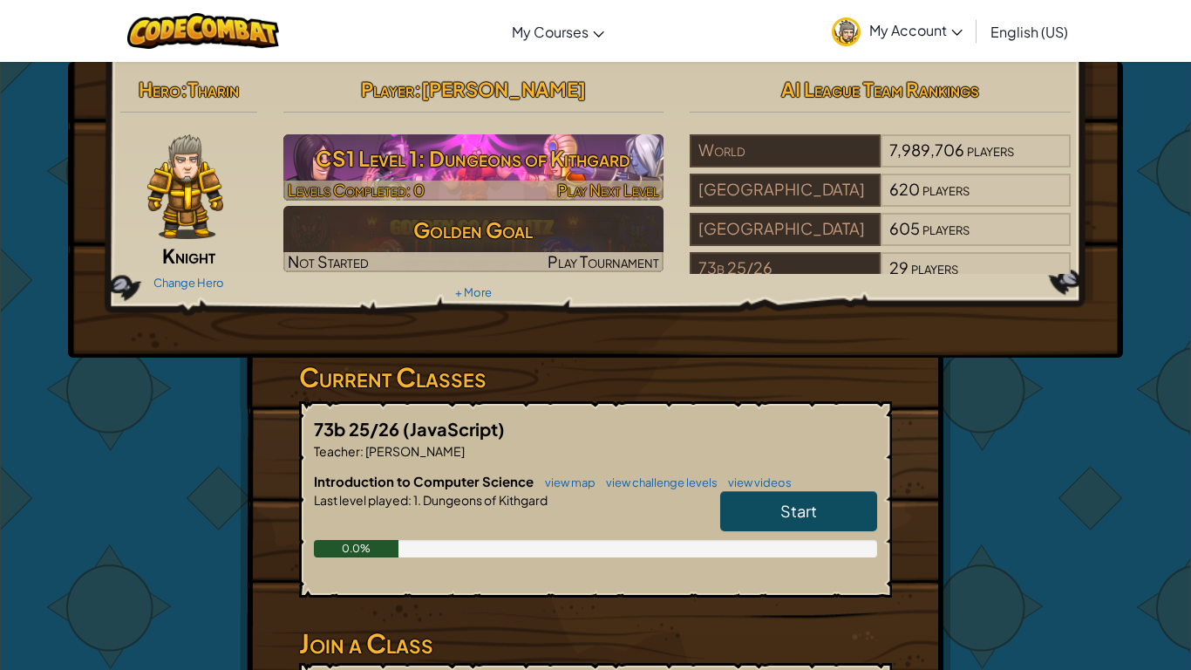
click at [468, 152] on h3 "CS1 Level 1: Dungeons of Kithgard" at bounding box center [473, 158] width 381 height 39
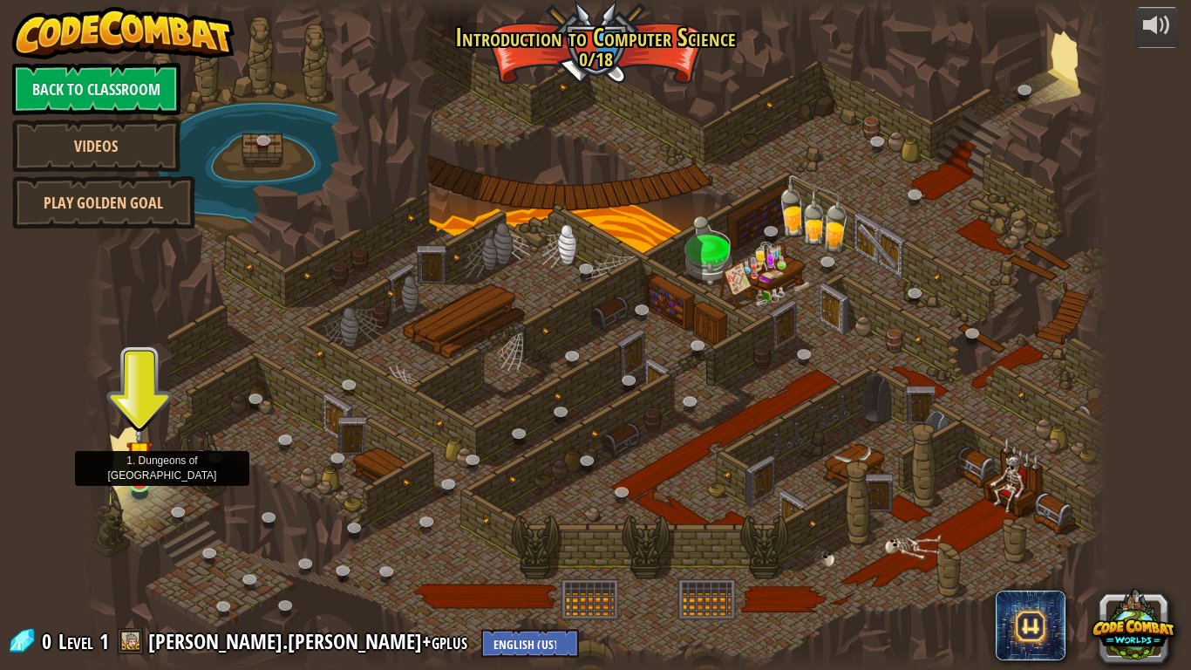
click at [135, 475] on img at bounding box center [139, 453] width 26 height 59
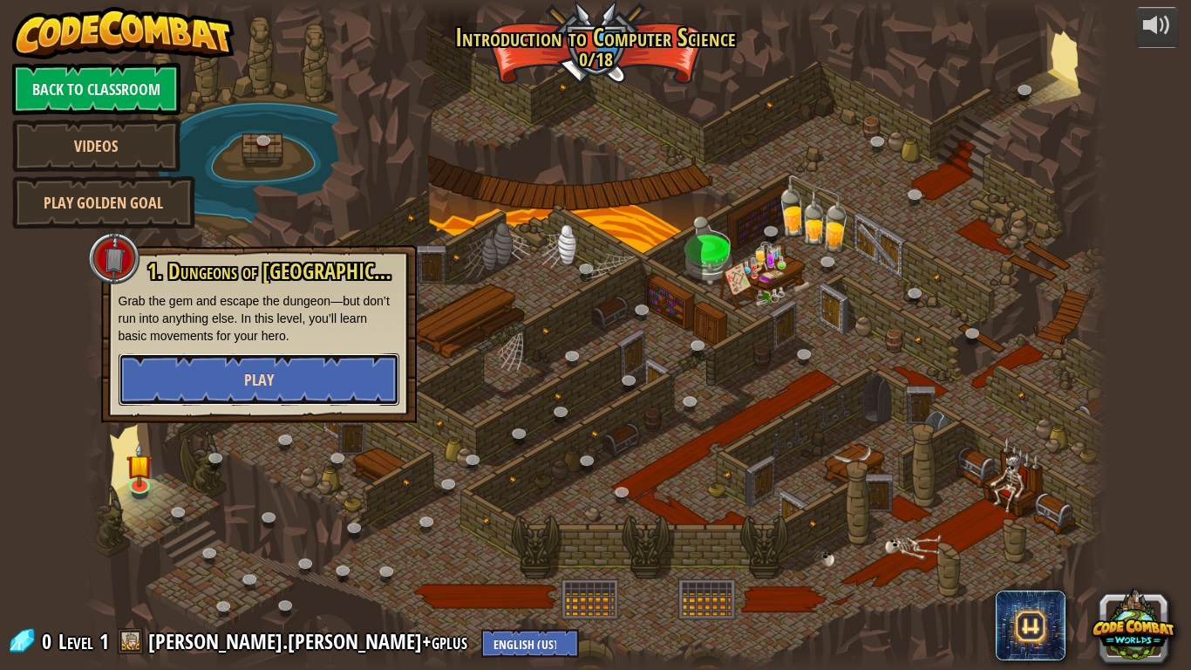
click at [227, 387] on button "Play" at bounding box center [259, 379] width 281 height 52
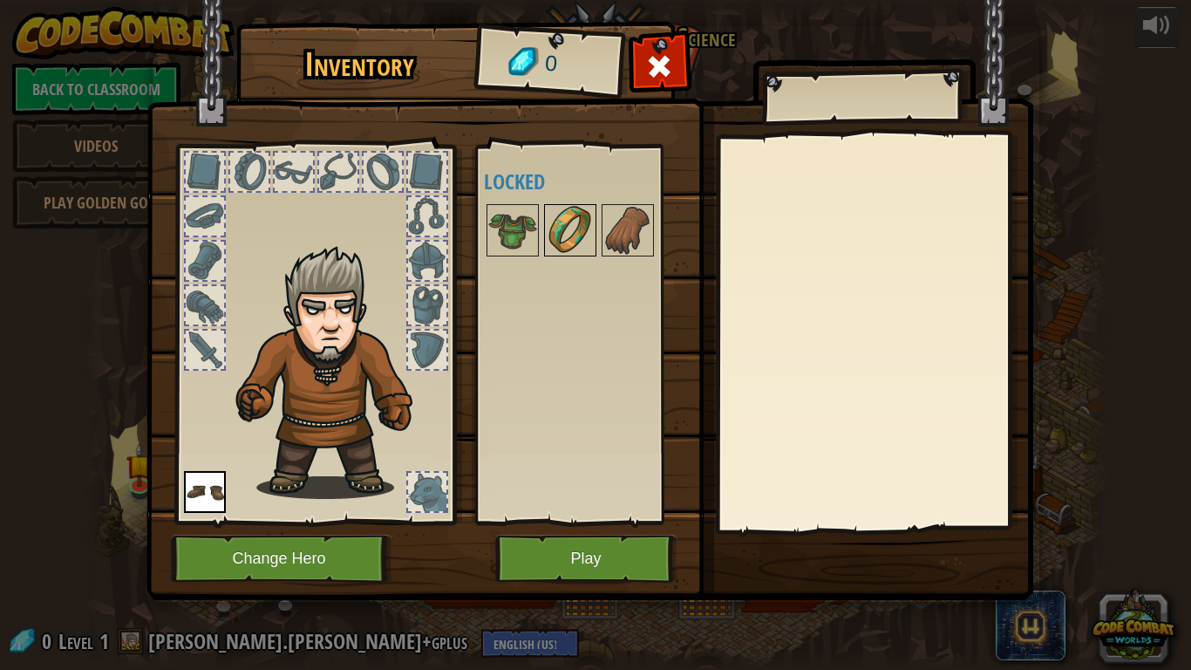
click at [578, 230] on img at bounding box center [570, 230] width 49 height 49
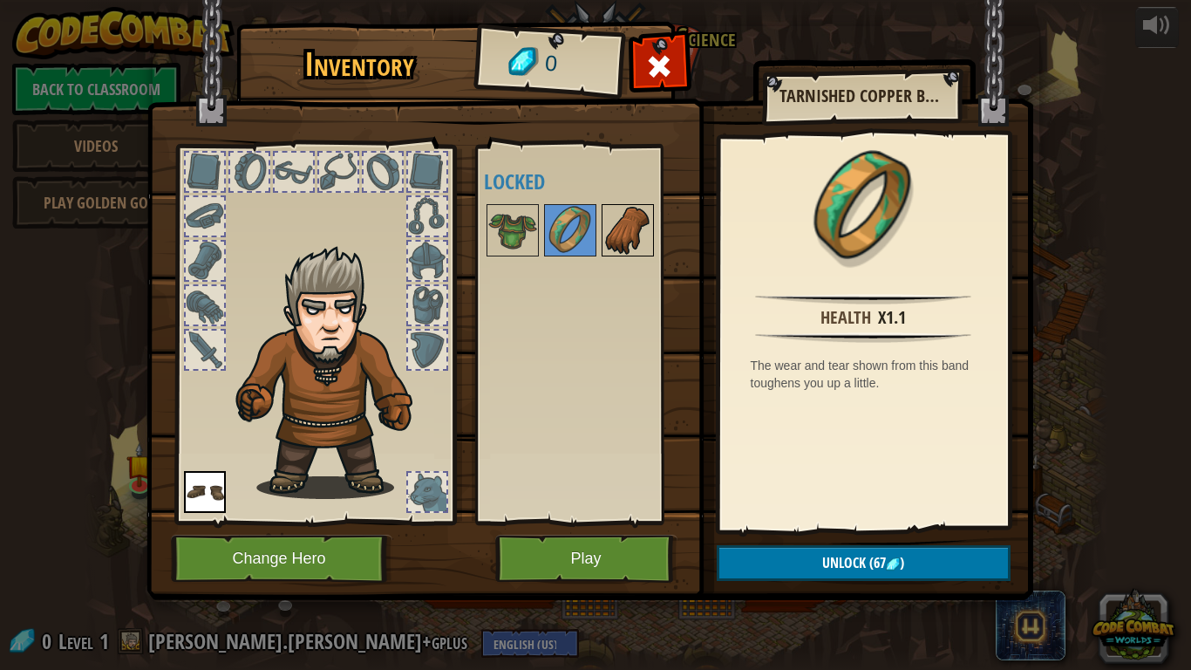
click at [645, 231] on img at bounding box center [628, 230] width 49 height 49
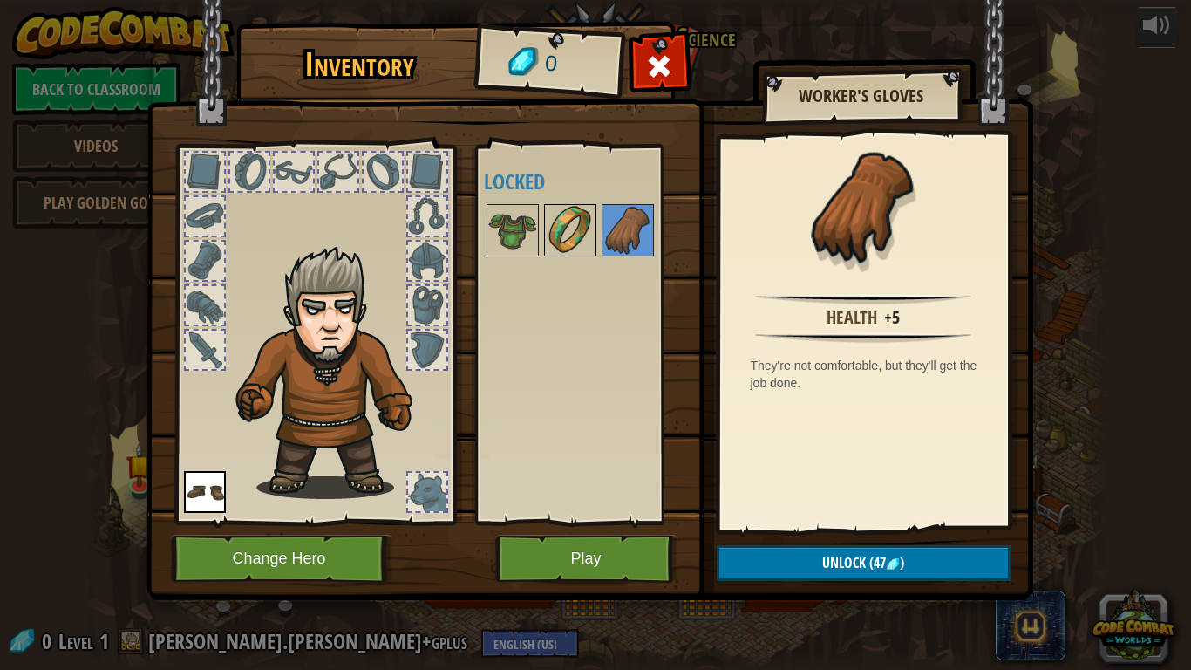
click at [567, 229] on img at bounding box center [570, 230] width 49 height 49
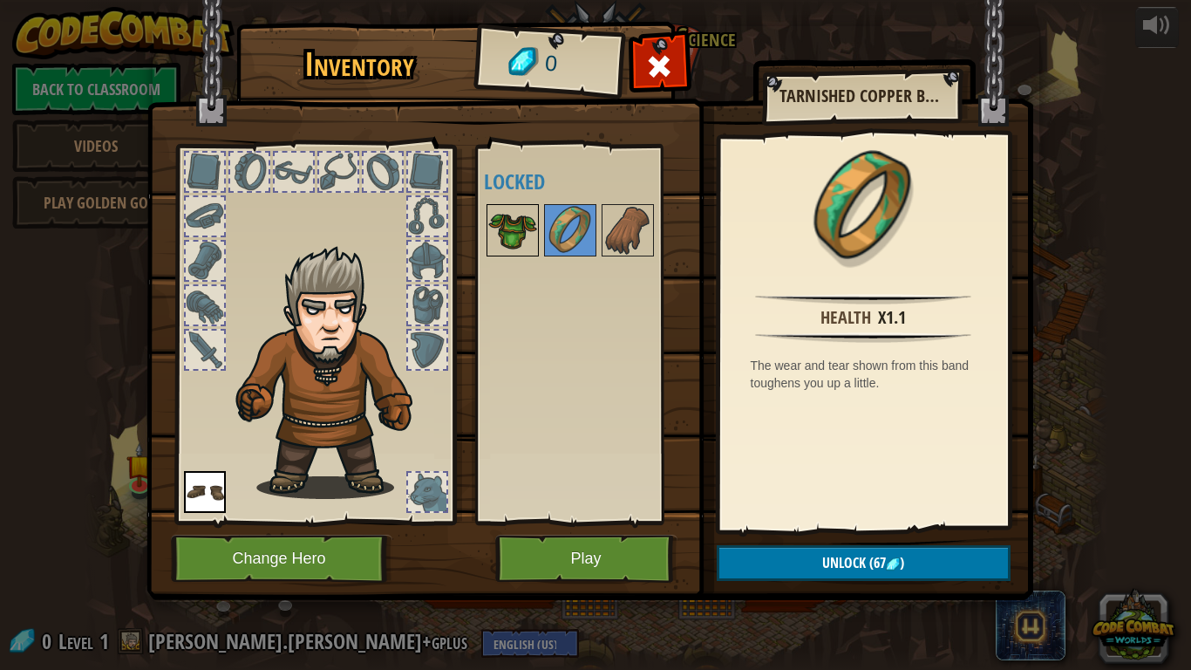
click at [520, 229] on img at bounding box center [512, 230] width 49 height 49
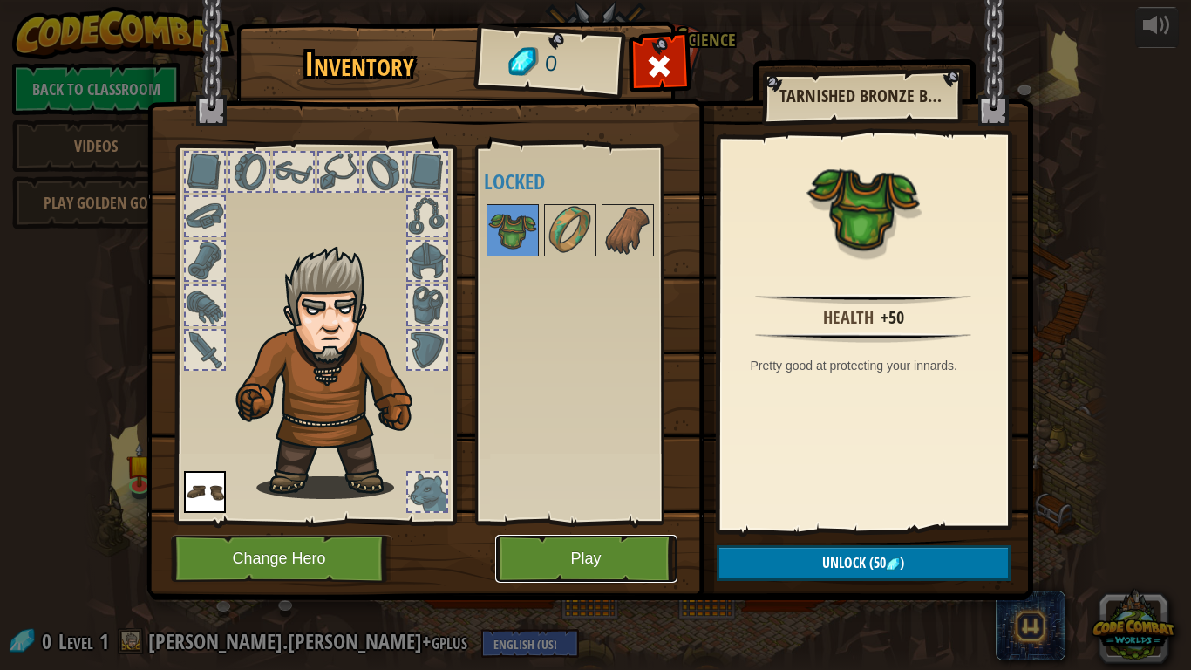
click at [576, 522] on button "Play" at bounding box center [586, 559] width 182 height 48
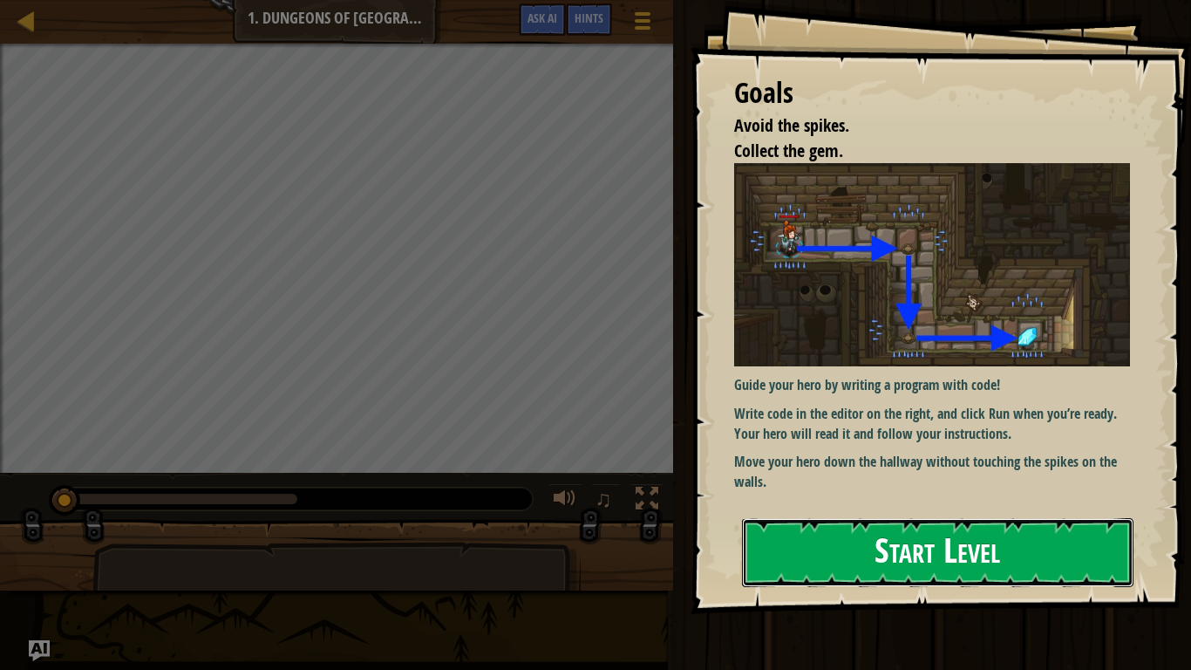
click at [925, 522] on button "Start Level" at bounding box center [938, 552] width 392 height 69
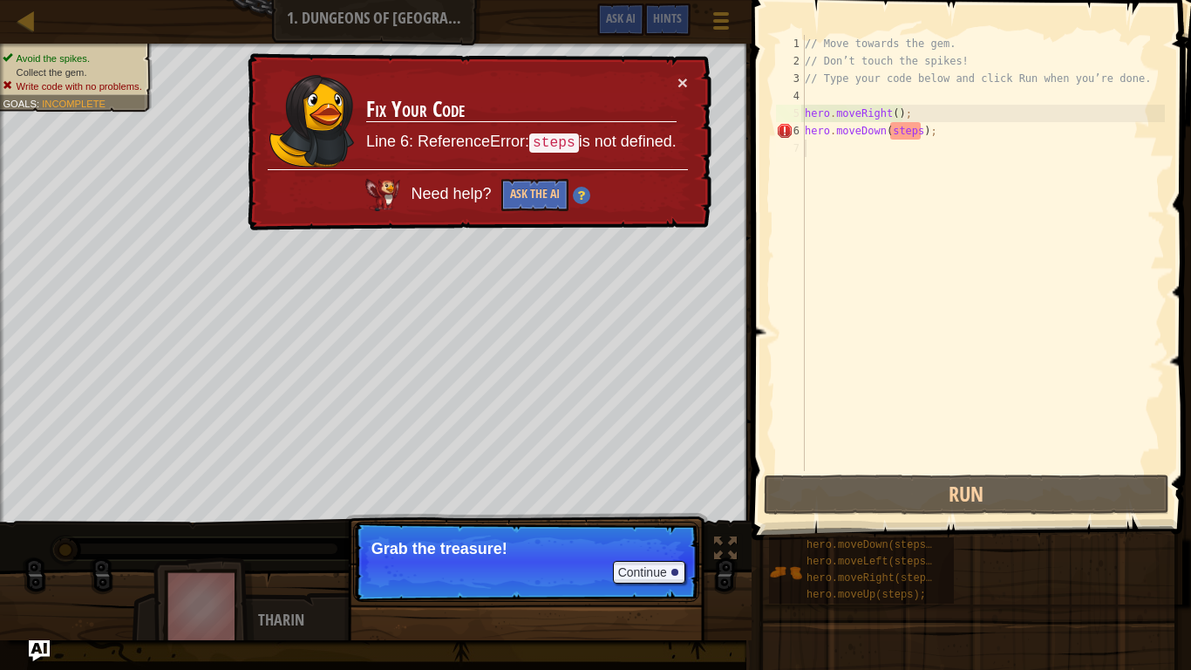
click at [934, 128] on div "// Move towards the gem. // Don’t touch the spikes! // Type your code below and…" at bounding box center [984, 270] width 364 height 471
drag, startPoint x: 934, startPoint y: 129, endPoint x: 803, endPoint y: 127, distance: 130.8
click at [803, 127] on div "hero.moveDown(steps); 1 2 3 4 5 6 7 // Move towards the gem. // Don’t touch the…" at bounding box center [969, 253] width 392 height 436
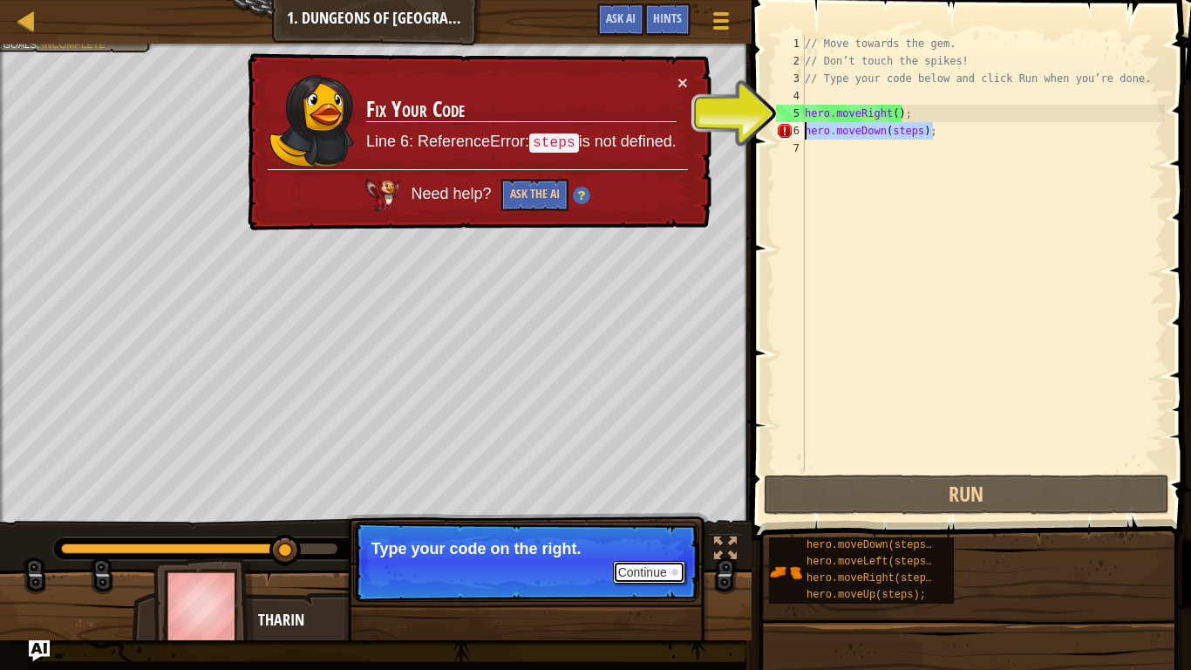
click at [653, 522] on button "Continue" at bounding box center [649, 572] width 72 height 23
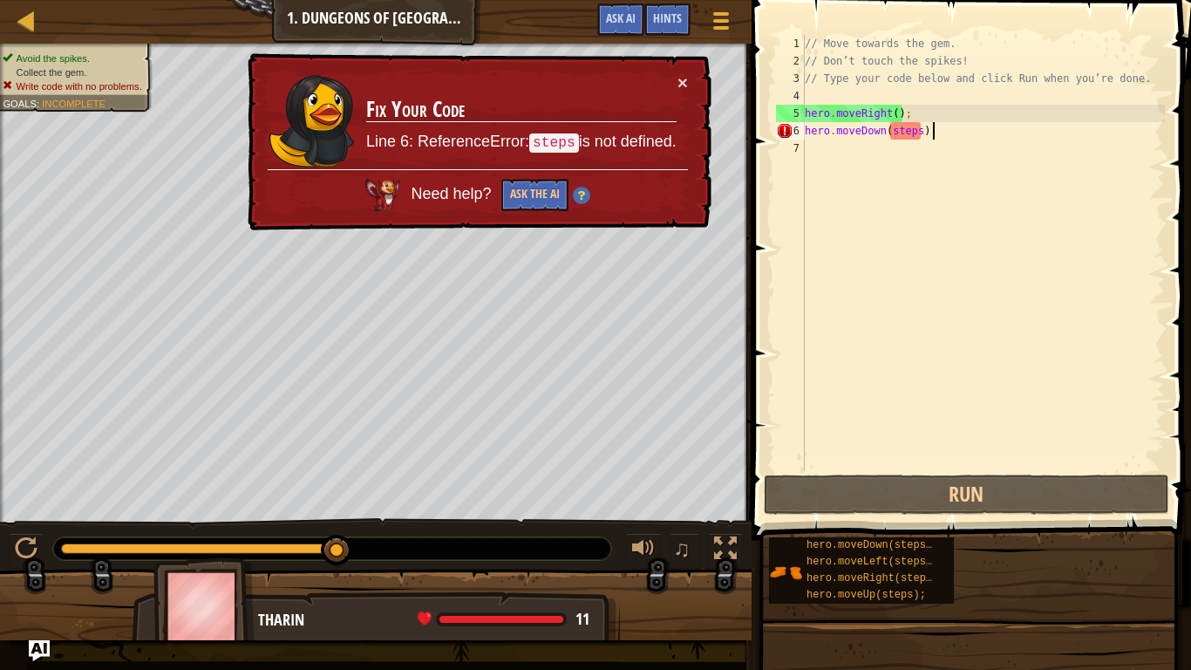
click at [941, 133] on div "// Move towards the gem. // Don’t touch the spikes! // Type your code below and…" at bounding box center [984, 270] width 364 height 471
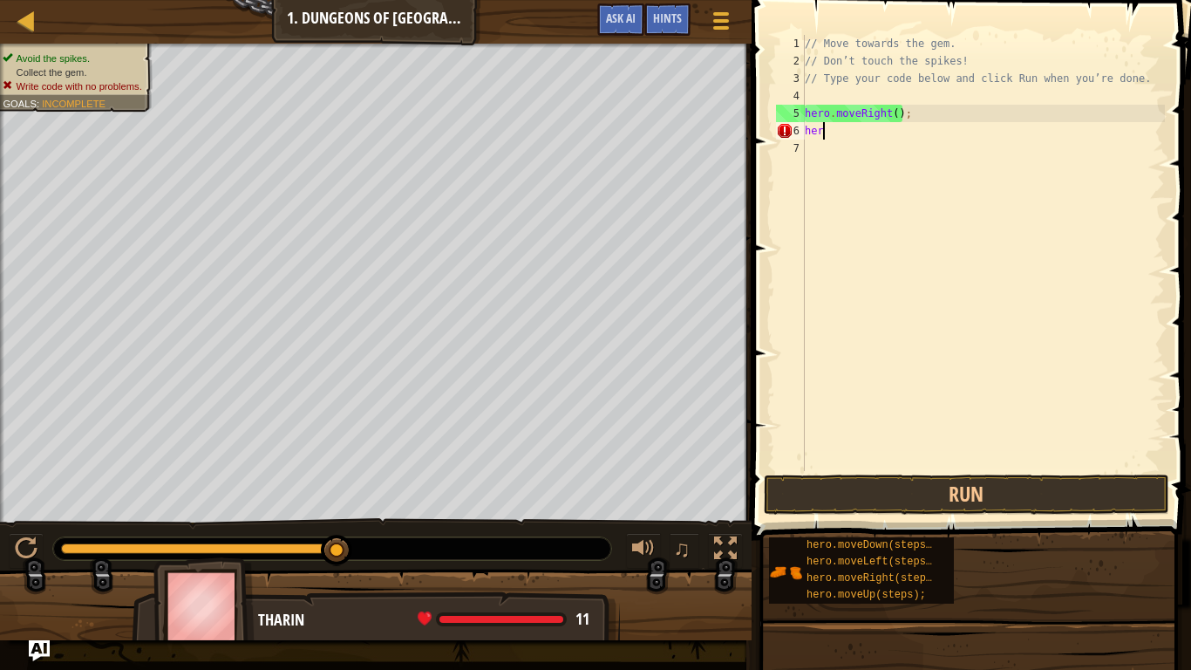
type textarea "h"
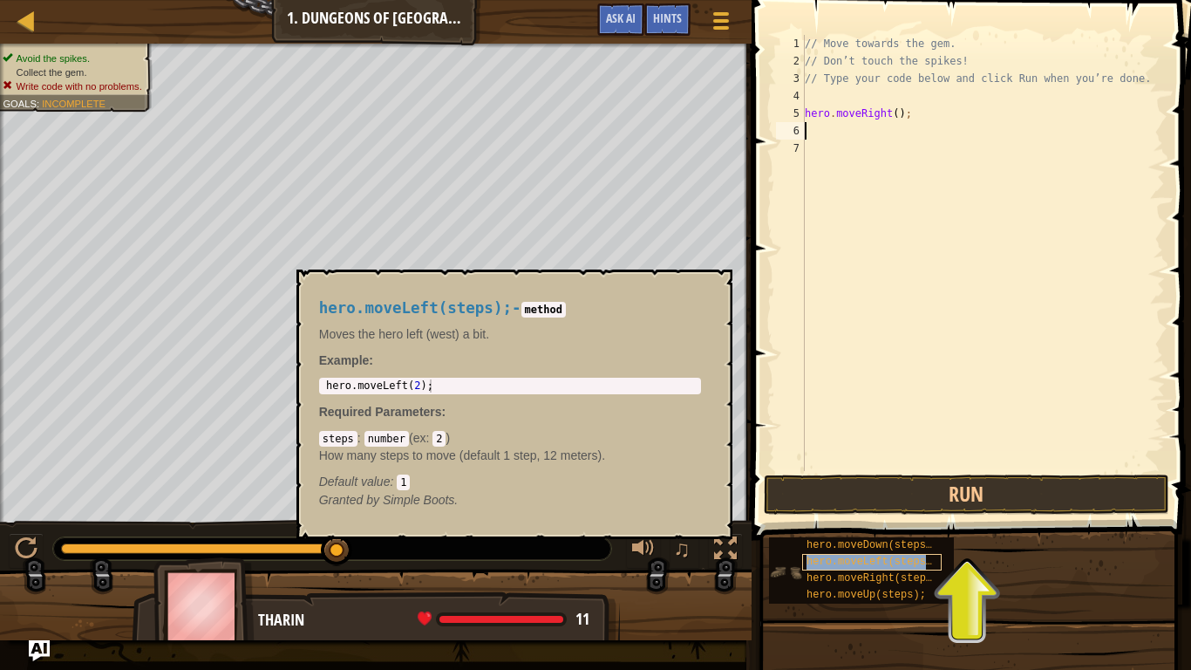
click at [893, 522] on span "hero.moveLeft(steps);" at bounding box center [873, 562] width 132 height 12
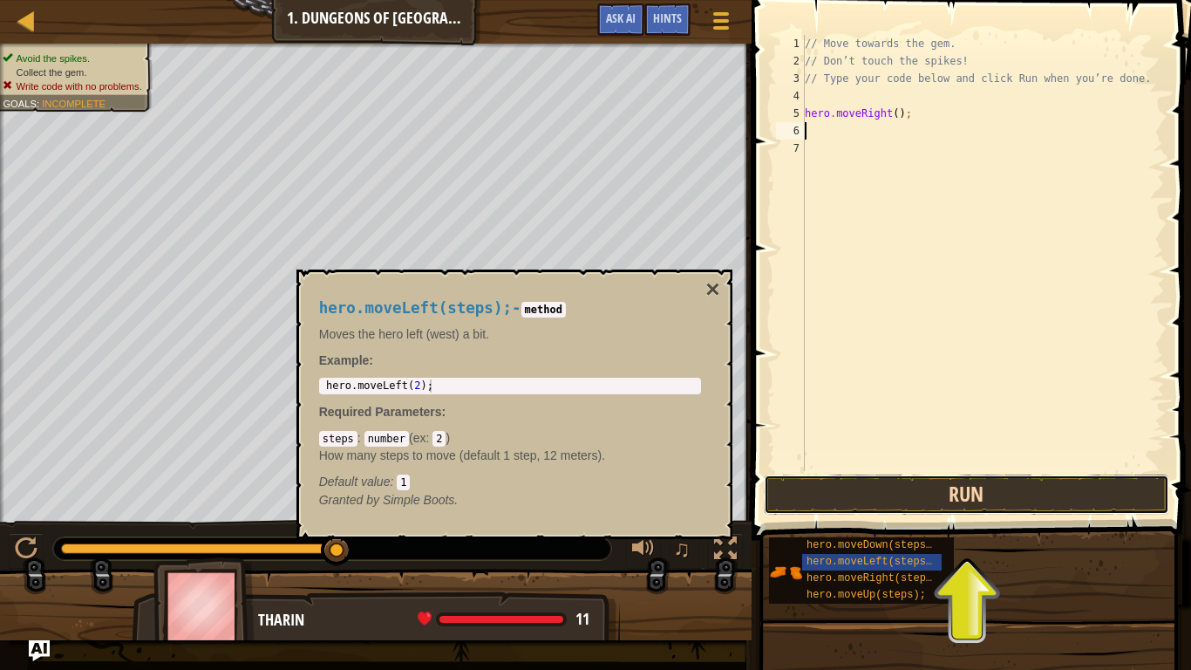
click at [972, 498] on button "Run" at bounding box center [967, 494] width 406 height 40
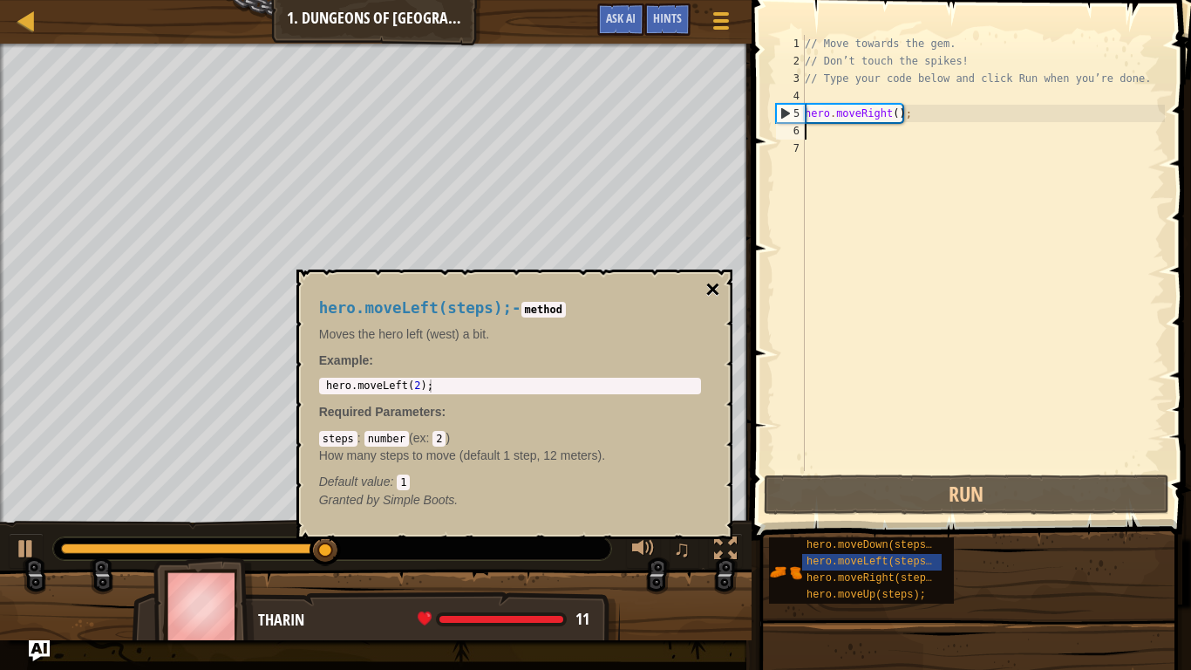
click at [713, 284] on button "×" at bounding box center [713, 289] width 14 height 24
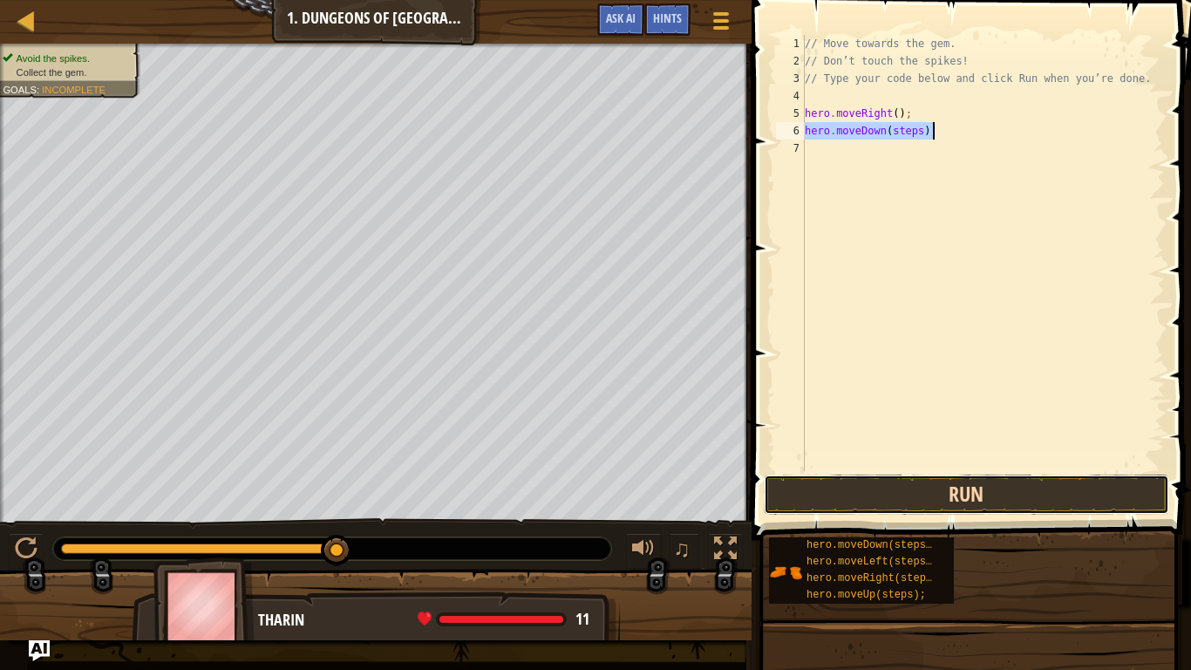
click at [961, 498] on button "Run" at bounding box center [967, 494] width 406 height 40
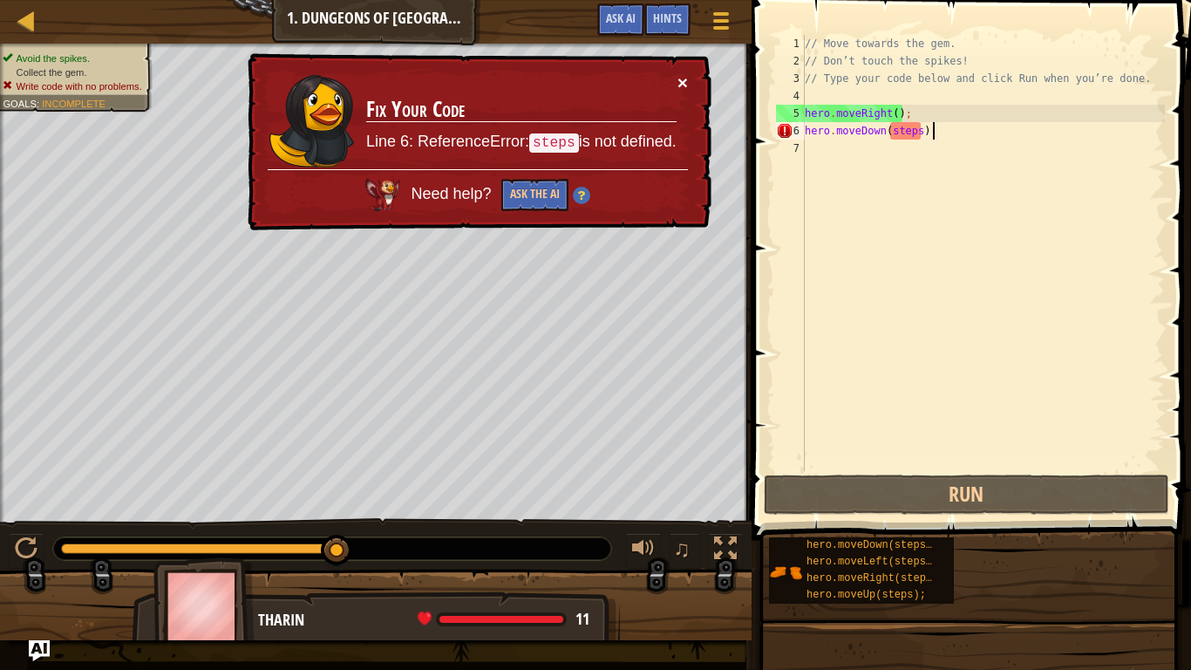
click at [687, 78] on button "×" at bounding box center [683, 82] width 10 height 18
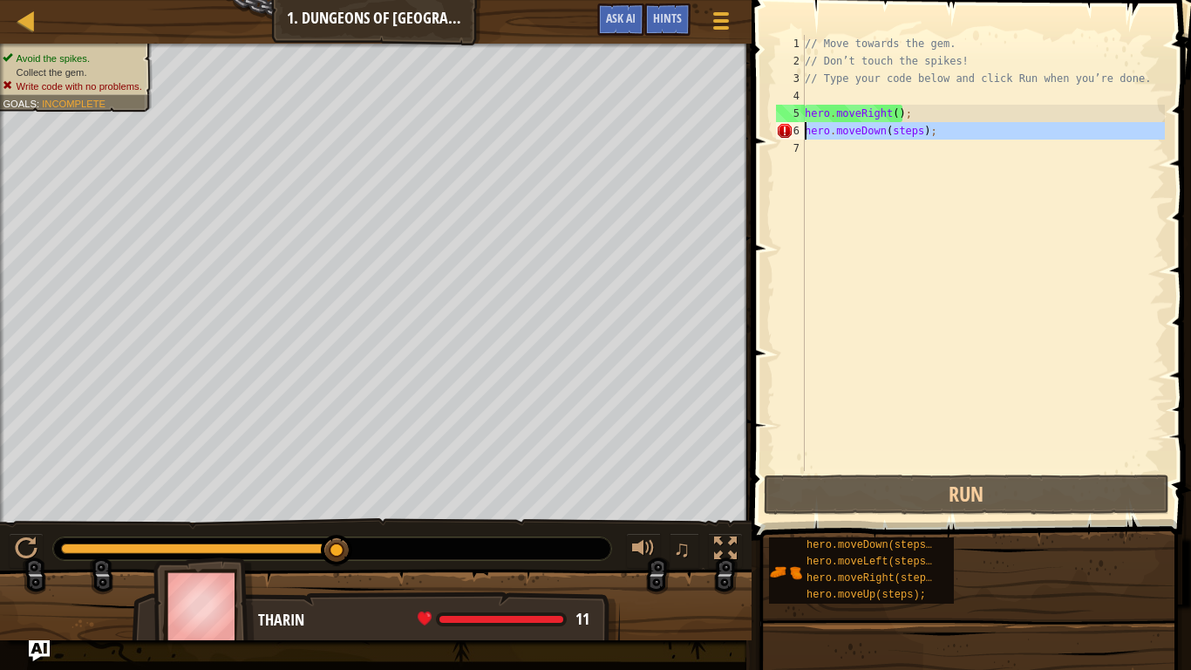
drag, startPoint x: 952, startPoint y: 140, endPoint x: 805, endPoint y: 134, distance: 146.7
click at [805, 134] on div "// Move towards the gem. // Don’t touch the spikes! // Type your code below and…" at bounding box center [984, 270] width 364 height 471
type textarea "hero.moveDown(steps);"
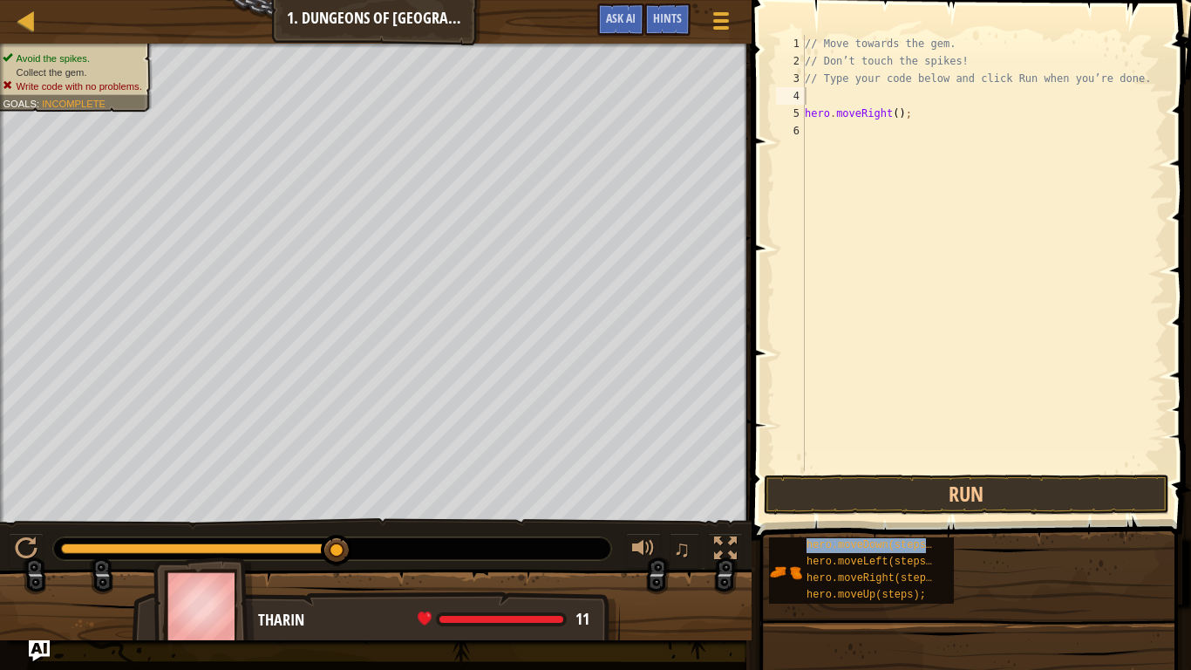
type textarea "// Type your code hero.moveDown(steps);below and click Run when you’re done."
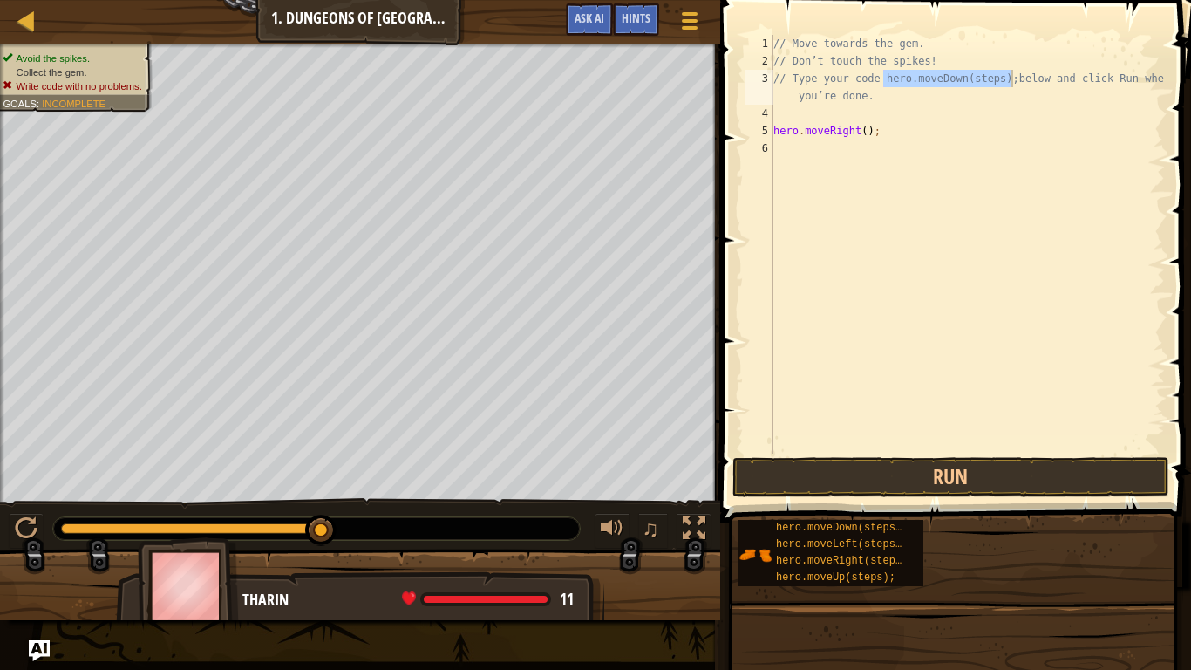
click at [920, 480] on button "Run" at bounding box center [951, 477] width 437 height 40
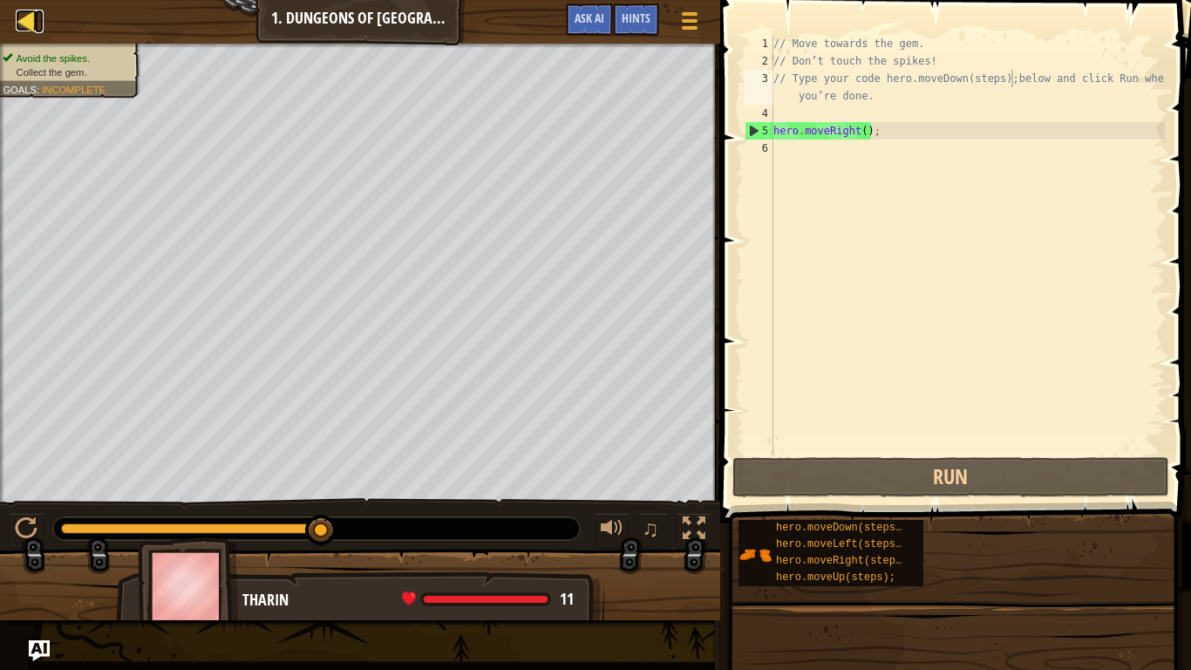
click at [23, 21] on div at bounding box center [27, 21] width 22 height 22
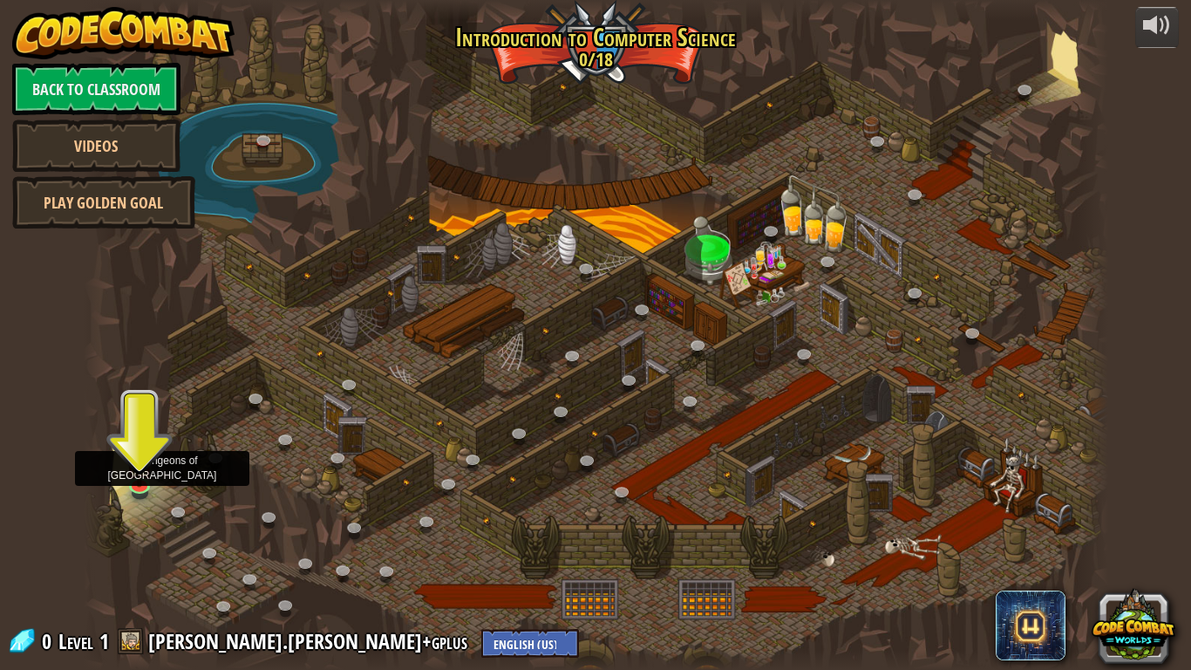
click at [146, 461] on img at bounding box center [139, 464] width 26 height 44
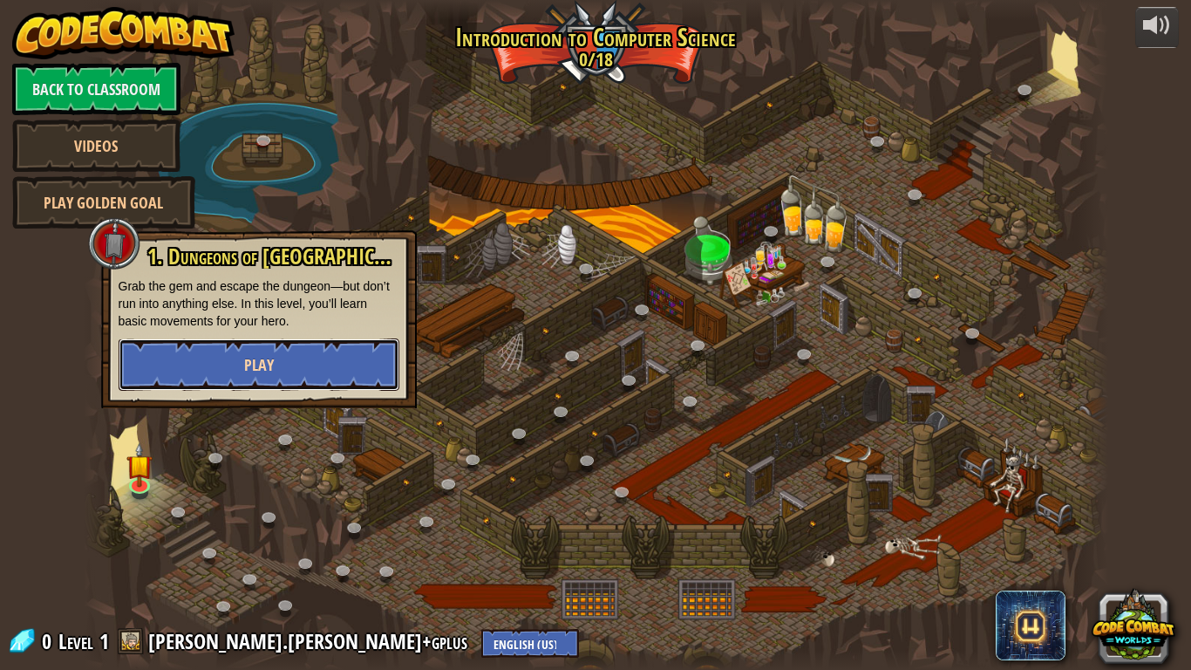
click at [208, 379] on button "Play" at bounding box center [259, 364] width 281 height 52
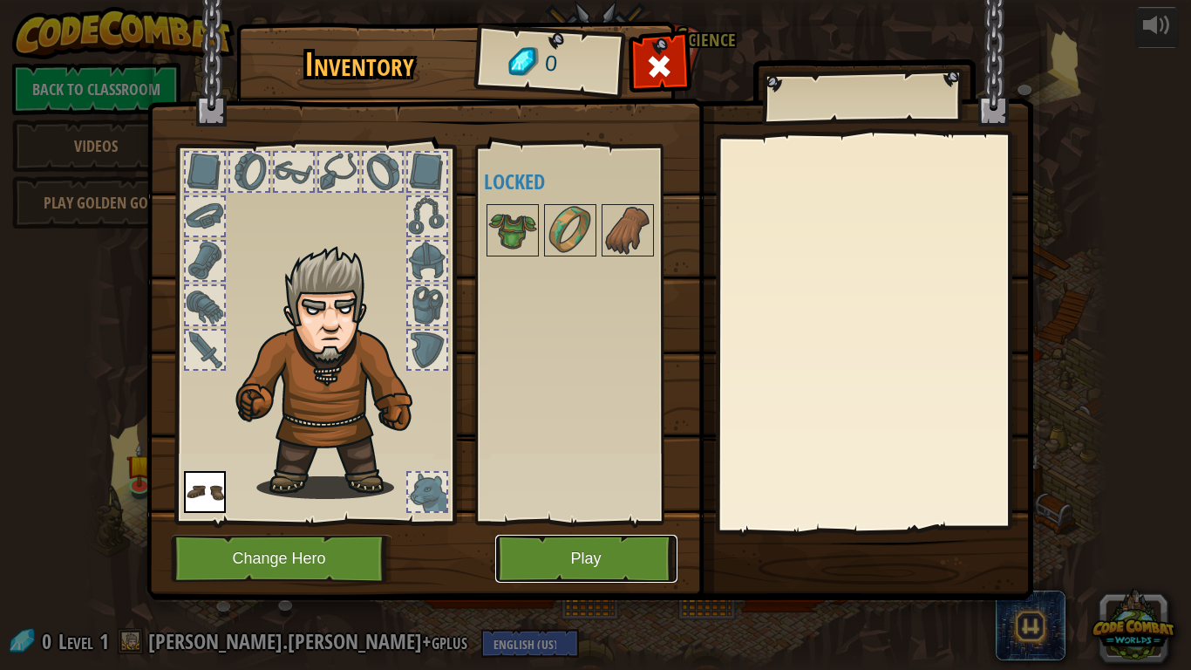
click at [601, 522] on button "Play" at bounding box center [586, 559] width 182 height 48
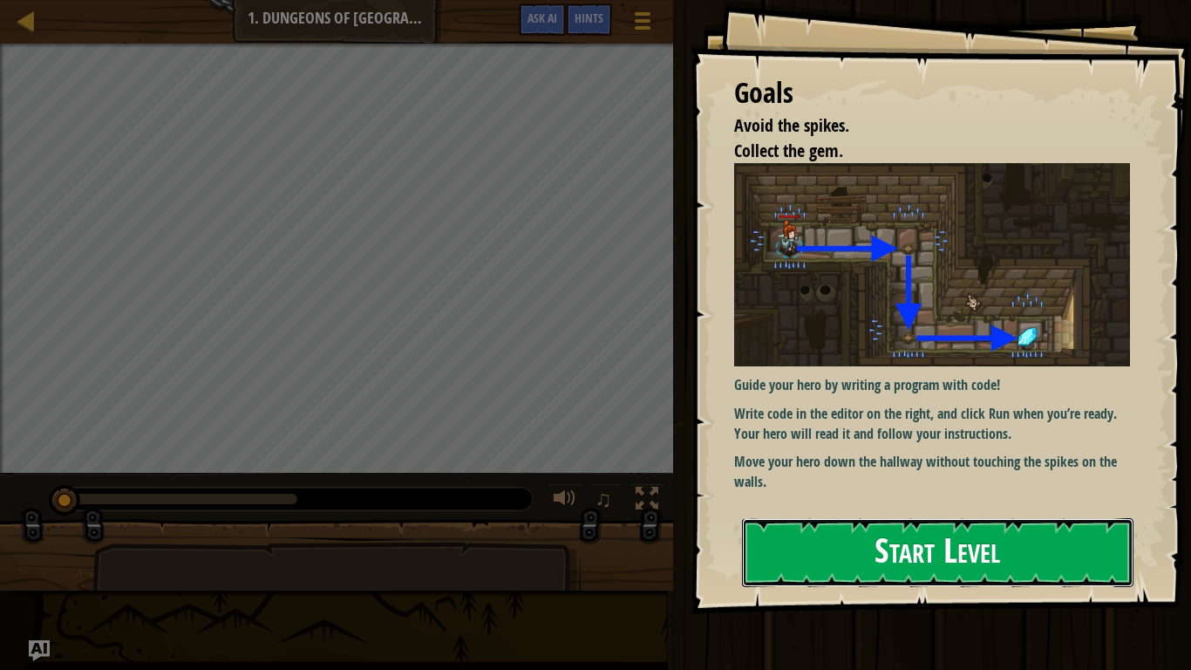
click at [902, 522] on button "Start Level" at bounding box center [938, 552] width 392 height 69
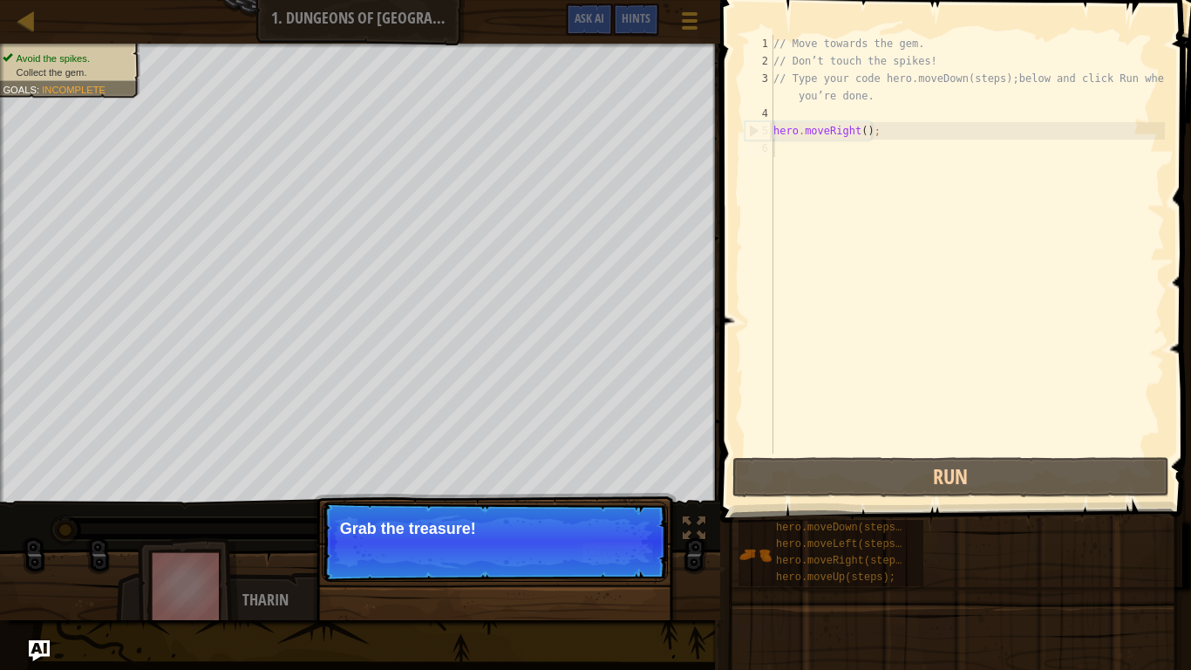
click at [622, 522] on p "Continue Grab the treasure!" at bounding box center [495, 542] width 346 height 80
click at [625, 522] on button "Continue" at bounding box center [618, 552] width 72 height 23
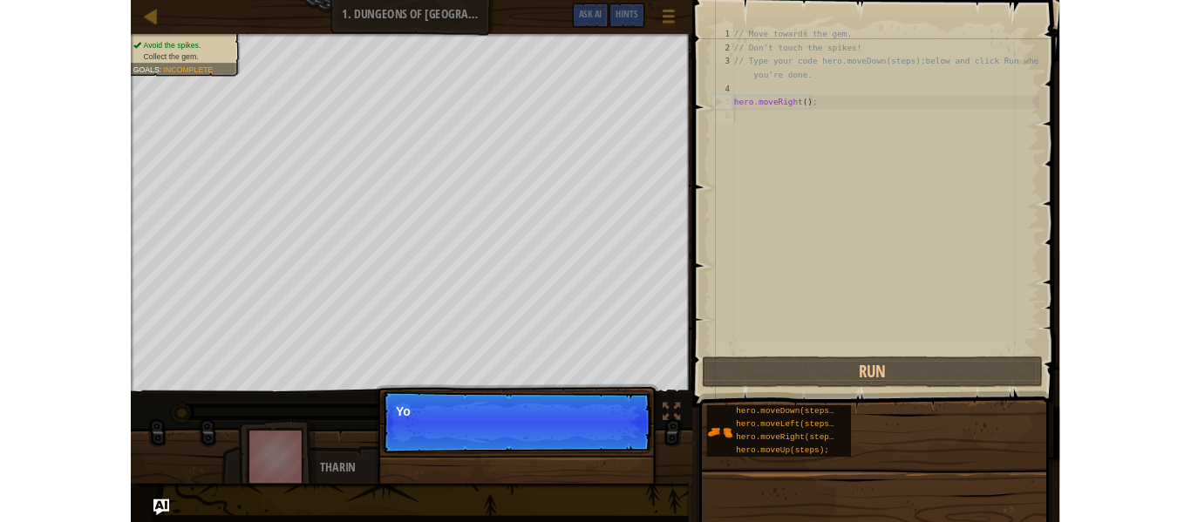
scroll to position [8, 0]
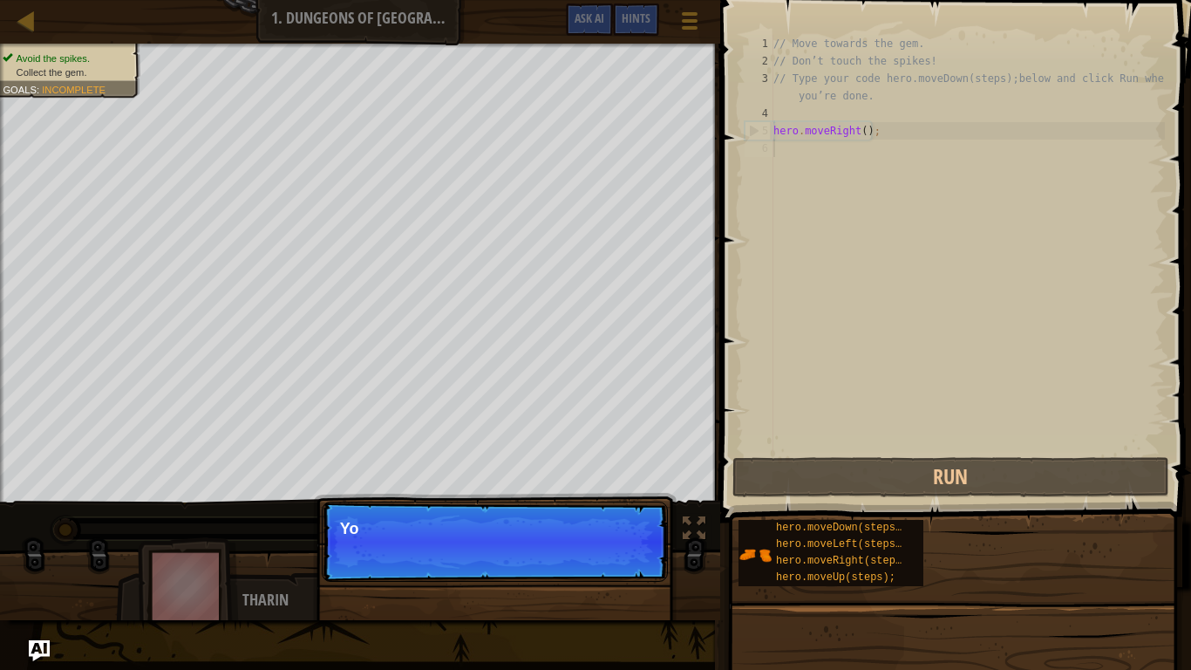
click at [625, 522] on p "Continue Yo" at bounding box center [495, 542] width 346 height 80
click at [625, 522] on p "Continue You can" at bounding box center [495, 542] width 346 height 80
click at [641, 522] on p "Continue You can use these met" at bounding box center [495, 542] width 346 height 80
click at [641, 522] on p "Continue You can use these methods." at bounding box center [495, 542] width 346 height 80
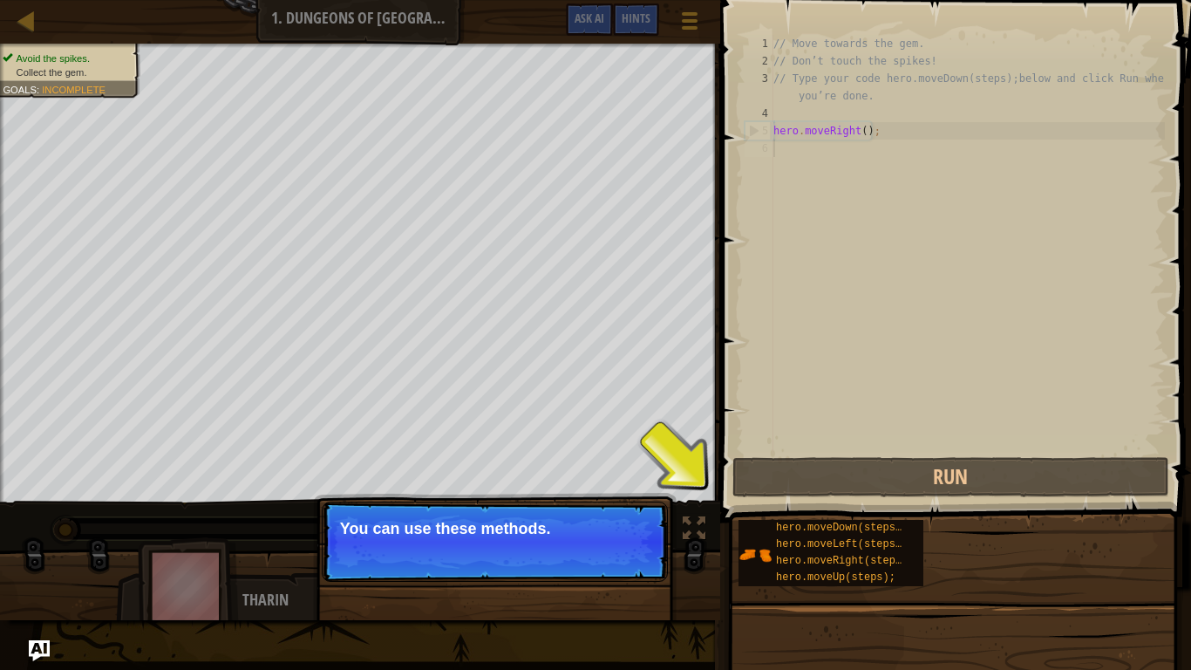
click at [641, 522] on p "Continue You can use these methods." at bounding box center [495, 542] width 346 height 80
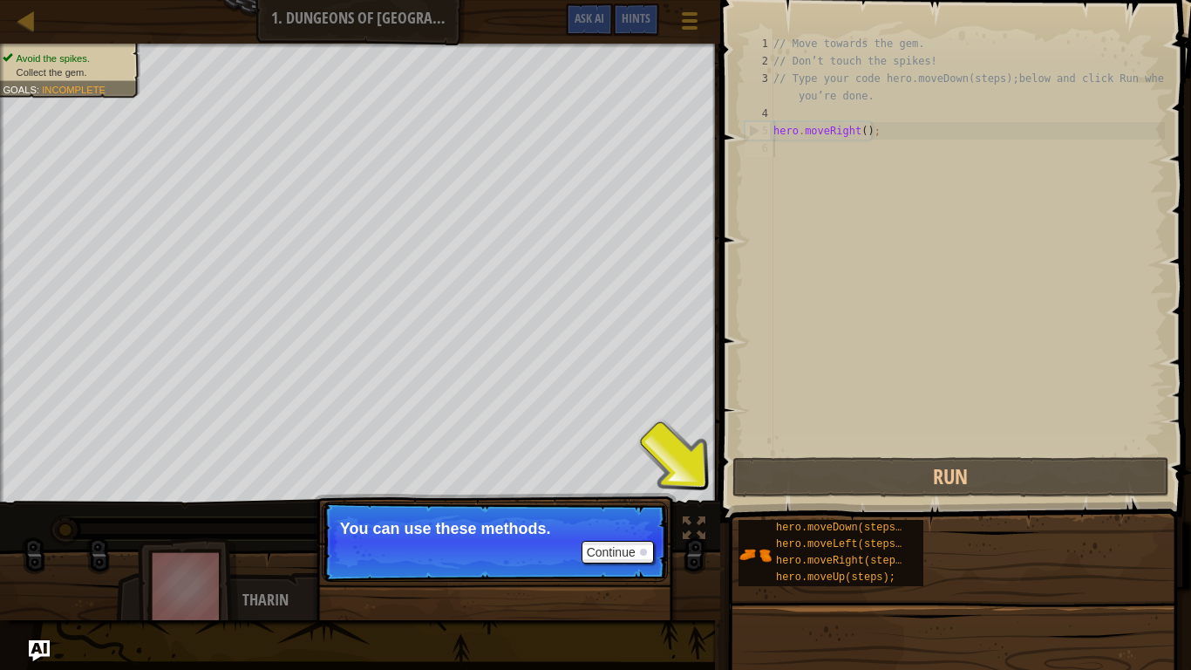
click at [641, 522] on p "Continue You can use these methods." at bounding box center [495, 542] width 346 height 80
click at [623, 522] on button "Continue" at bounding box center [618, 552] width 72 height 23
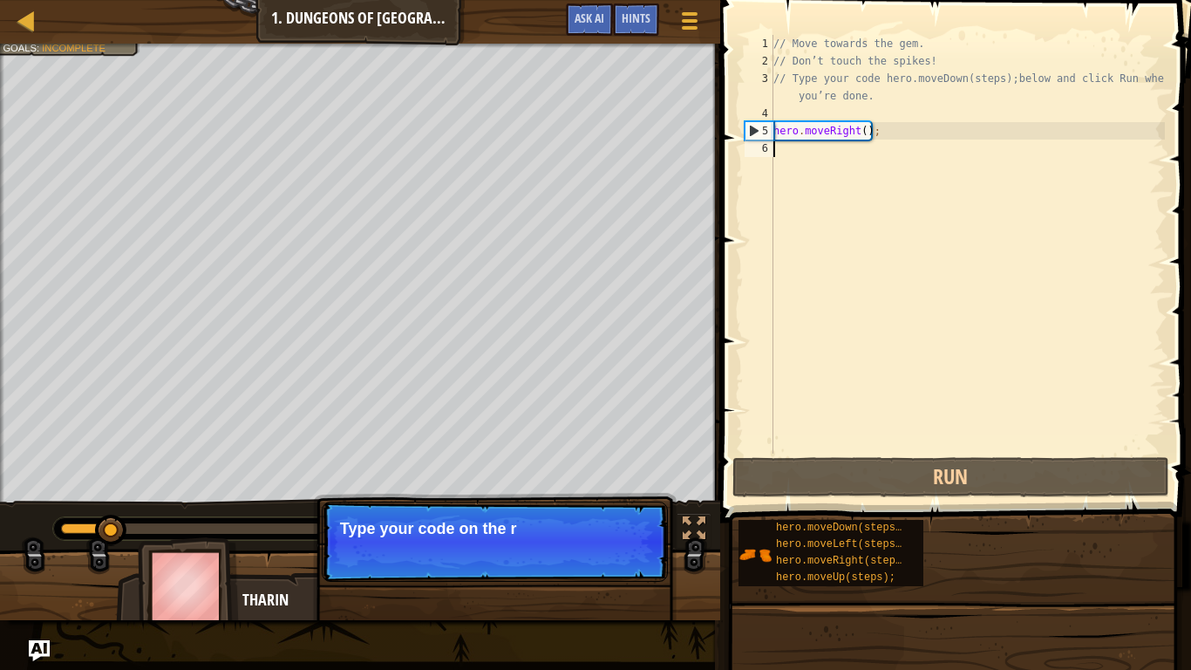
click at [630, 522] on p "Continue Type your code on the r" at bounding box center [495, 542] width 346 height 80
click at [638, 522] on p "Continue Type your code on the right." at bounding box center [495, 542] width 346 height 80
click at [644, 522] on p "Continue Type your code on the right." at bounding box center [495, 542] width 346 height 80
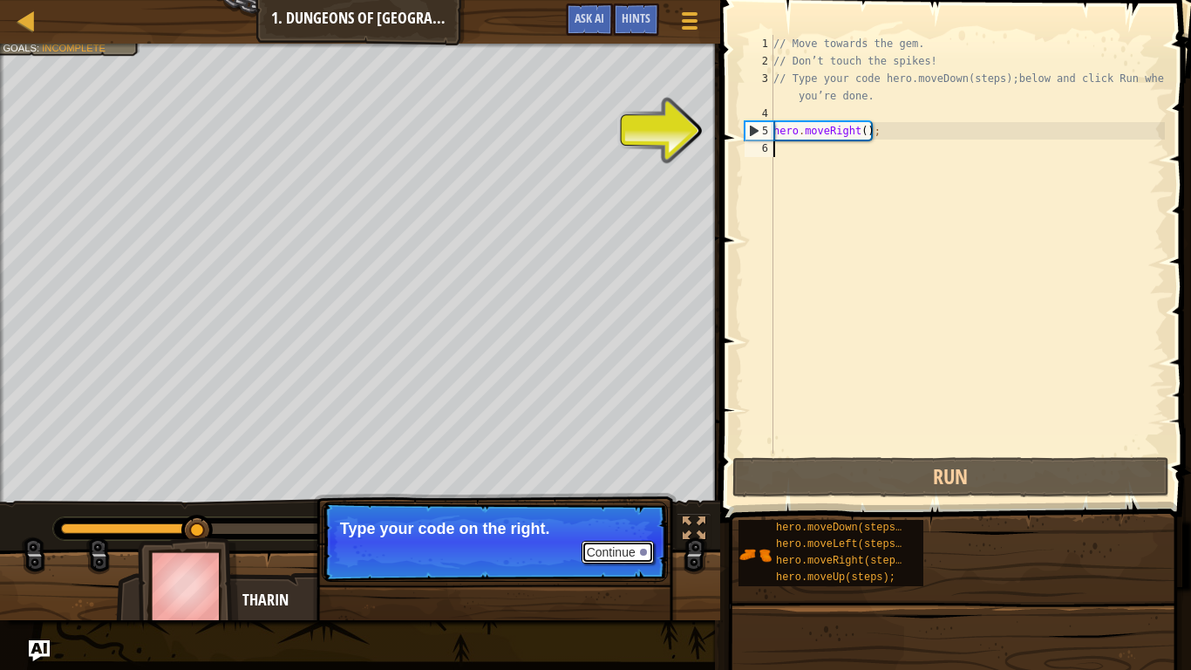
click at [625, 522] on button "Continue" at bounding box center [618, 552] width 72 height 23
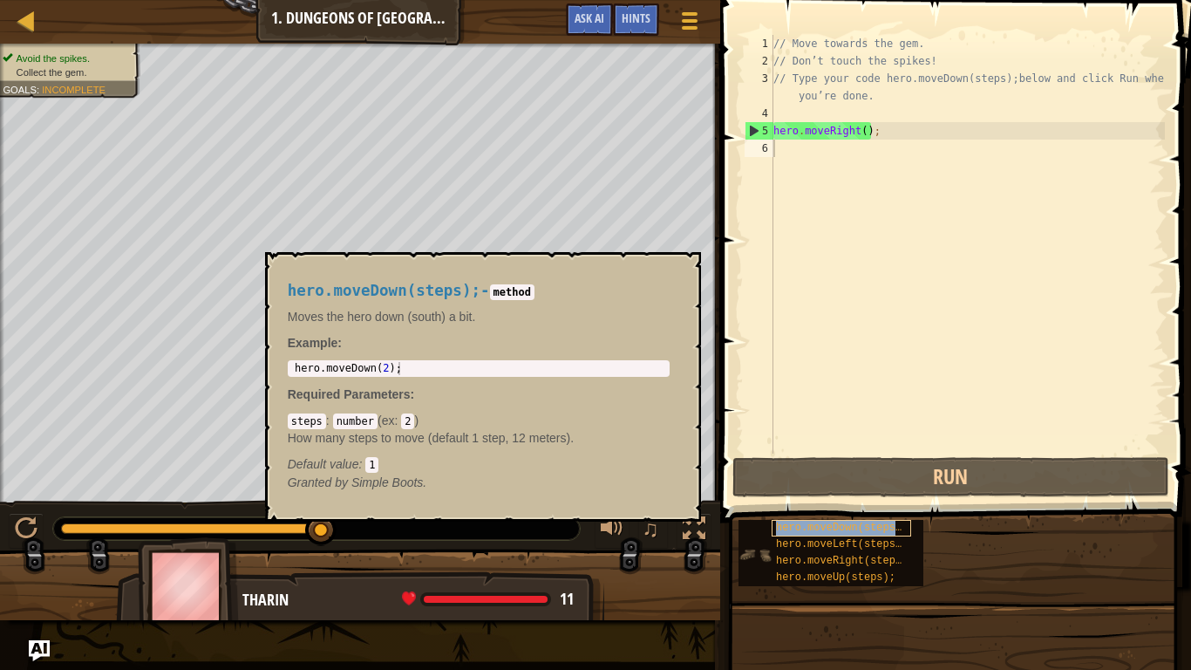
click at [864, 522] on span "hero.moveDown(steps);" at bounding box center [842, 528] width 132 height 12
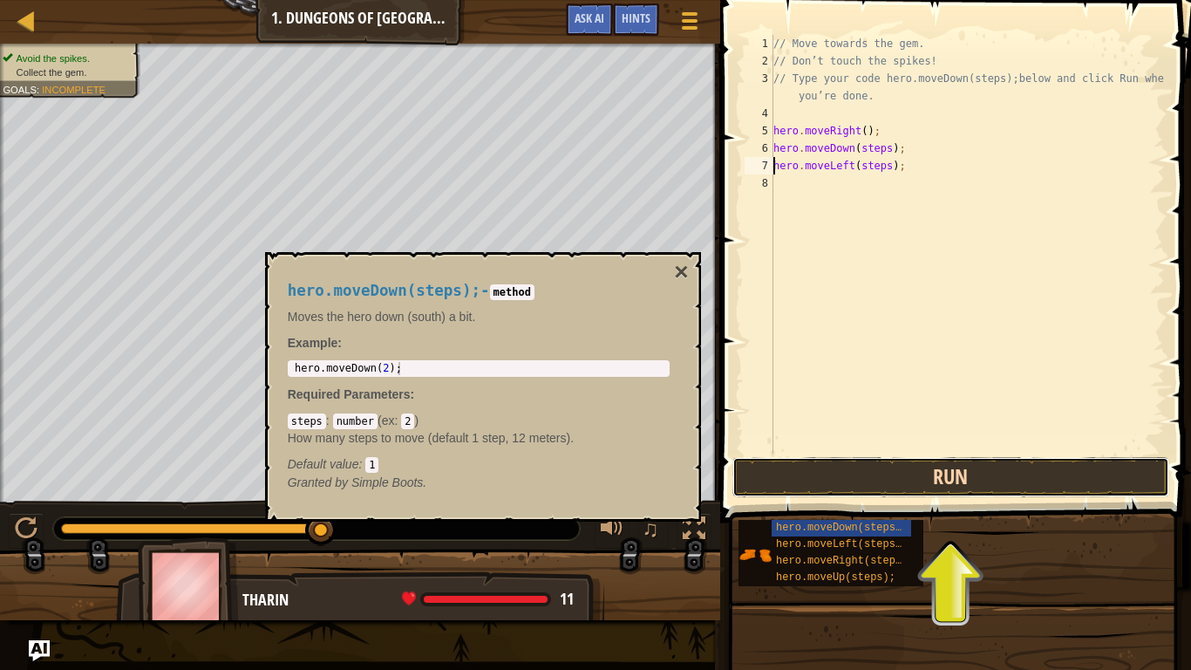
click at [899, 473] on button "Run" at bounding box center [951, 477] width 437 height 40
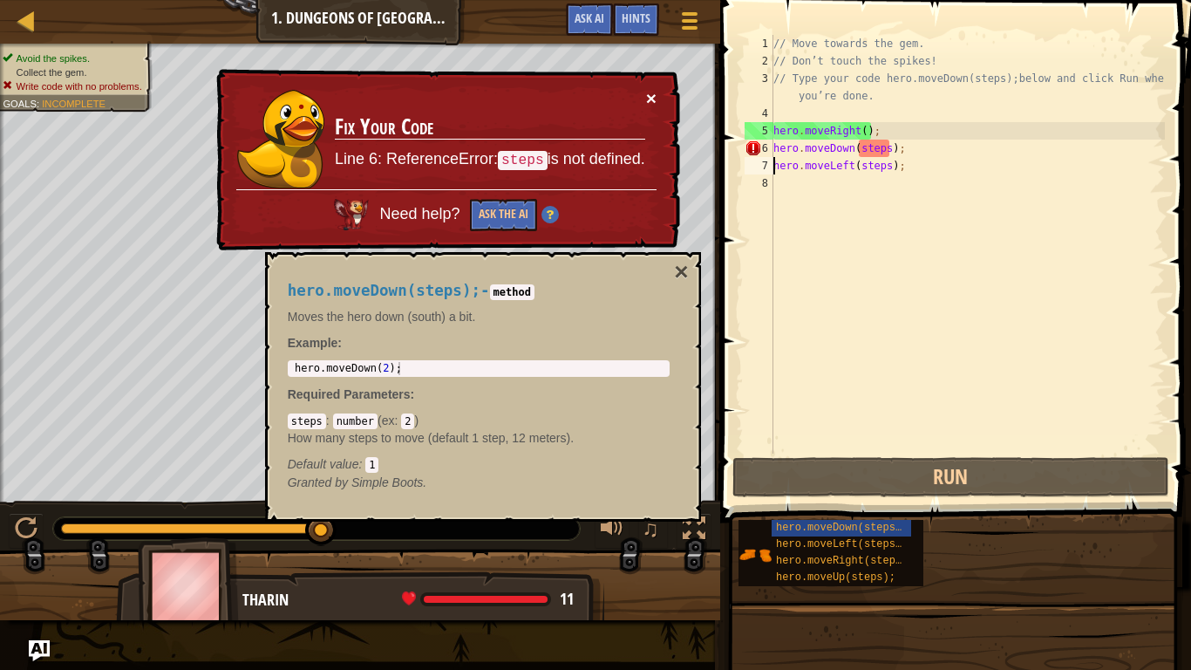
click at [650, 93] on button "×" at bounding box center [651, 98] width 10 height 18
drag, startPoint x: 932, startPoint y: 154, endPoint x: 773, endPoint y: 147, distance: 159.8
click at [773, 147] on div "hero.moveLeft(steps); 1 2 3 4 5 6 7 8 // Move towards the gem. // Don’t touch t…" at bounding box center [953, 244] width 424 height 419
type textarea "hero.moveDown(steps);"
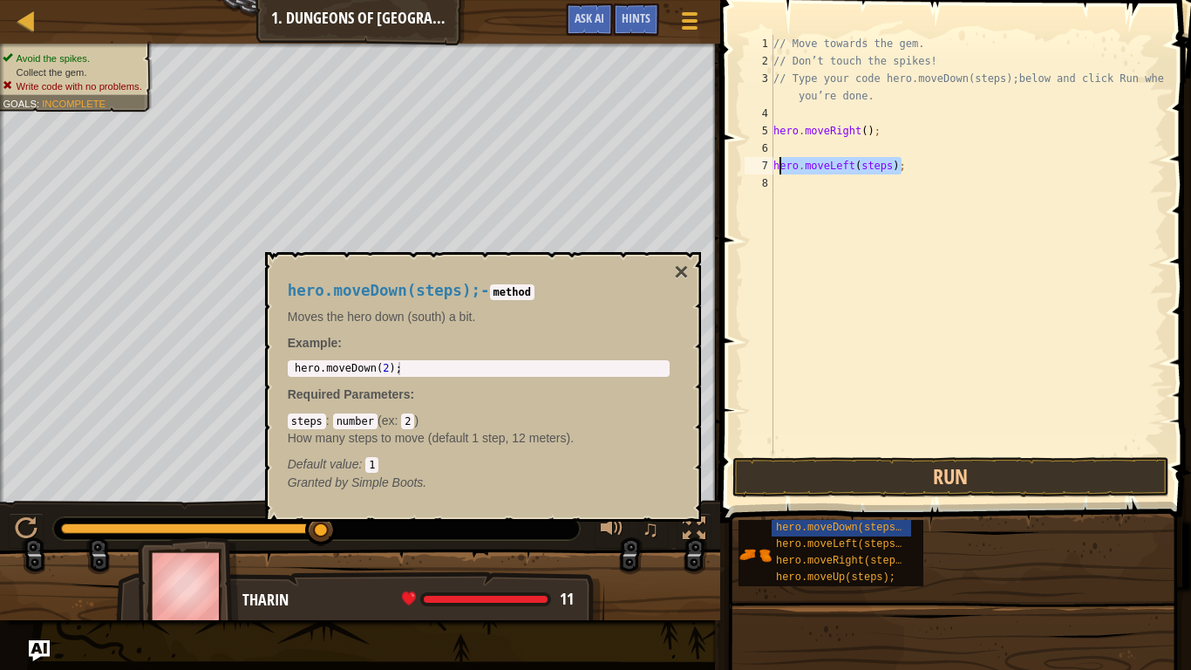
drag, startPoint x: 926, startPoint y: 164, endPoint x: 777, endPoint y: 168, distance: 149.2
click at [777, 168] on div "// Move towards the gem. // Don’t touch the spikes! // Type your code hero.move…" at bounding box center [967, 262] width 395 height 454
type textarea "h"
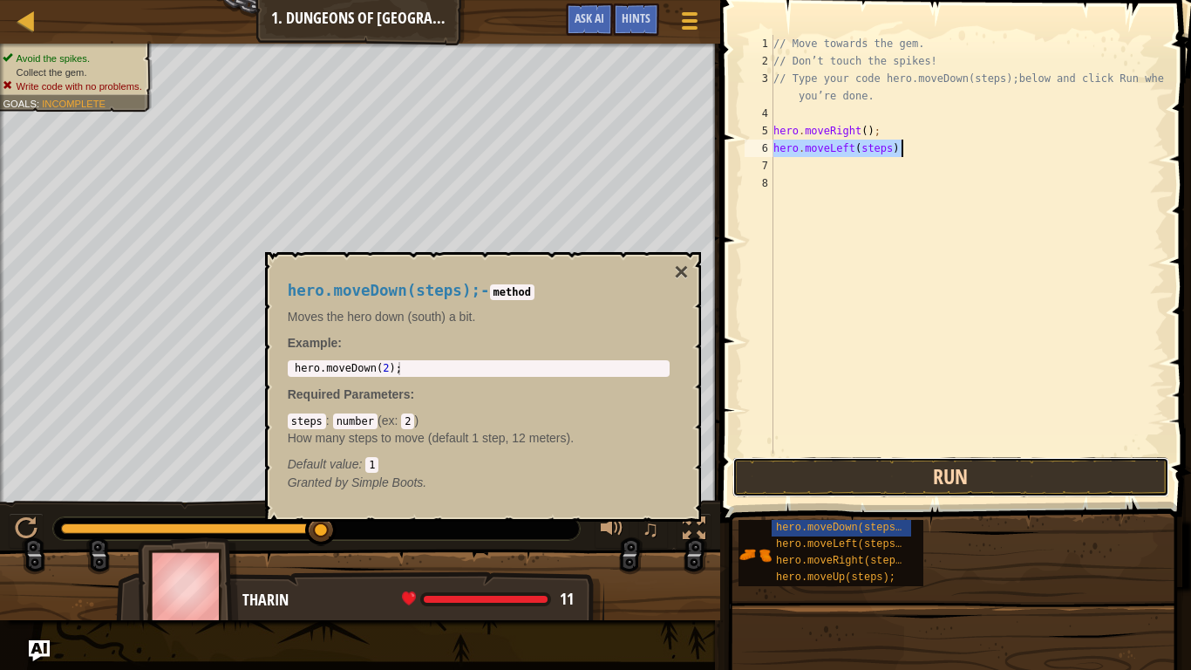
click at [867, 471] on button "Run" at bounding box center [951, 477] width 437 height 40
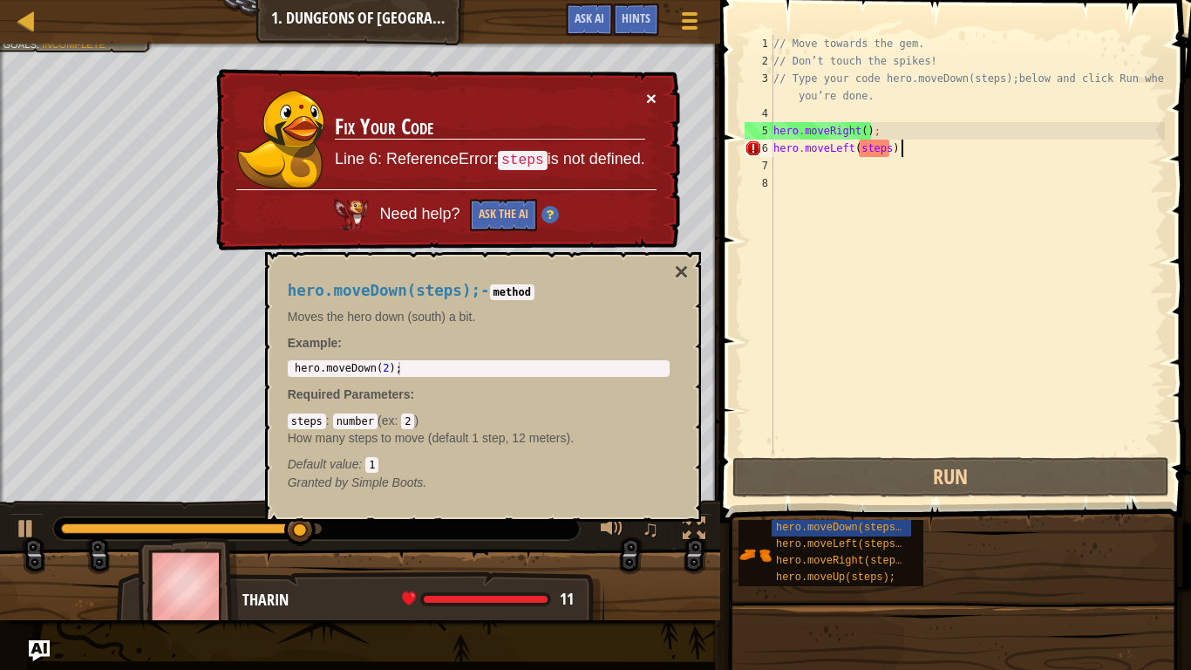
click at [654, 101] on button "×" at bounding box center [651, 98] width 10 height 18
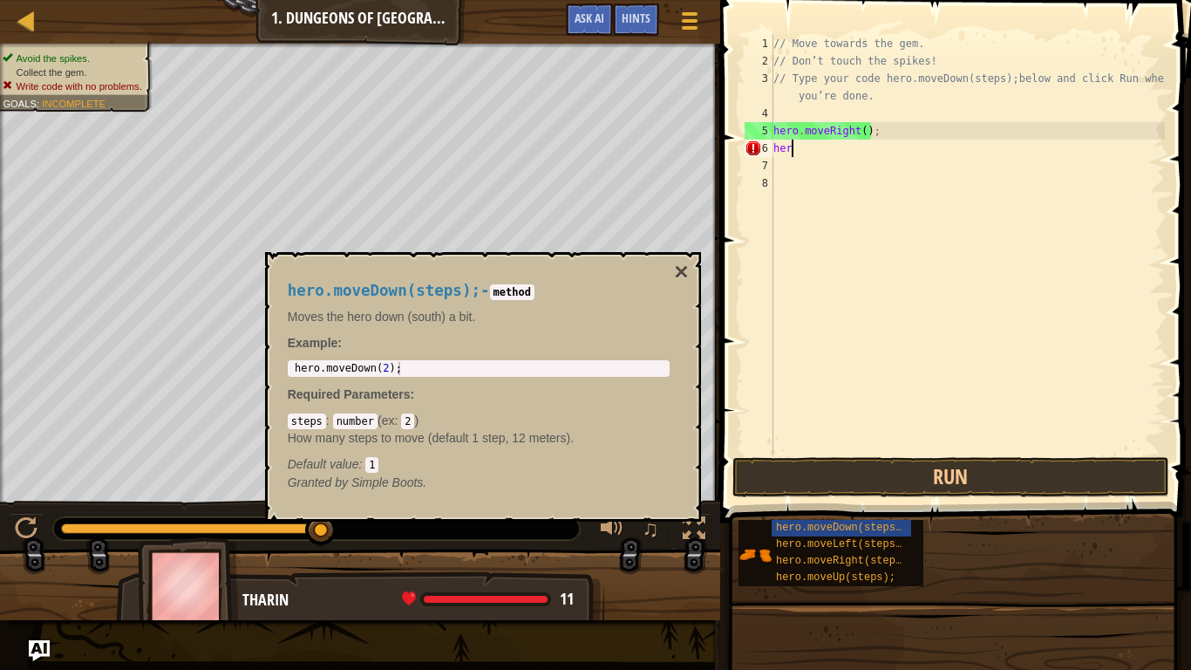
type textarea "h"
click at [676, 272] on button "×" at bounding box center [681, 272] width 14 height 24
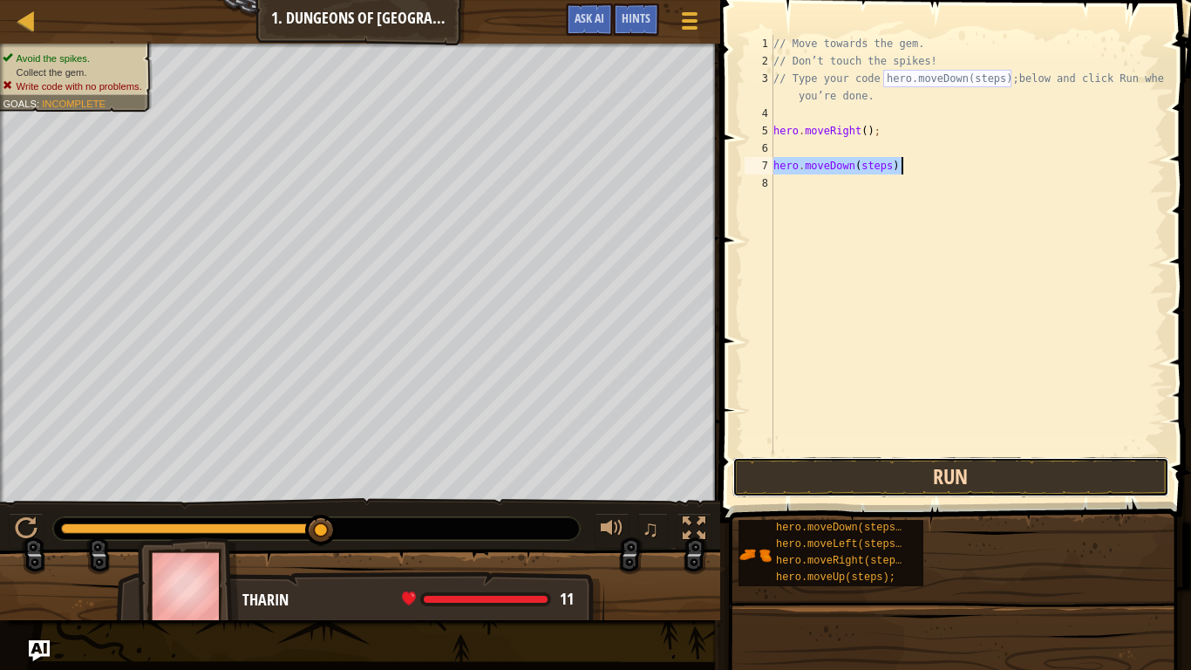
click at [884, 467] on button "Run" at bounding box center [951, 477] width 437 height 40
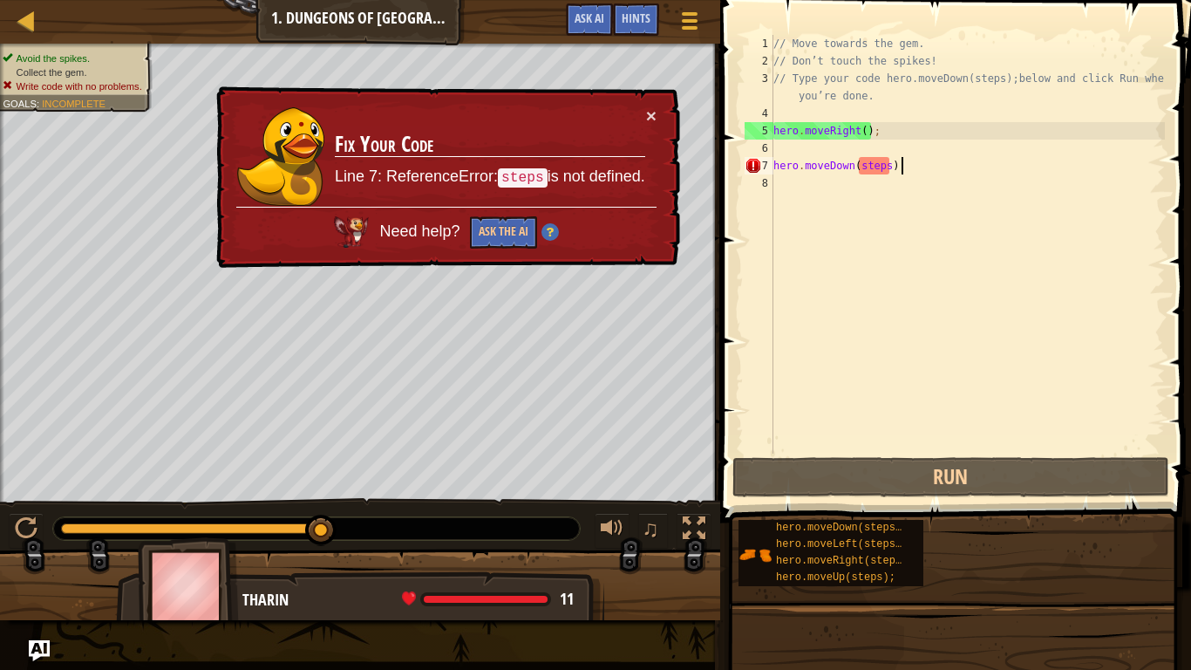
click at [657, 113] on div "× Fix Your Code Line 7: ReferenceError: steps is not defined. Need help? Ask th…" at bounding box center [447, 177] width 468 height 182
drag, startPoint x: 943, startPoint y: 169, endPoint x: 791, endPoint y: 157, distance: 152.3
click at [791, 157] on div "// Move towards the gem. // Don’t touch the spikes! // Type your code hero.move…" at bounding box center [967, 262] width 395 height 454
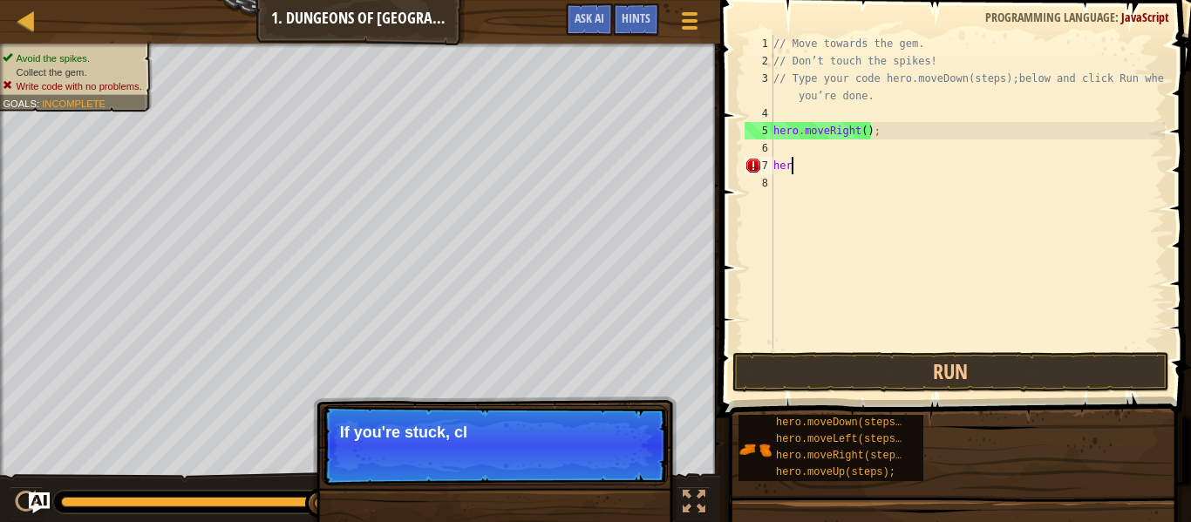
type textarea "h"
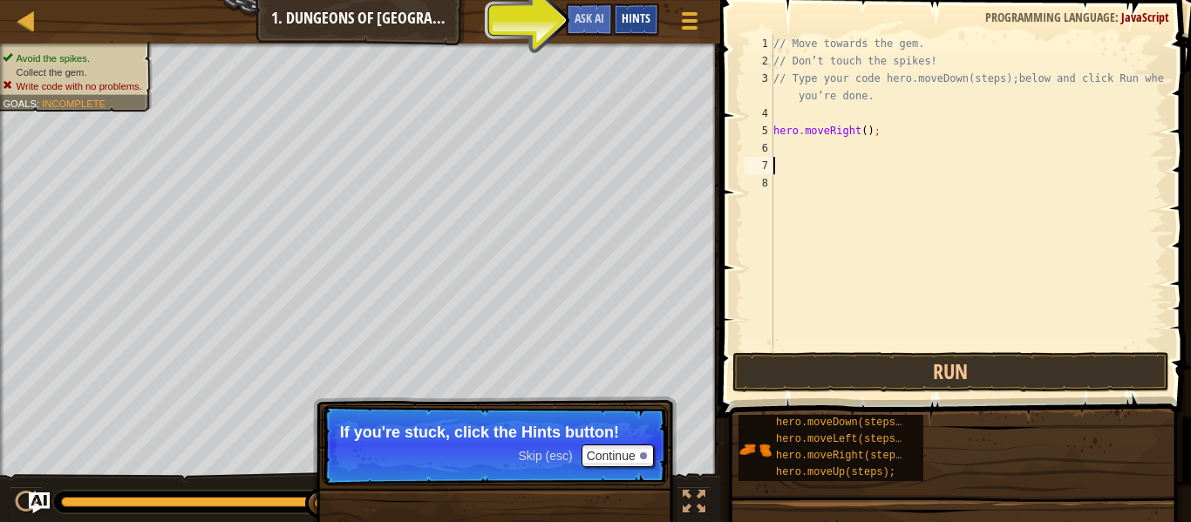
click at [648, 14] on span "Hints" at bounding box center [636, 18] width 29 height 17
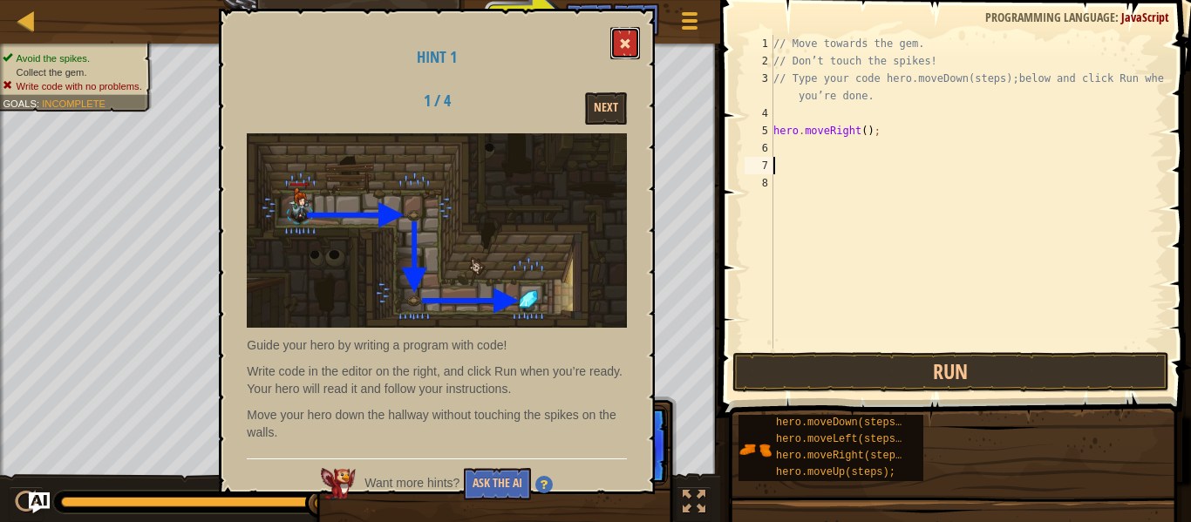
click at [625, 44] on span at bounding box center [625, 44] width 12 height 12
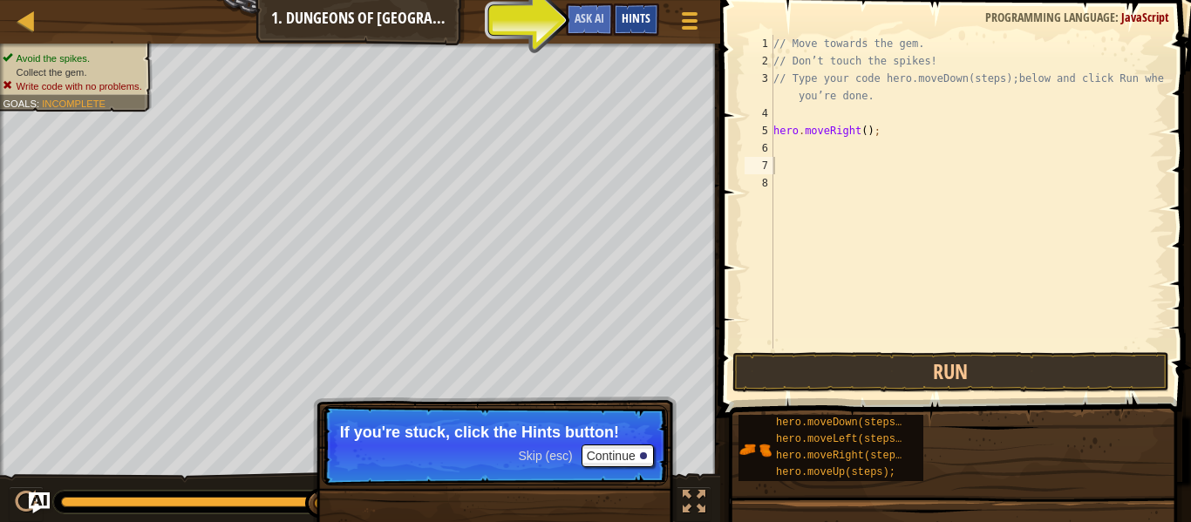
click at [636, 15] on span "Hints" at bounding box center [636, 18] width 29 height 17
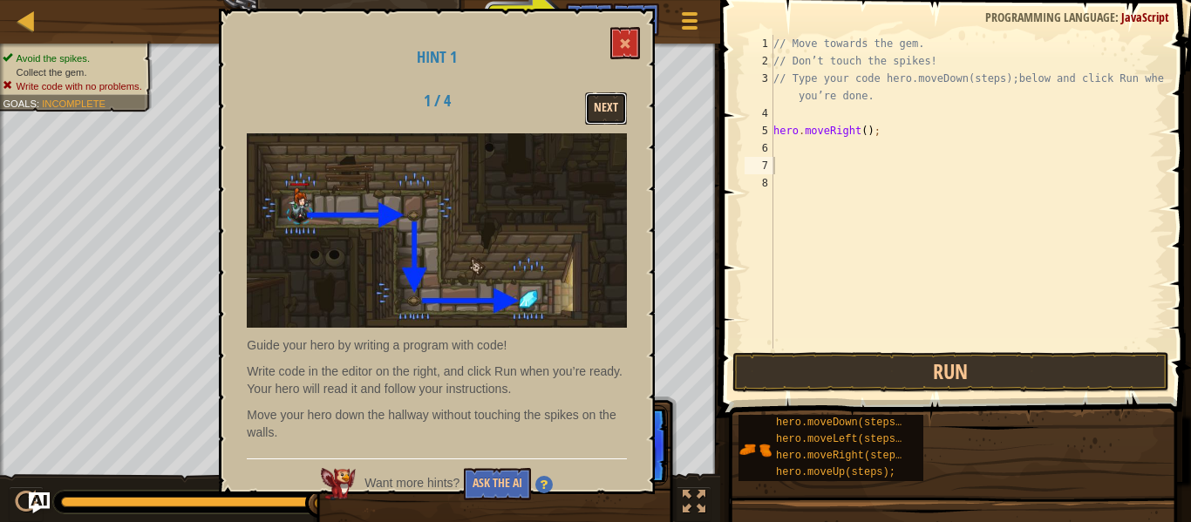
click at [605, 111] on button "Next" at bounding box center [606, 108] width 42 height 32
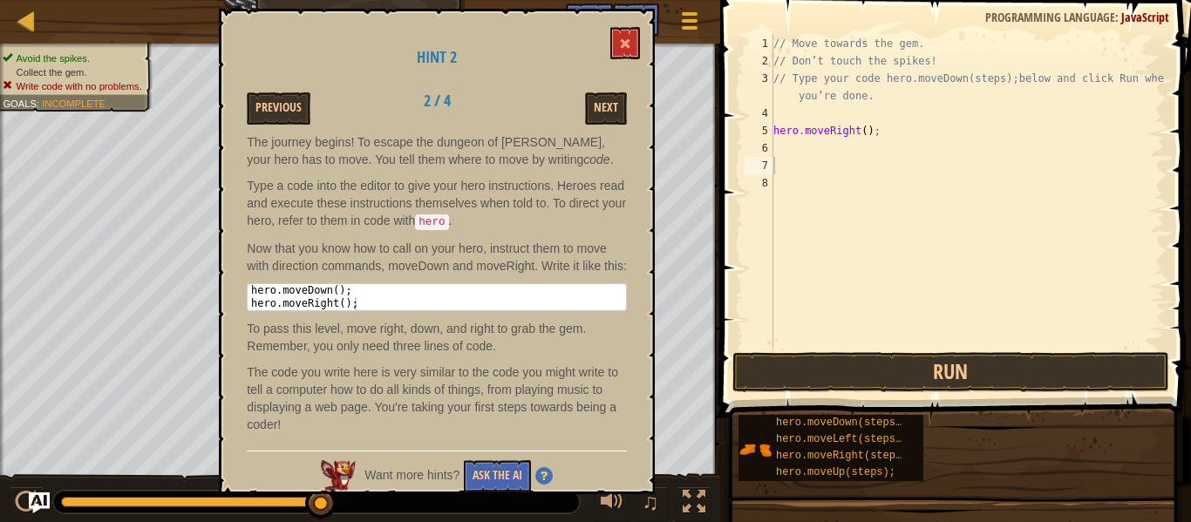
type textarea "hero.moveDown();"
click at [400, 309] on div "hero . moveDown ( ) ; hero . moveRight ( ) ;" at bounding box center [437, 310] width 379 height 52
click at [638, 43] on button at bounding box center [626, 43] width 30 height 32
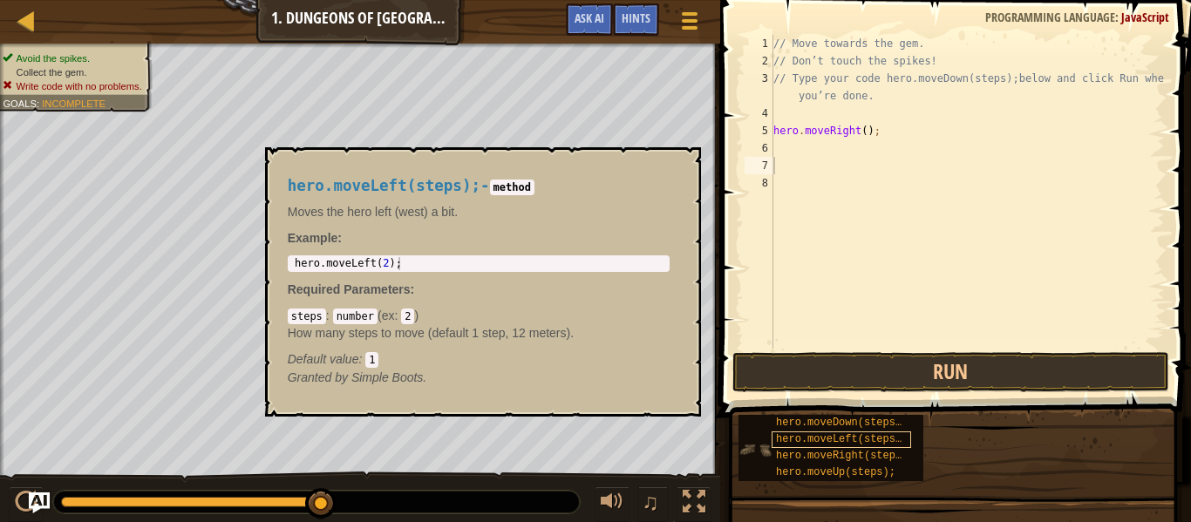
click at [832, 432] on div "hero.moveLeft(steps);" at bounding box center [842, 440] width 140 height 17
click at [826, 417] on span "hero.moveDown(steps);" at bounding box center [842, 423] width 132 height 12
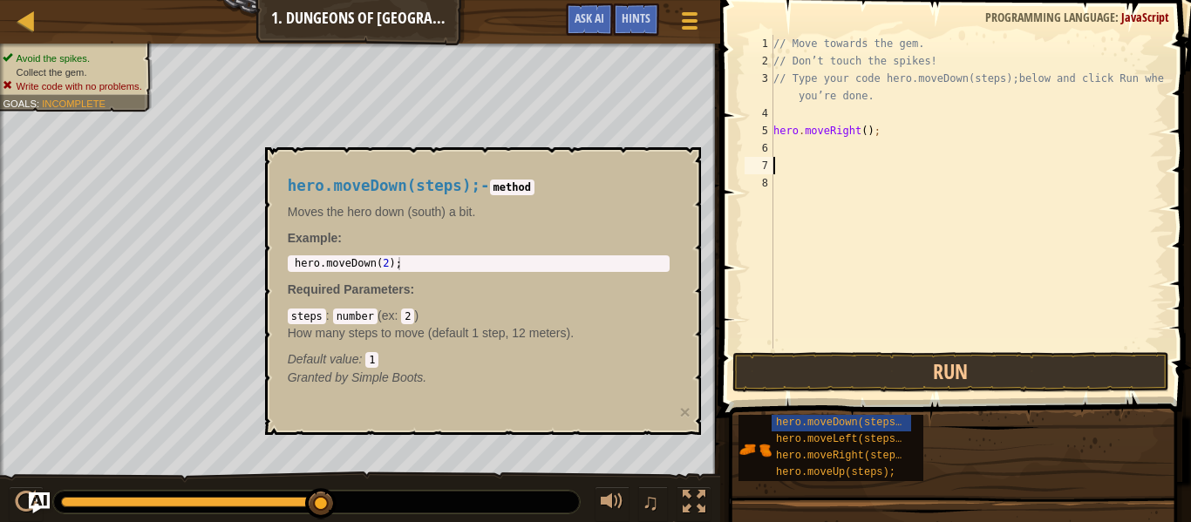
click at [810, 158] on div "// Move towards the gem. // Don’t touch the spikes! // Type your code hero.move…" at bounding box center [967, 209] width 395 height 349
click at [846, 440] on span "hero.moveLeft(steps);" at bounding box center [842, 439] width 132 height 12
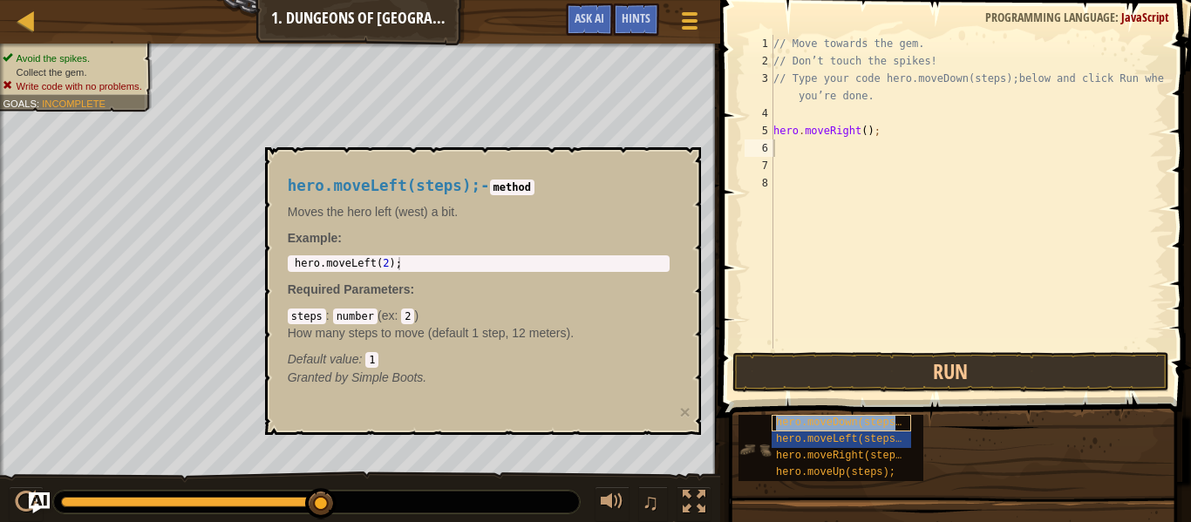
type textarea "hero.moveDown(steps);"
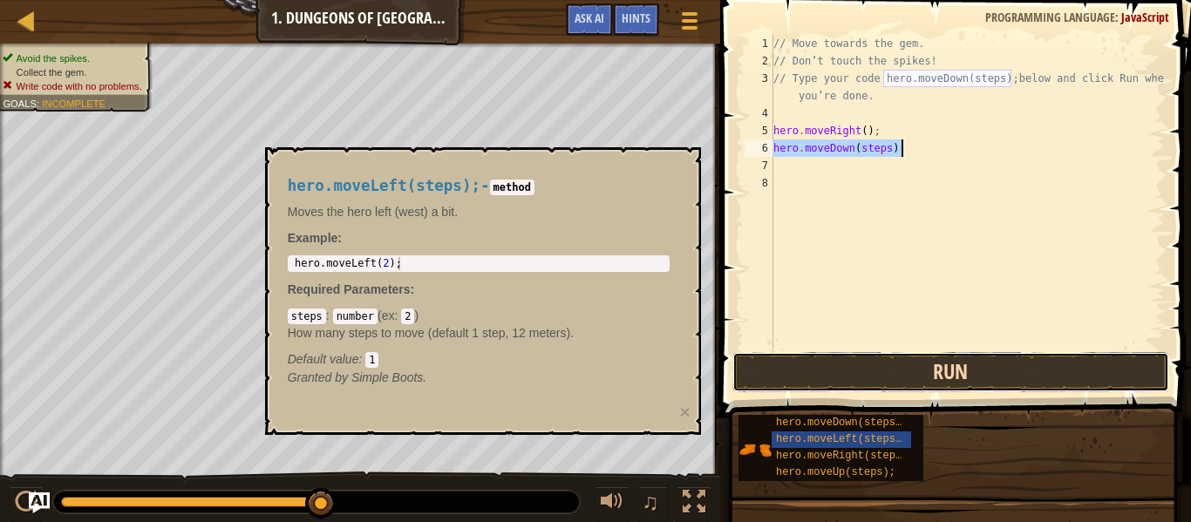
click at [1027, 391] on button "Run" at bounding box center [951, 372] width 437 height 40
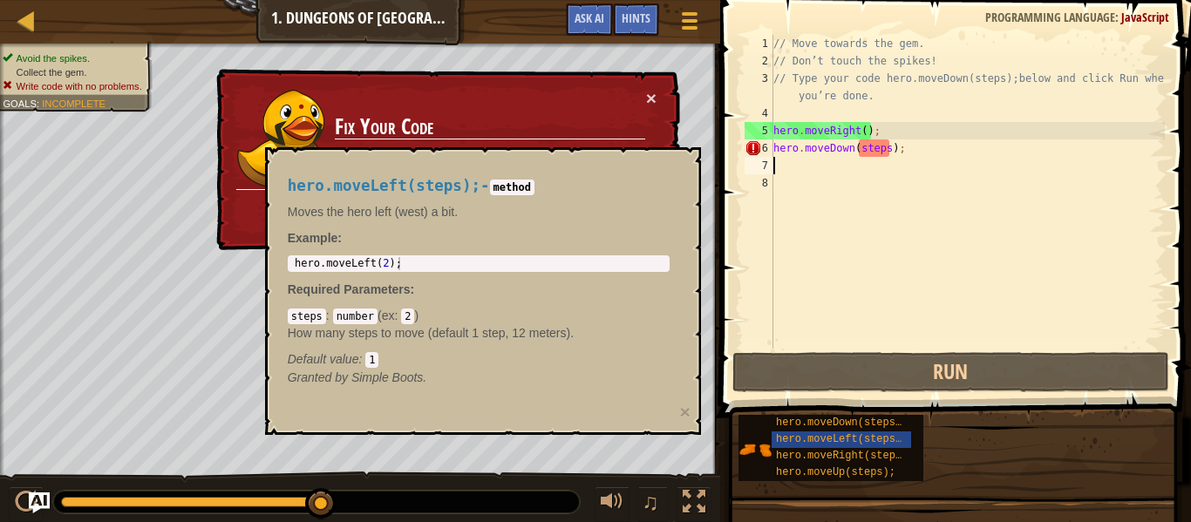
drag, startPoint x: 938, startPoint y: 164, endPoint x: 773, endPoint y: 157, distance: 165.0
click at [773, 157] on div "hero.moveDown(steps); 1 2 3 4 5 6 7 8 // Move towards the gem. // Don’t touch t…" at bounding box center [953, 192] width 424 height 314
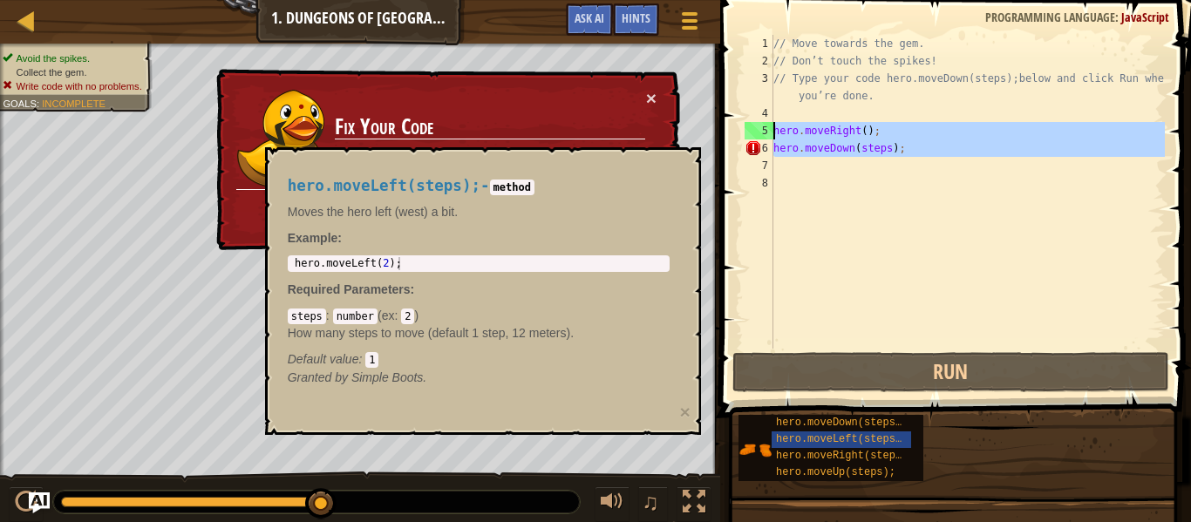
drag, startPoint x: 773, startPoint y: 144, endPoint x: 824, endPoint y: 136, distance: 52.1
click at [824, 136] on div "1 2 3 4 5 6 7 8 // Move towards the gem. // Don’t touch the spikes! // Type you…" at bounding box center [953, 192] width 424 height 314
click at [876, 147] on div "// Move towards the gem. // Don’t touch the spikes! // Type your code hero.move…" at bounding box center [967, 192] width 395 height 314
type textarea "hero.moveDown(steps);"
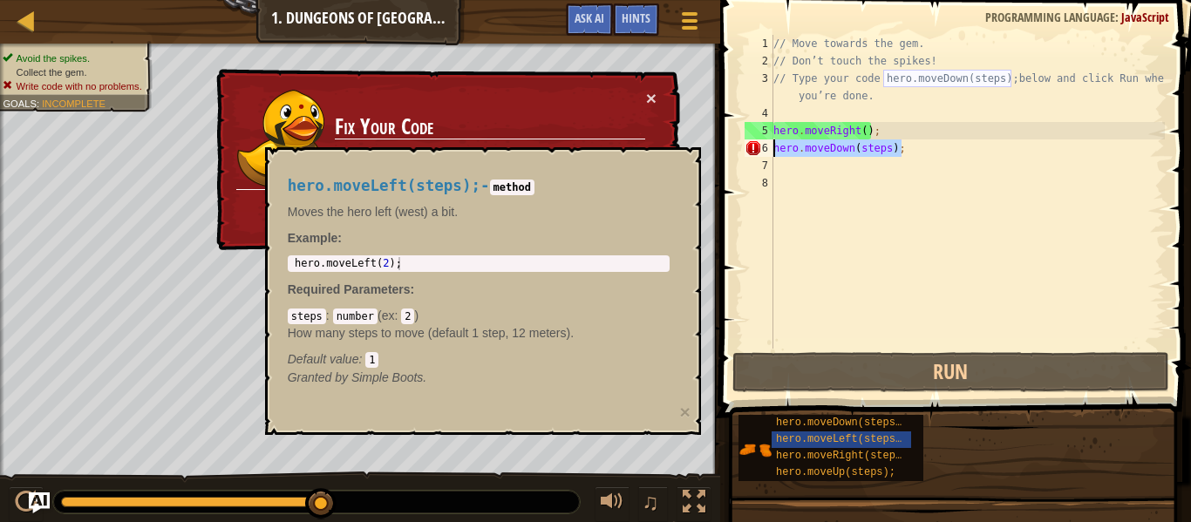
drag, startPoint x: 943, startPoint y: 147, endPoint x: 775, endPoint y: 149, distance: 167.5
click at [775, 149] on div "// Move towards the gem. // Don’t touch the spikes! // Type your code hero.move…" at bounding box center [967, 209] width 395 height 349
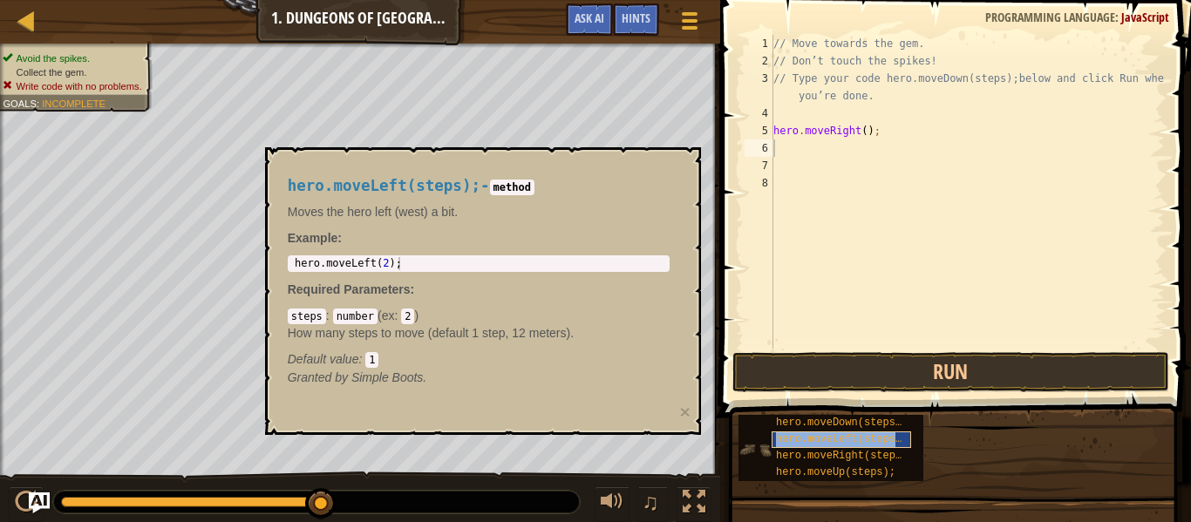
click at [867, 437] on span "hero.moveLeft(steps);" at bounding box center [842, 439] width 132 height 12
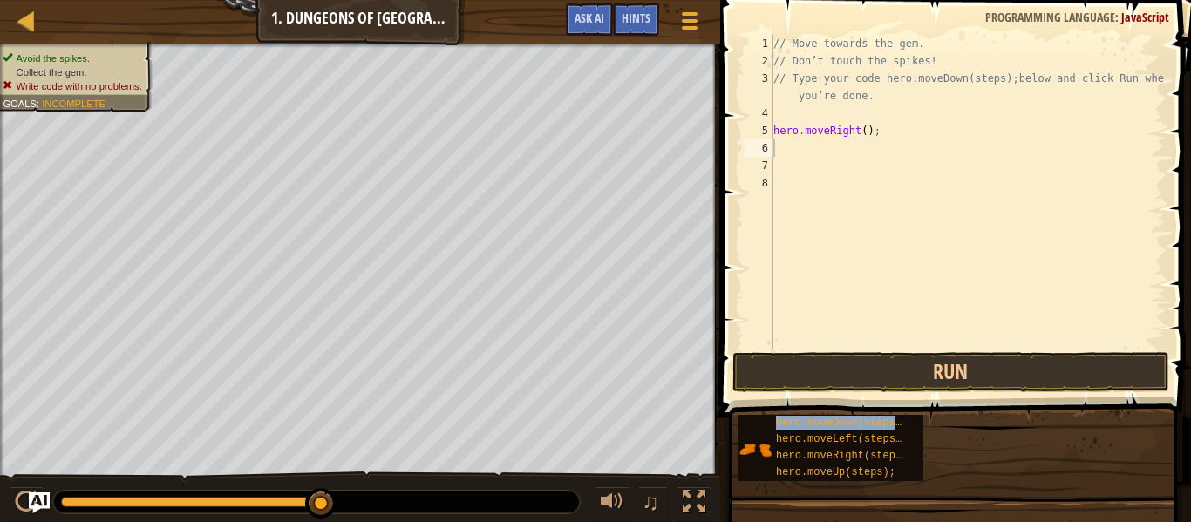
type textarea "hero.moveDown(steps);"
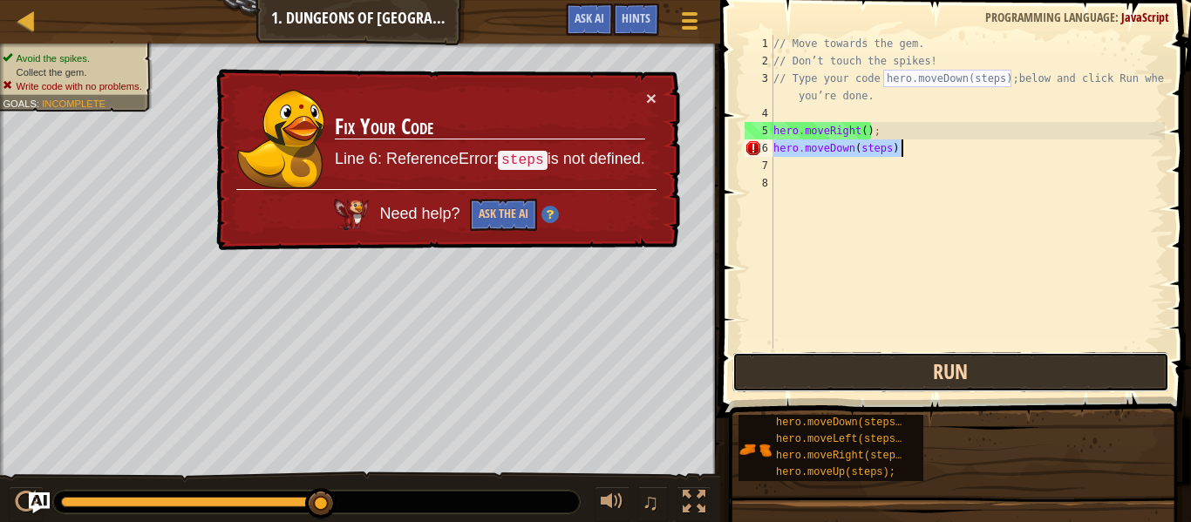
click at [952, 379] on button "Run" at bounding box center [951, 372] width 437 height 40
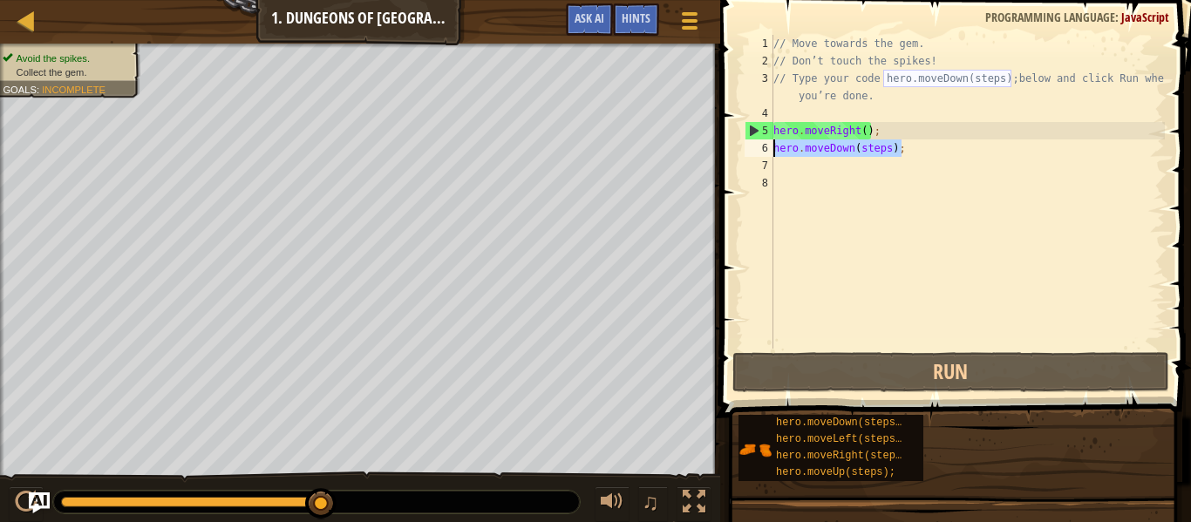
drag, startPoint x: 942, startPoint y: 147, endPoint x: 774, endPoint y: 144, distance: 168.4
click at [774, 144] on div "// Move towards the gem. // Don’t touch the spikes! // Type your code hero.move…" at bounding box center [967, 209] width 395 height 349
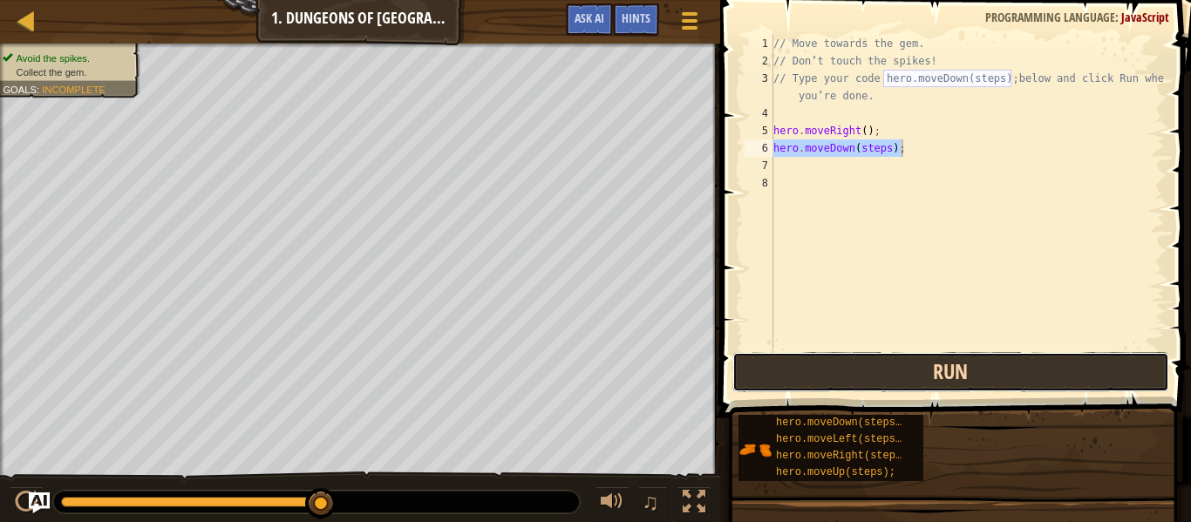
click at [957, 386] on button "Run" at bounding box center [951, 372] width 437 height 40
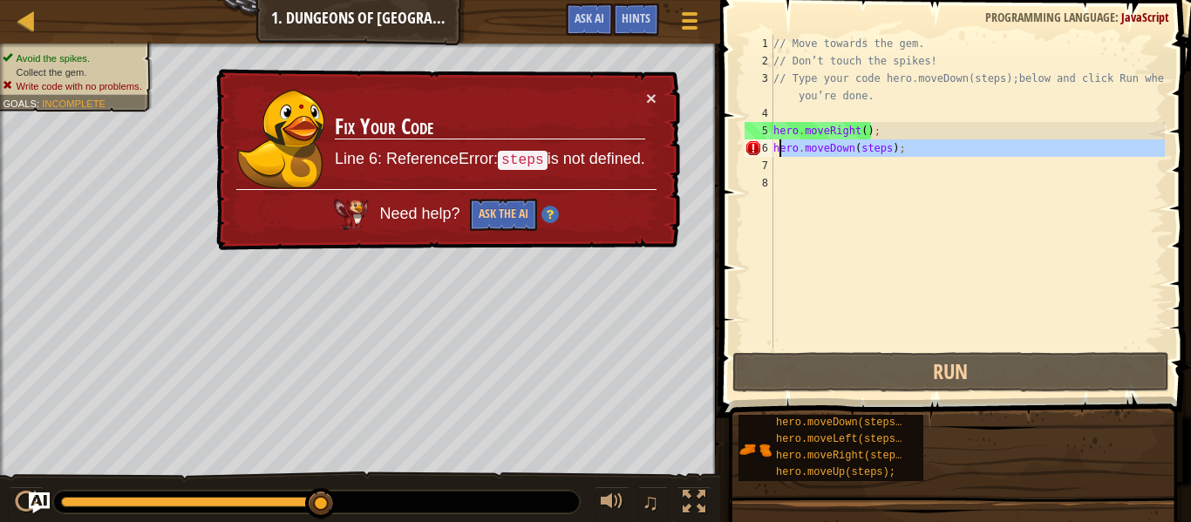
drag, startPoint x: 921, startPoint y: 157, endPoint x: 775, endPoint y: 148, distance: 146.8
click at [775, 148] on div "// Move towards the gem. // Don’t touch the spikes! // Type your code hero.move…" at bounding box center [967, 209] width 395 height 349
type textarea "\"
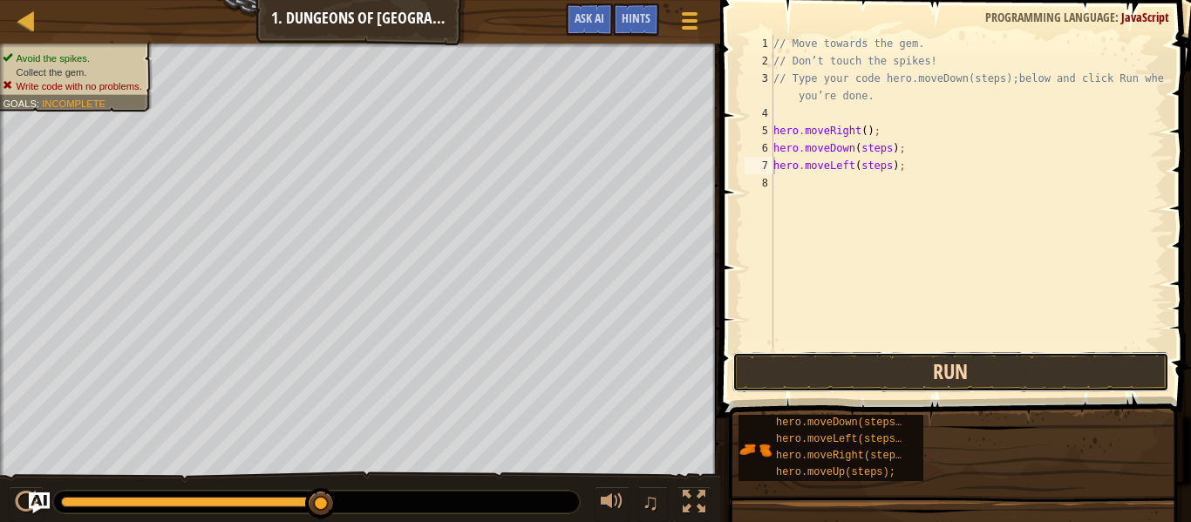
click at [929, 385] on button "Run" at bounding box center [951, 372] width 437 height 40
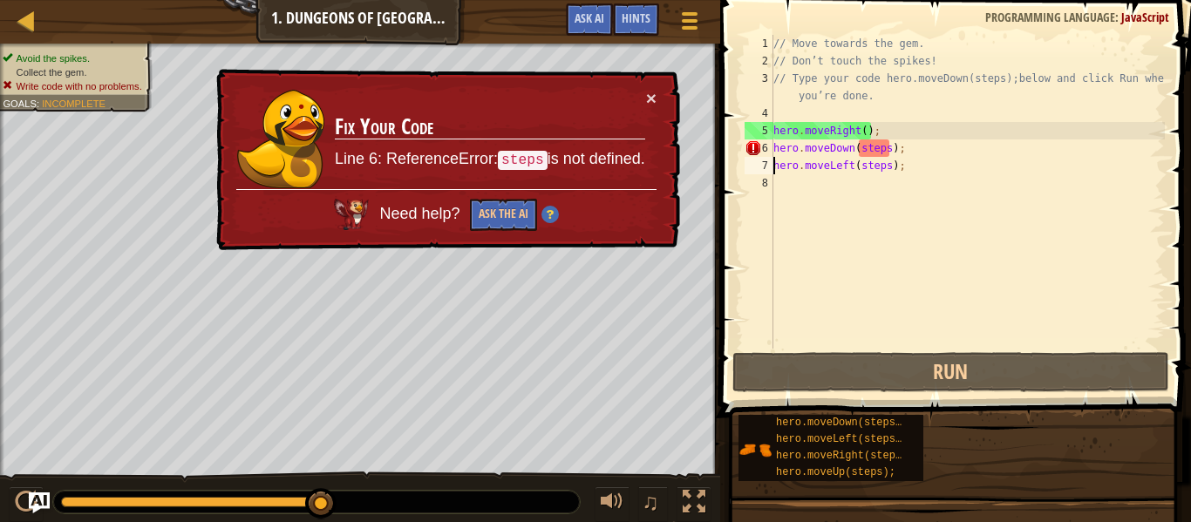
click at [940, 160] on div "// Move towards the gem. // Don’t touch the spikes! // Type your code hero.move…" at bounding box center [967, 209] width 395 height 349
click at [926, 143] on div "// Move towards the gem. // Don’t touch the spikes! // Type your code hero.move…" at bounding box center [967, 209] width 395 height 349
drag, startPoint x: 927, startPoint y: 143, endPoint x: 913, endPoint y: 141, distance: 14.1
click at [913, 141] on div "// Move towards the gem. // Don’t touch the spikes! // Type your code hero.move…" at bounding box center [967, 209] width 395 height 349
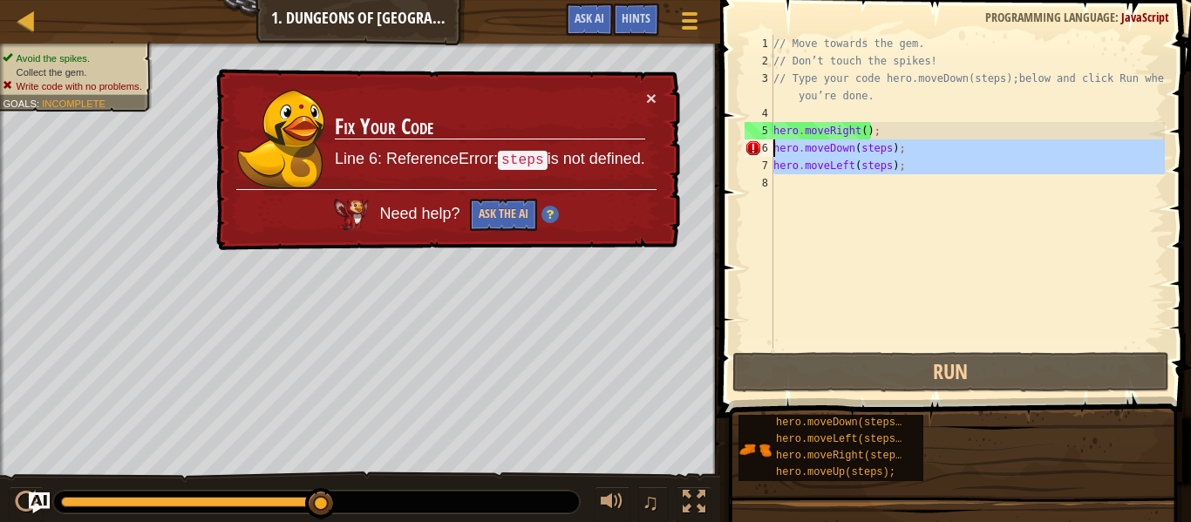
drag, startPoint x: 945, startPoint y: 201, endPoint x: 771, endPoint y: 153, distance: 180.1
click at [771, 153] on div "hero.moveDown(steps); 1 2 3 4 5 6 7 8 // Move towards the gem. // Don’t touch t…" at bounding box center [953, 192] width 424 height 314
type textarea "hero.moveDown(steps); hero.moveLeft(steps);"
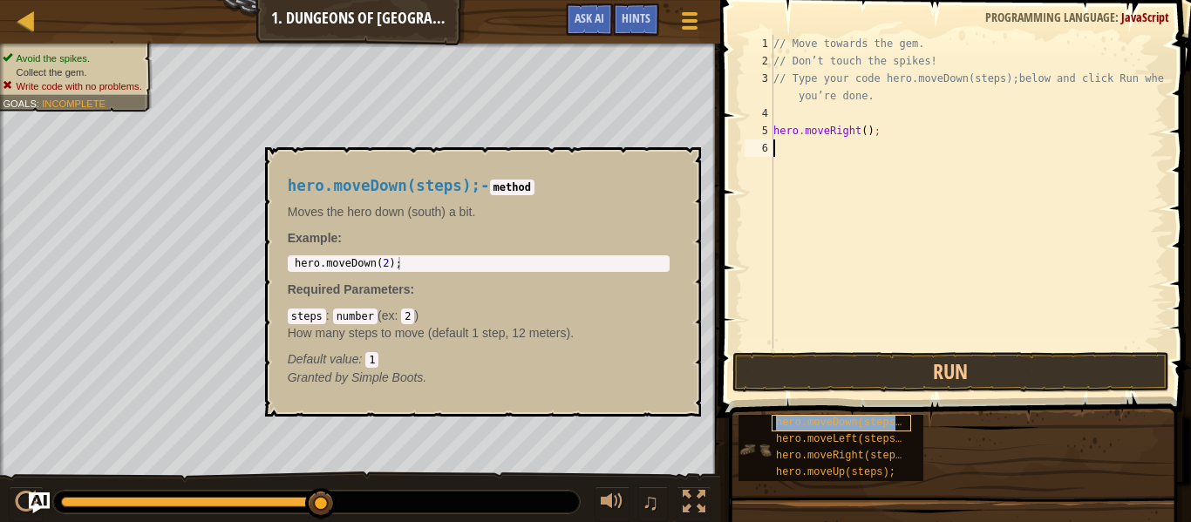
click at [843, 419] on span "hero.moveDown(steps);" at bounding box center [842, 423] width 132 height 12
drag, startPoint x: 843, startPoint y: 419, endPoint x: 865, endPoint y: 126, distance: 293.9
click at [865, 126] on div "Hints Videos 1 2 3 4 5 6 // Move towards the gem. // Don’t touch the spikes! //…" at bounding box center [953, 257] width 476 height 514
click at [959, 144] on div "// Move towards the gem. // Don’t touch the spikes! // Type your code hero.move…" at bounding box center [967, 209] width 395 height 349
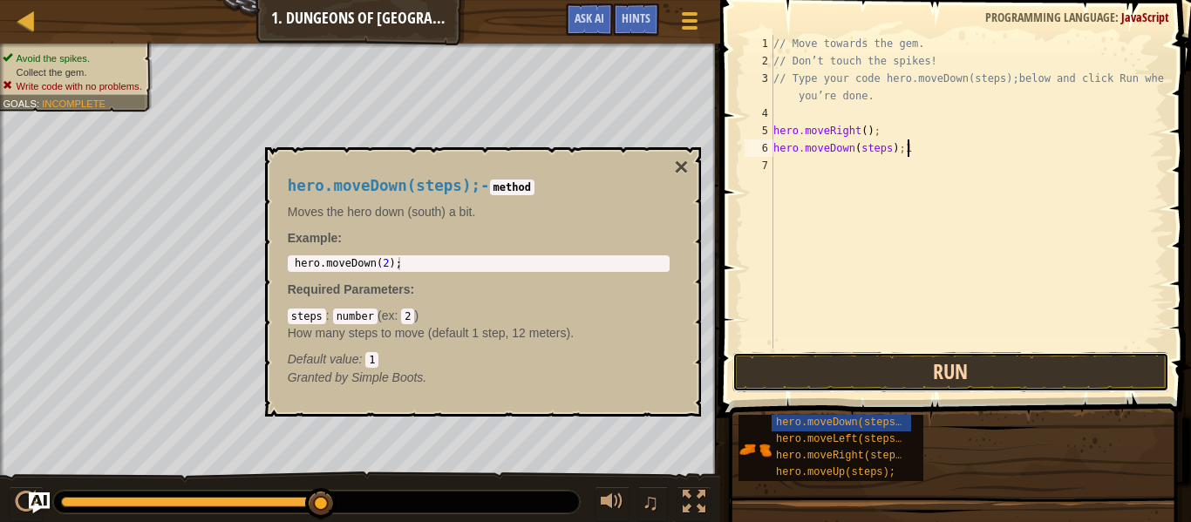
click at [911, 379] on button "Run" at bounding box center [951, 372] width 437 height 40
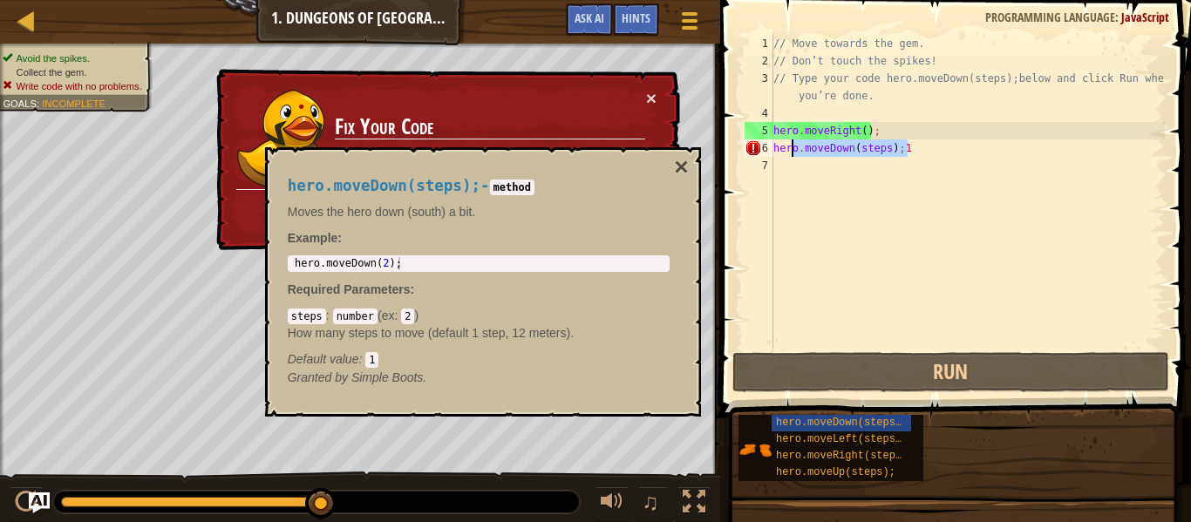
drag, startPoint x: 927, startPoint y: 142, endPoint x: 790, endPoint y: 149, distance: 137.1
click at [790, 149] on div "// Move towards the gem. // Don’t touch the spikes! // Type your code hero.move…" at bounding box center [967, 209] width 395 height 349
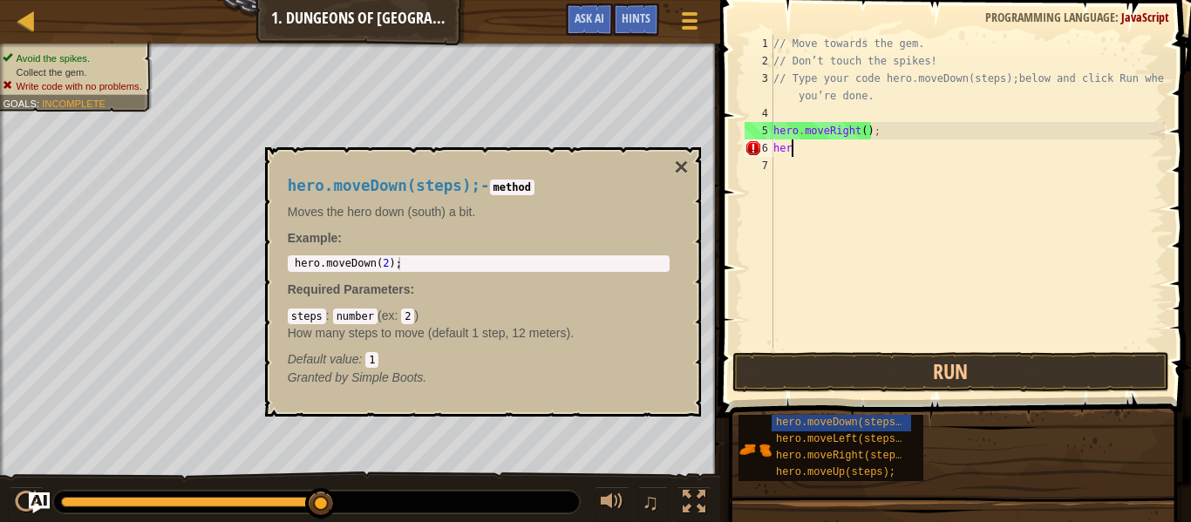
scroll to position [8, 1]
type textarea "h"
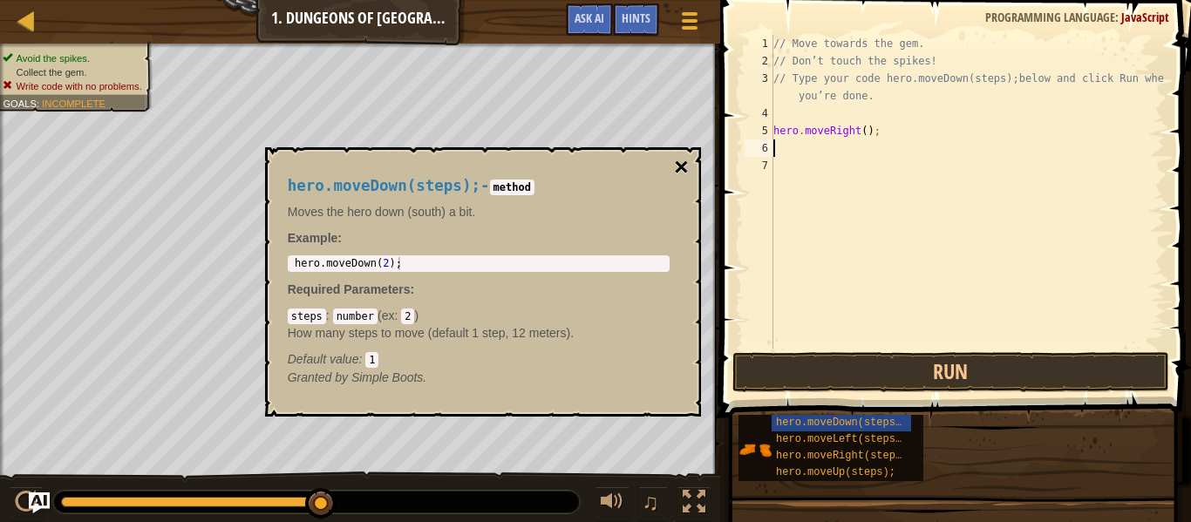
click at [684, 162] on button "×" at bounding box center [681, 167] width 14 height 24
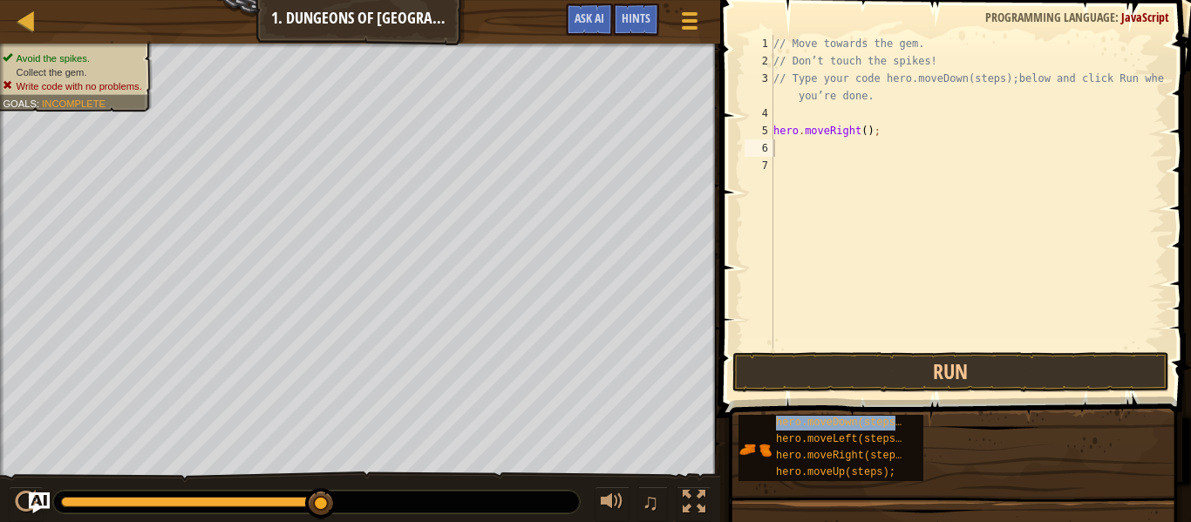
type textarea "hero.moveDown(steps);"
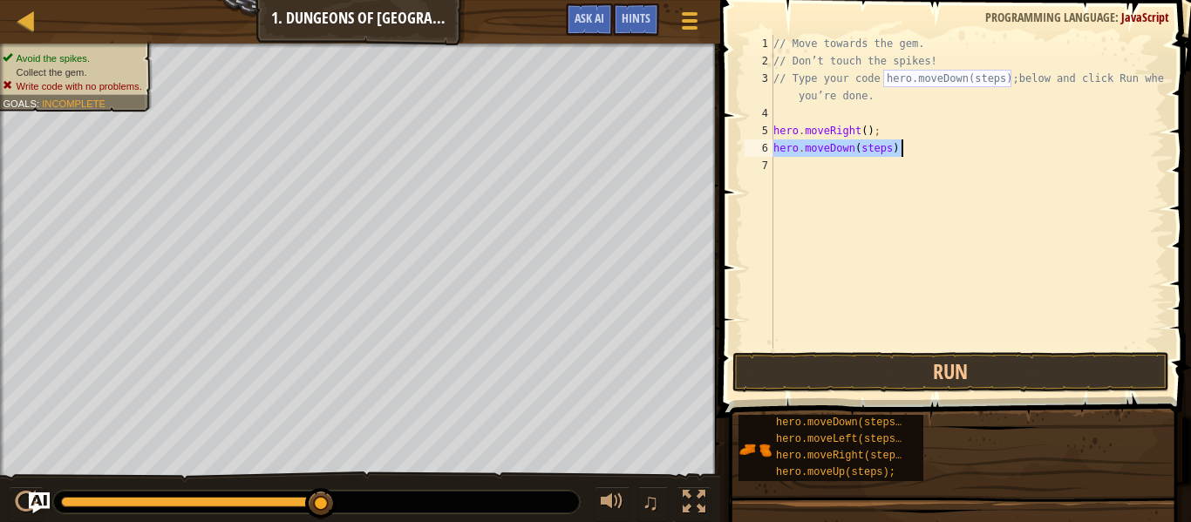
click at [945, 167] on div "// Move towards the gem. // Don’t touch the spikes! // Type your code hero.move…" at bounding box center [967, 209] width 395 height 349
click at [922, 154] on div "// Move towards the gem. // Don’t touch the spikes! // Type your code hero.move…" at bounding box center [967, 209] width 395 height 349
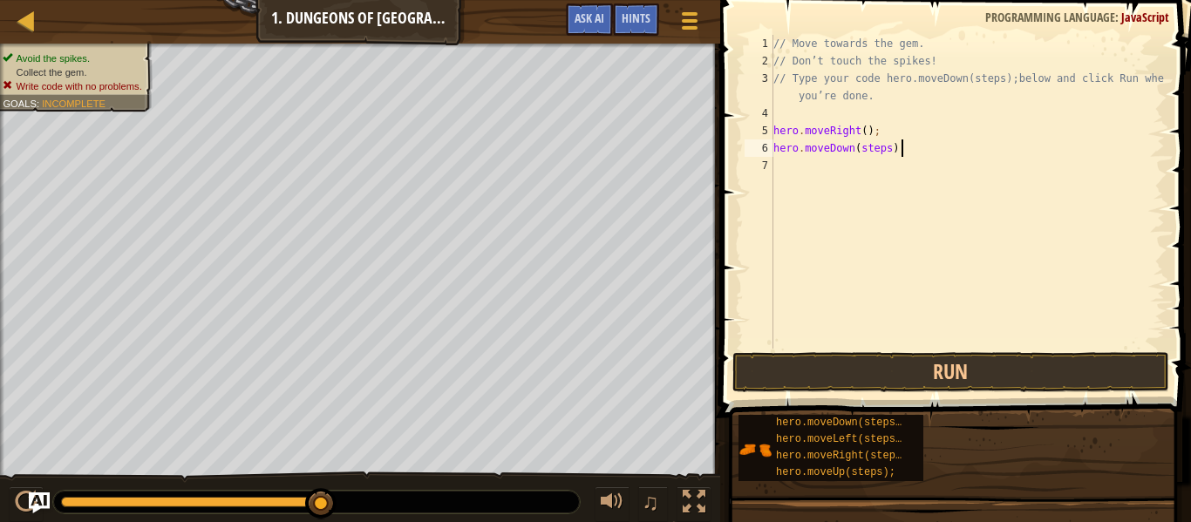
click at [922, 154] on div "// Move towards the gem. // Don’t touch the spikes! // Type your code hero.move…" at bounding box center [967, 209] width 395 height 349
type textarea "h"
click at [915, 154] on div "// Move towards the gem. // Don’t touch the spikes! // Type your code hero.move…" at bounding box center [967, 192] width 395 height 314
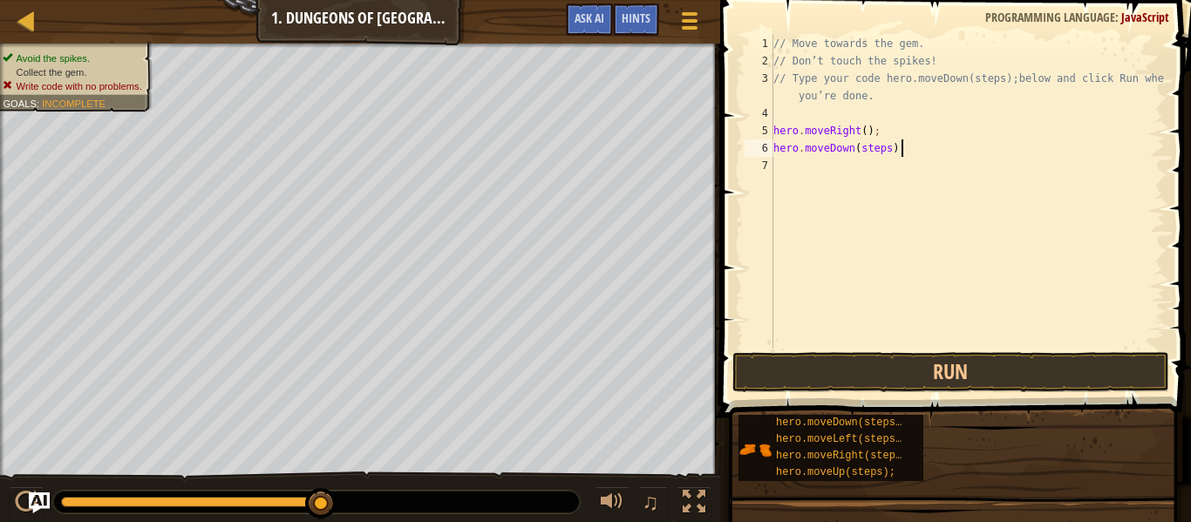
type textarea "hero.moveDown(steps);2"
click at [833, 160] on div "// Move towards the gem. // Don’t touch the spikes! // Type your code hero.move…" at bounding box center [967, 209] width 395 height 349
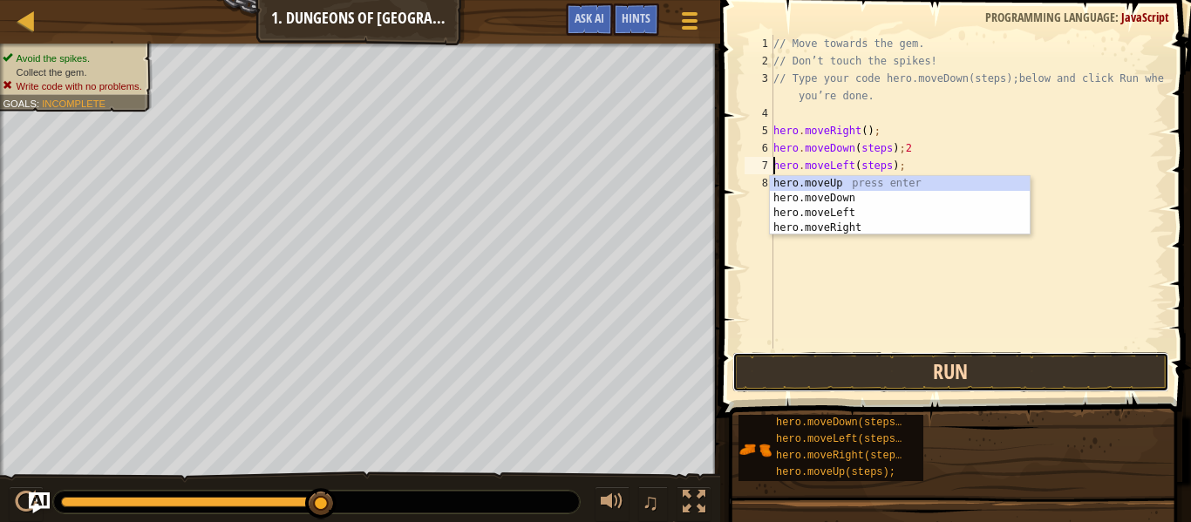
click at [936, 372] on button "Run" at bounding box center [951, 372] width 437 height 40
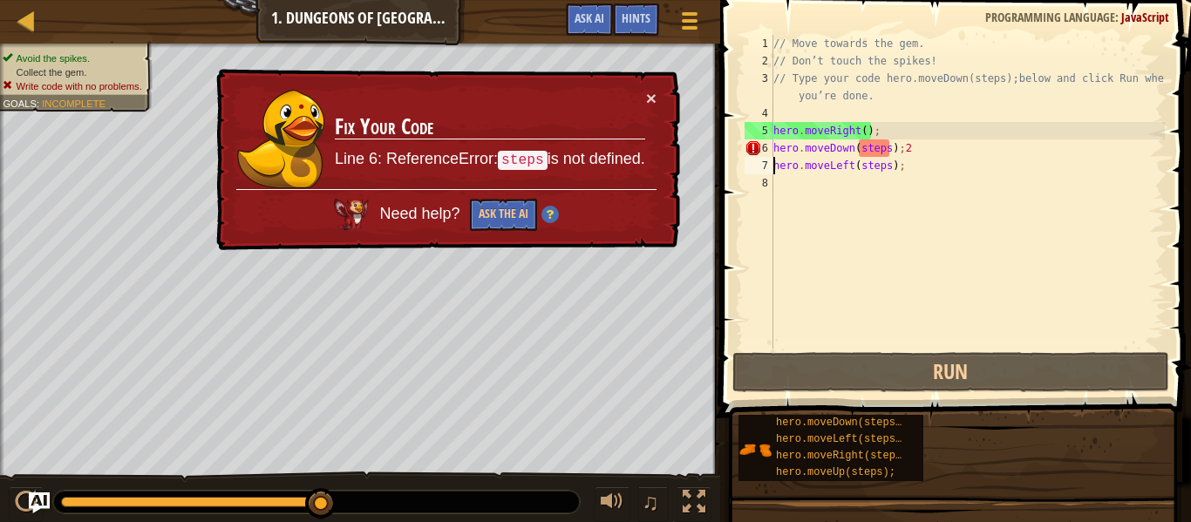
click at [974, 160] on div "// Move towards the gem. // Don’t touch the spikes! // Type your code hero.move…" at bounding box center [967, 209] width 395 height 349
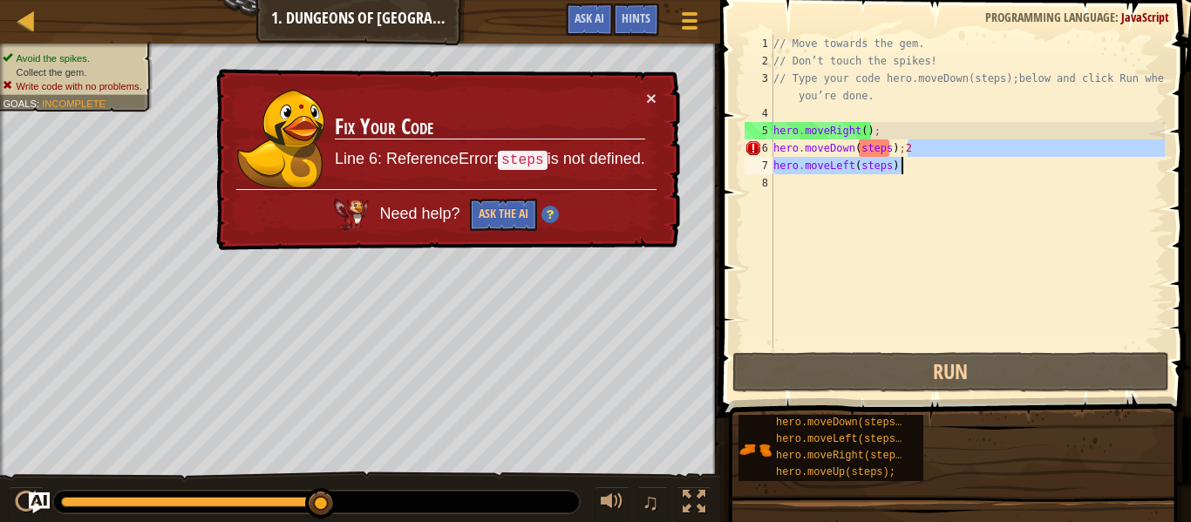
drag, startPoint x: 963, startPoint y: 148, endPoint x: 945, endPoint y: 158, distance: 19.9
click at [945, 158] on div "// Move towards the gem. // Don’t touch the spikes! // Type your code hero.move…" at bounding box center [967, 209] width 395 height 349
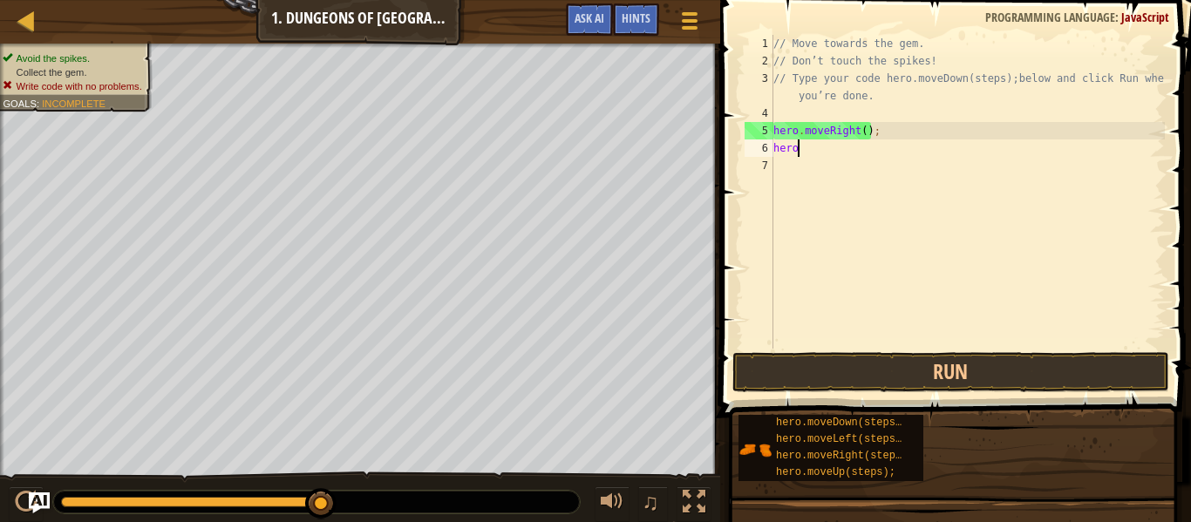
type textarea "h"
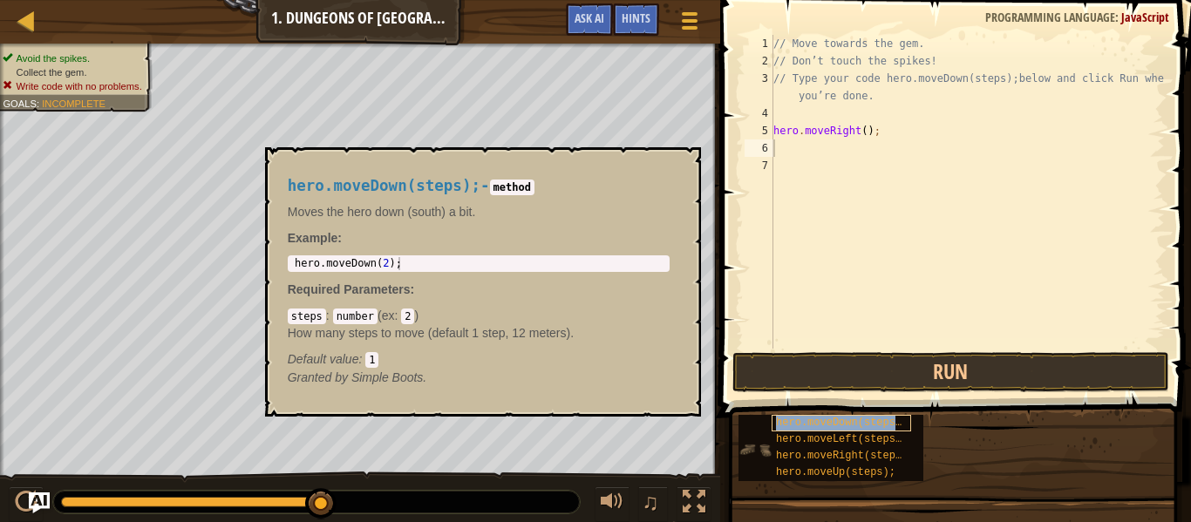
click at [837, 420] on span "hero.moveDown(steps);" at bounding box center [842, 423] width 132 height 12
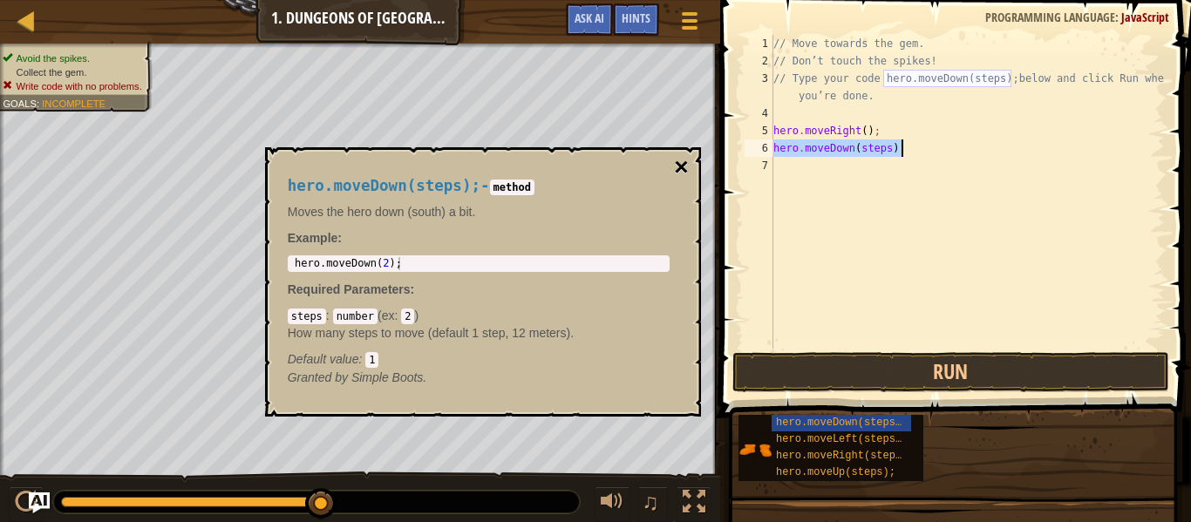
click at [680, 168] on button "×" at bounding box center [681, 167] width 14 height 24
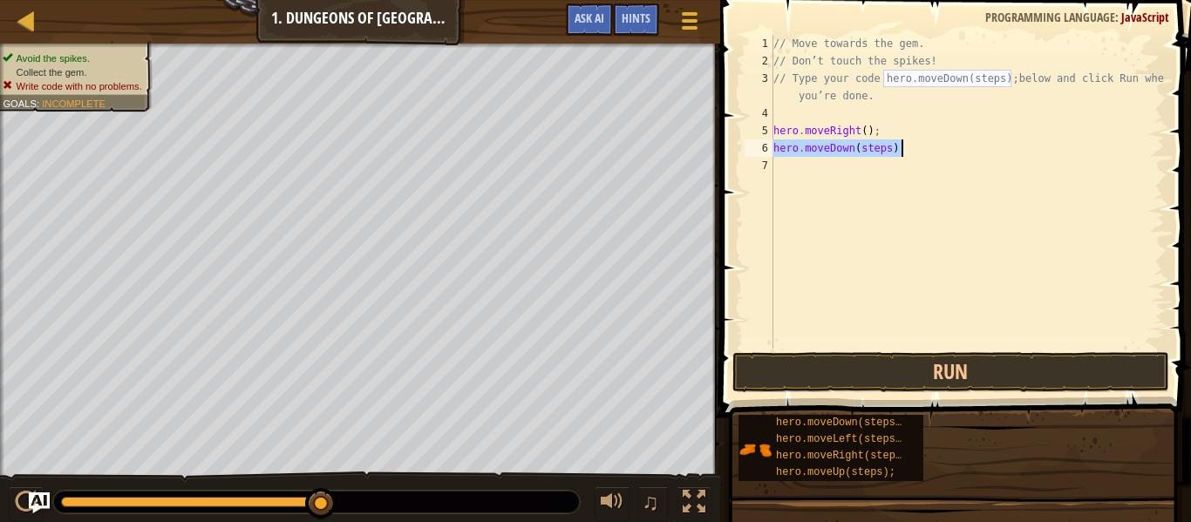
click at [891, 147] on div "// Move towards the gem. // Don’t touch the spikes! // Type your code hero.move…" at bounding box center [967, 192] width 395 height 314
type textarea "hero.moveDown(2);"
click at [850, 170] on div "// Move towards the gem. // Don’t touch the spikes! // Type your code hero.move…" at bounding box center [967, 209] width 395 height 349
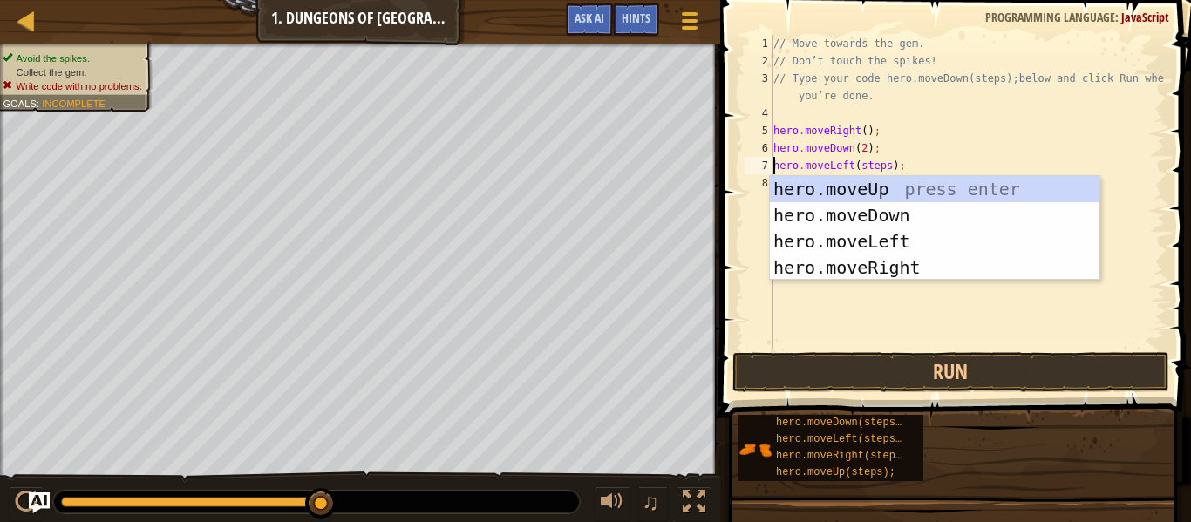
click at [885, 167] on div "// Move towards the gem. // Don’t touch the spikes! // Type your code hero.move…" at bounding box center [967, 209] width 395 height 349
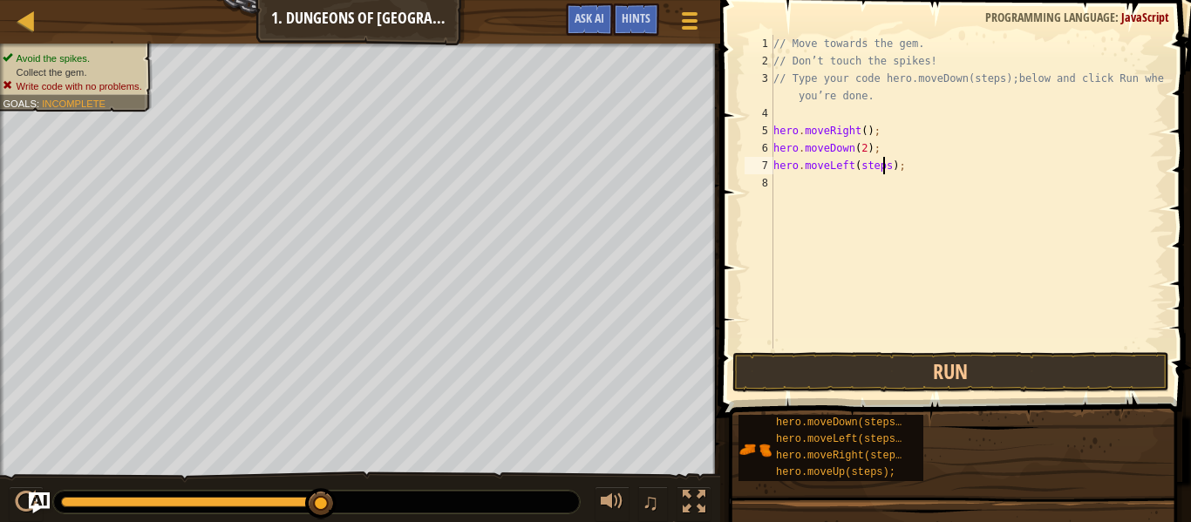
click at [890, 167] on div "// Move towards the gem. // Don’t touch the spikes! // Type your code hero.move…" at bounding box center [967, 209] width 395 height 349
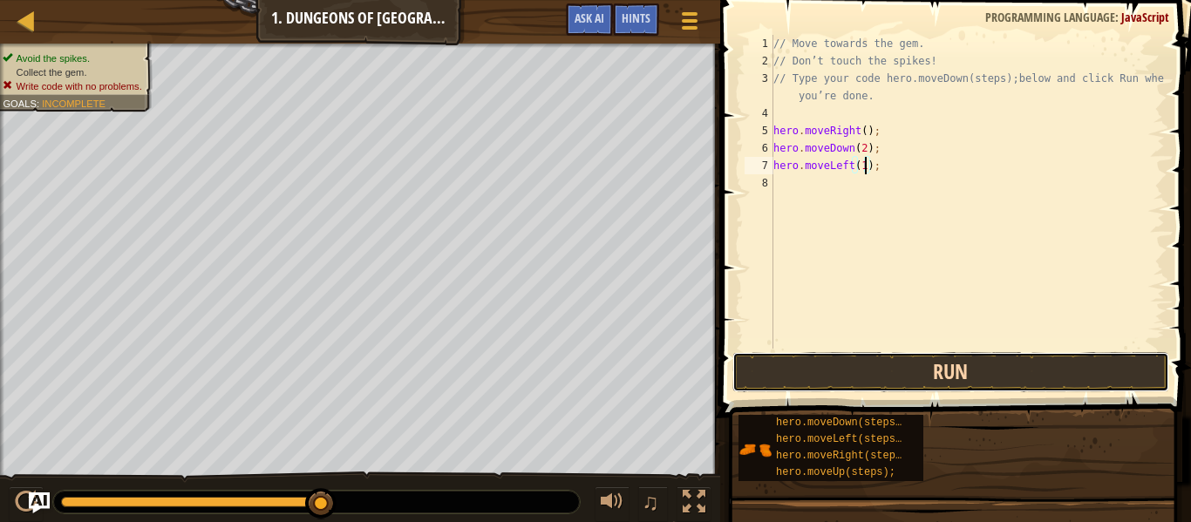
click at [980, 375] on button "Run" at bounding box center [951, 372] width 437 height 40
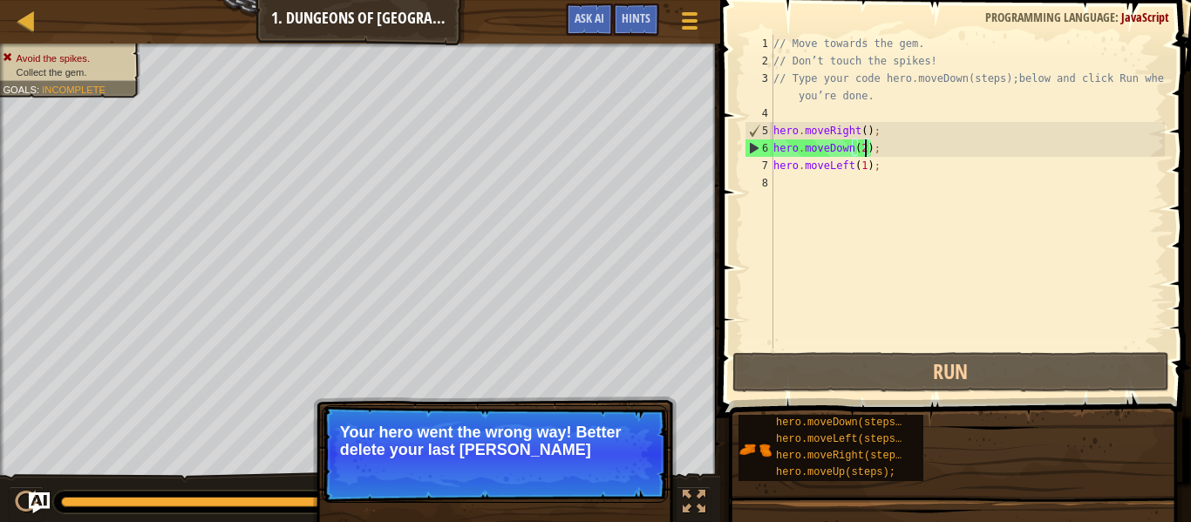
click at [865, 148] on div "// Move towards the gem. // Don’t touch the spikes! // Type your code hero.move…" at bounding box center [967, 209] width 395 height 349
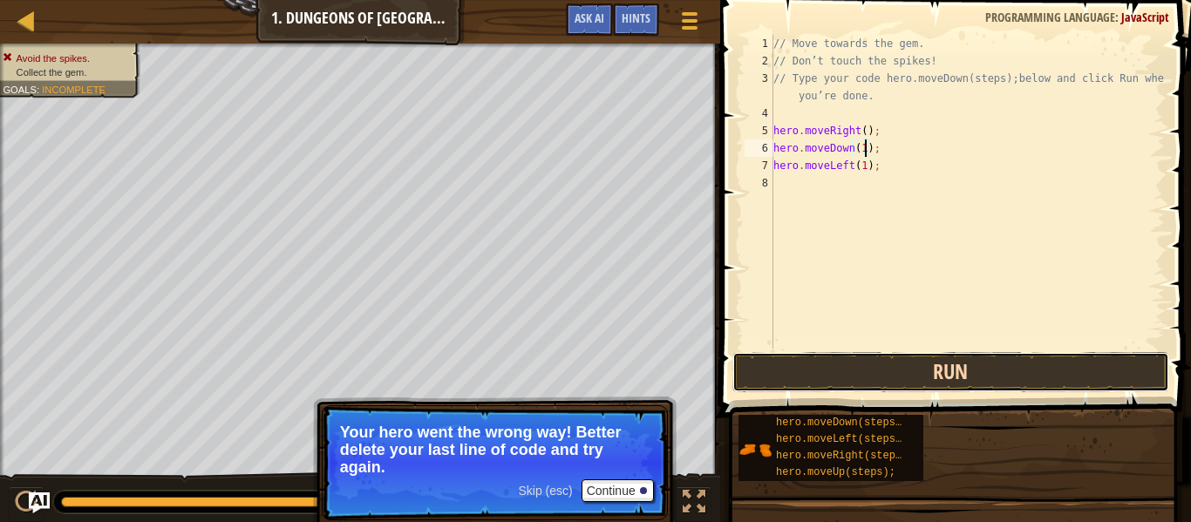
click at [975, 367] on button "Run" at bounding box center [951, 372] width 437 height 40
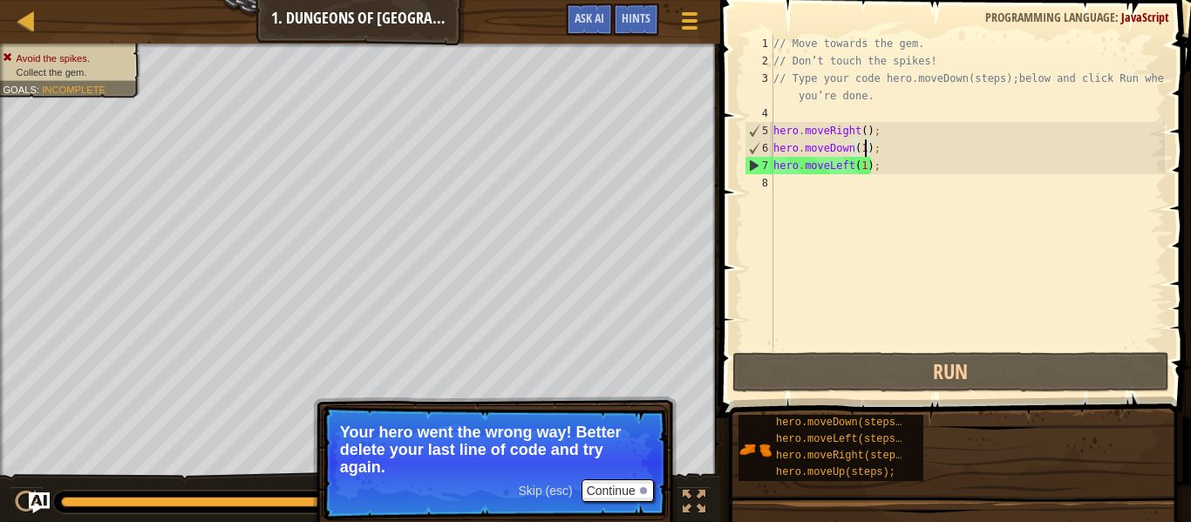
click at [895, 167] on div "// Move towards the gem. // Don’t touch the spikes! // Type your code hero.move…" at bounding box center [967, 209] width 395 height 349
type textarea "hero.moveLeft(1);"
drag, startPoint x: 917, startPoint y: 173, endPoint x: 775, endPoint y: 171, distance: 142.2
click at [775, 171] on div "// Move towards the gem. // Don’t touch the spikes! // Type your code hero.move…" at bounding box center [967, 209] width 395 height 349
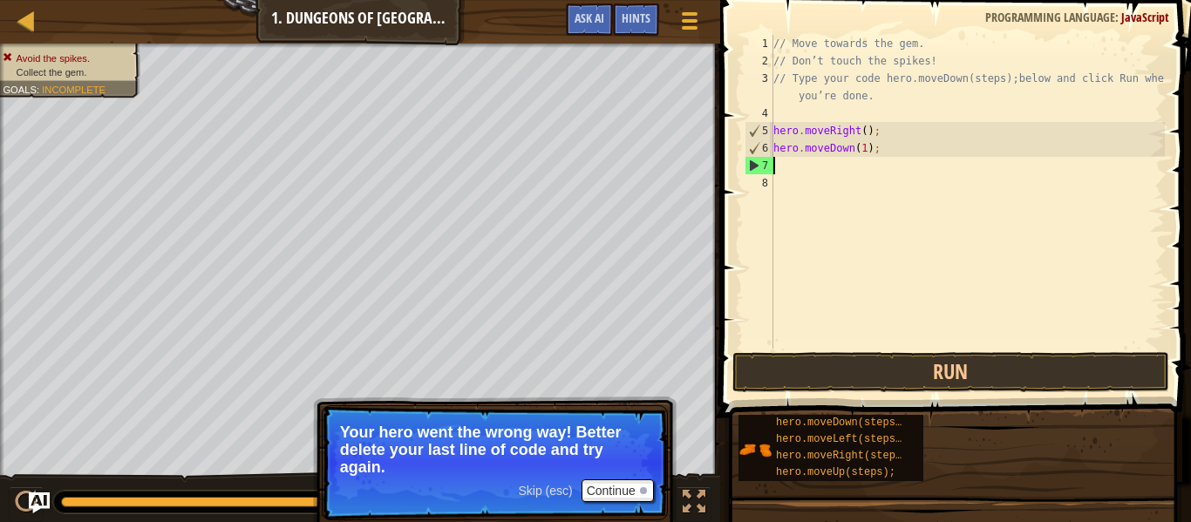
scroll to position [8, 0]
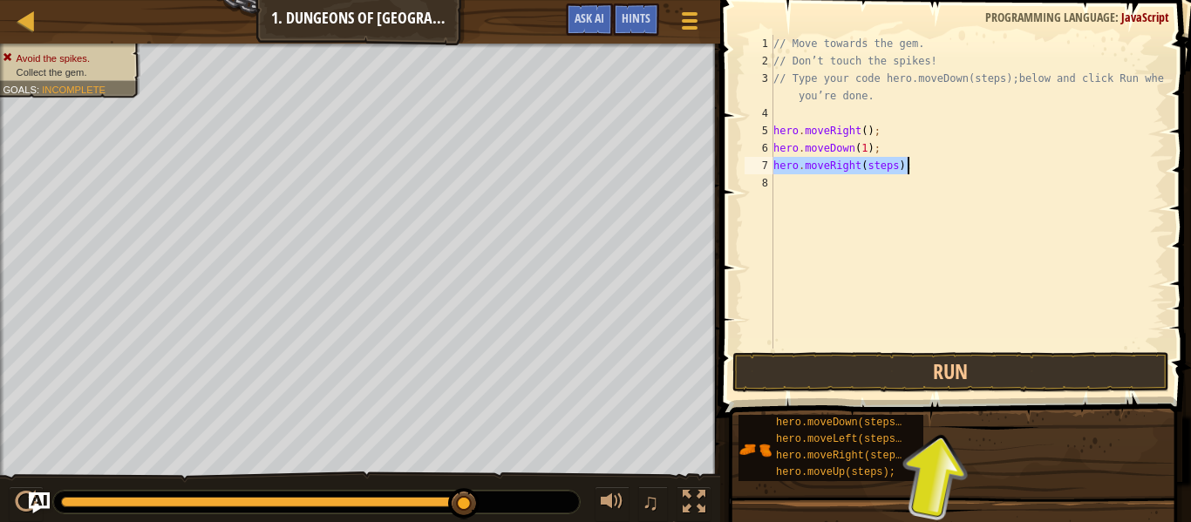
click at [894, 165] on div "// Move towards the gem. // Don’t touch the spikes! // Type your code hero.move…" at bounding box center [967, 192] width 395 height 314
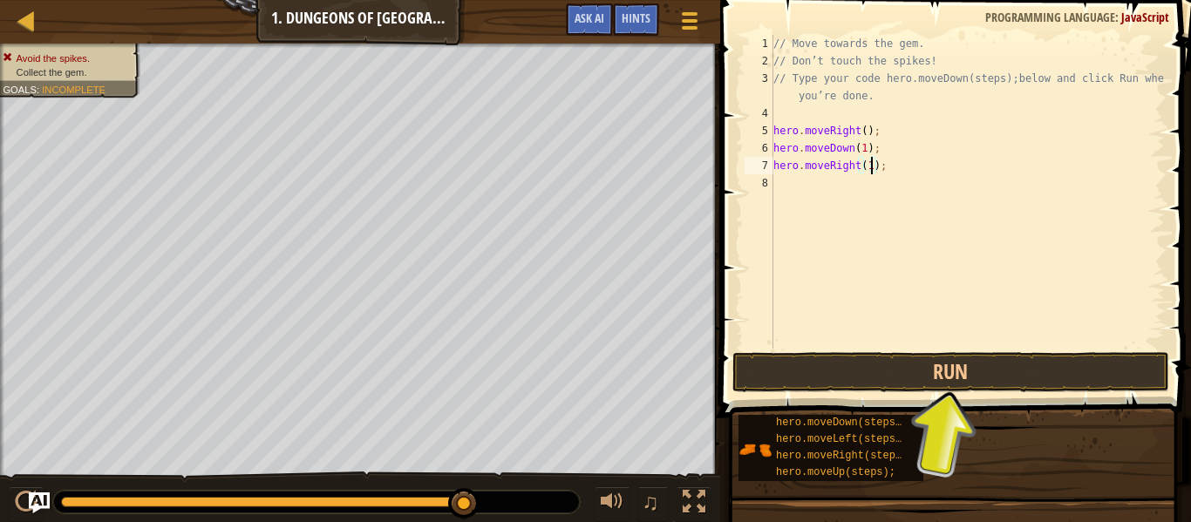
scroll to position [8, 14]
type textarea "hero.moveRight(1);"
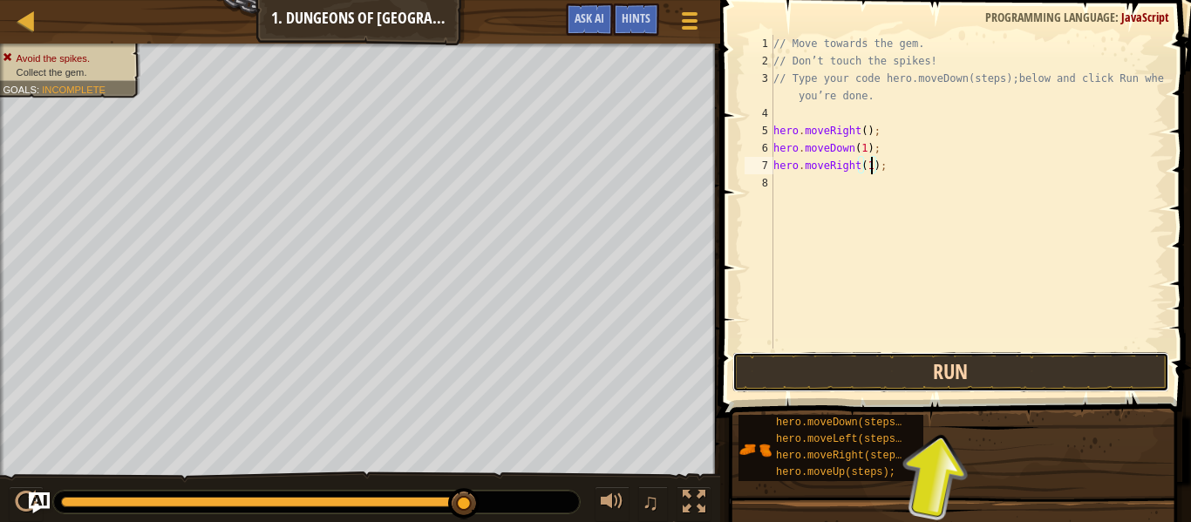
click at [973, 360] on button "Run" at bounding box center [951, 372] width 437 height 40
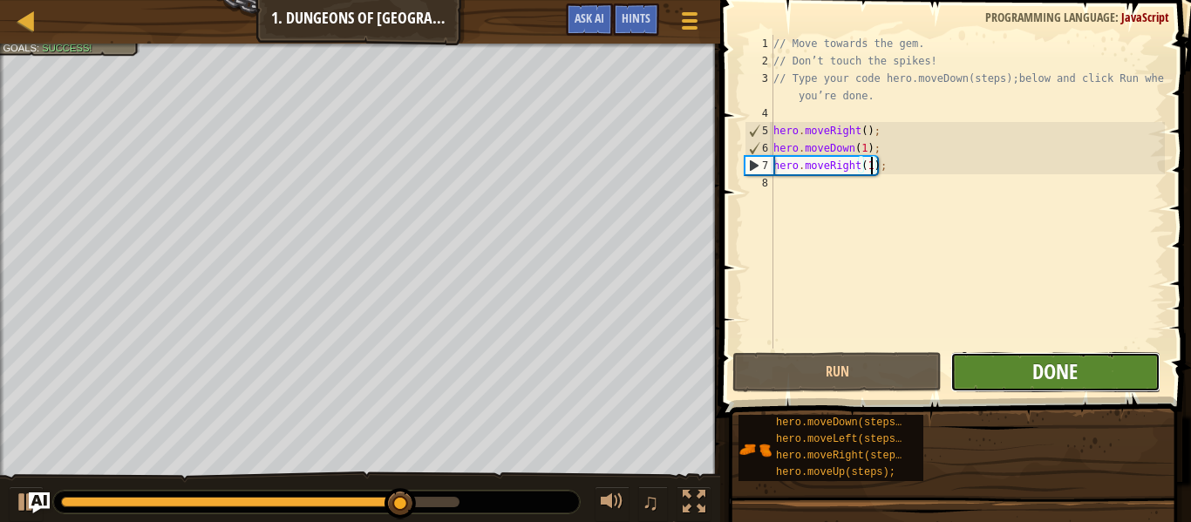
click at [1062, 368] on span "Done" at bounding box center [1055, 372] width 45 height 28
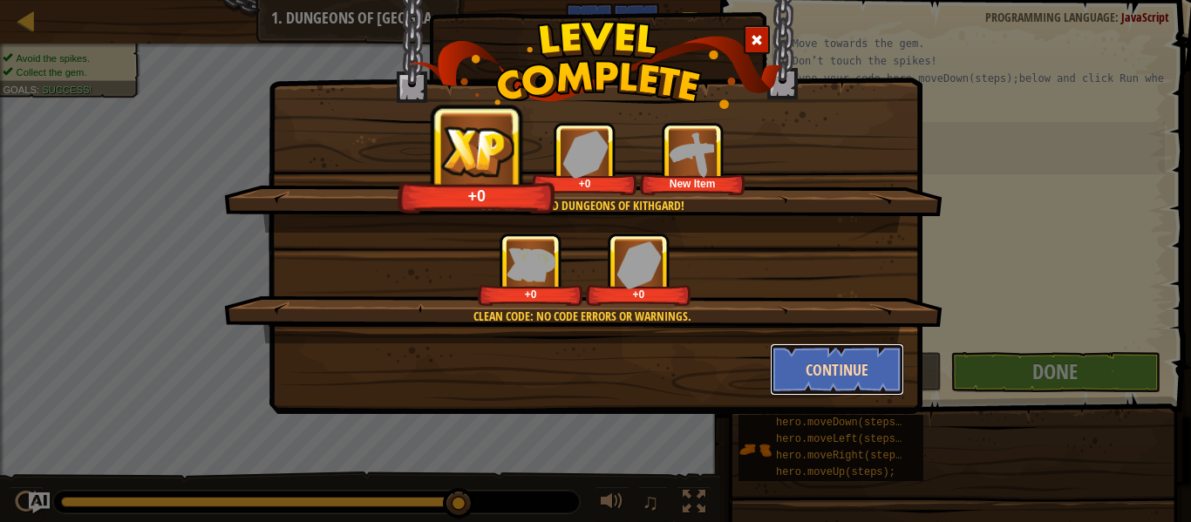
click at [845, 355] on button "Continue" at bounding box center [837, 370] width 135 height 52
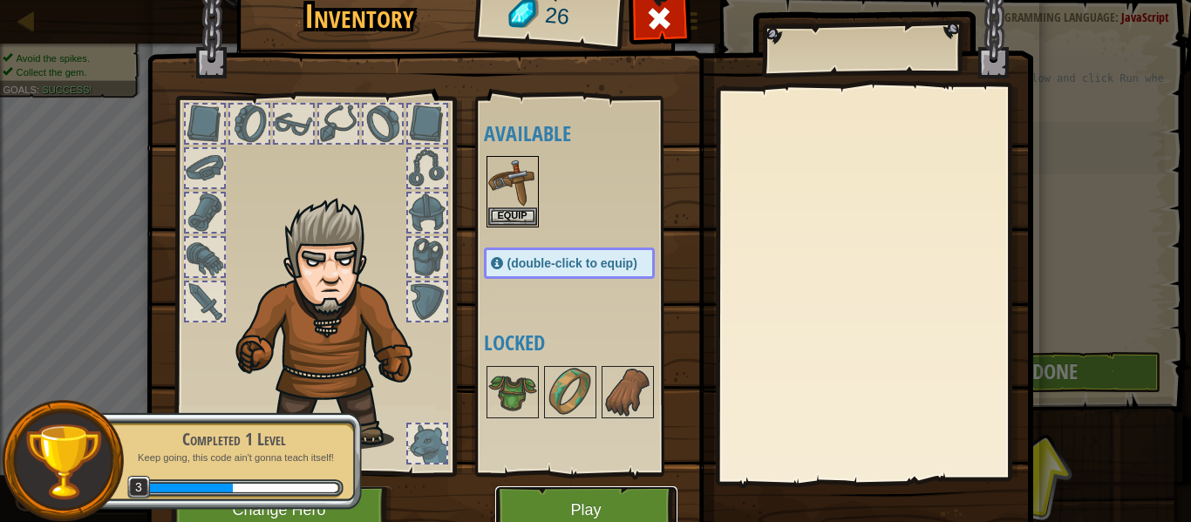
click at [586, 495] on button "Play" at bounding box center [586, 511] width 182 height 48
